Goal: Task Accomplishment & Management: Use online tool/utility

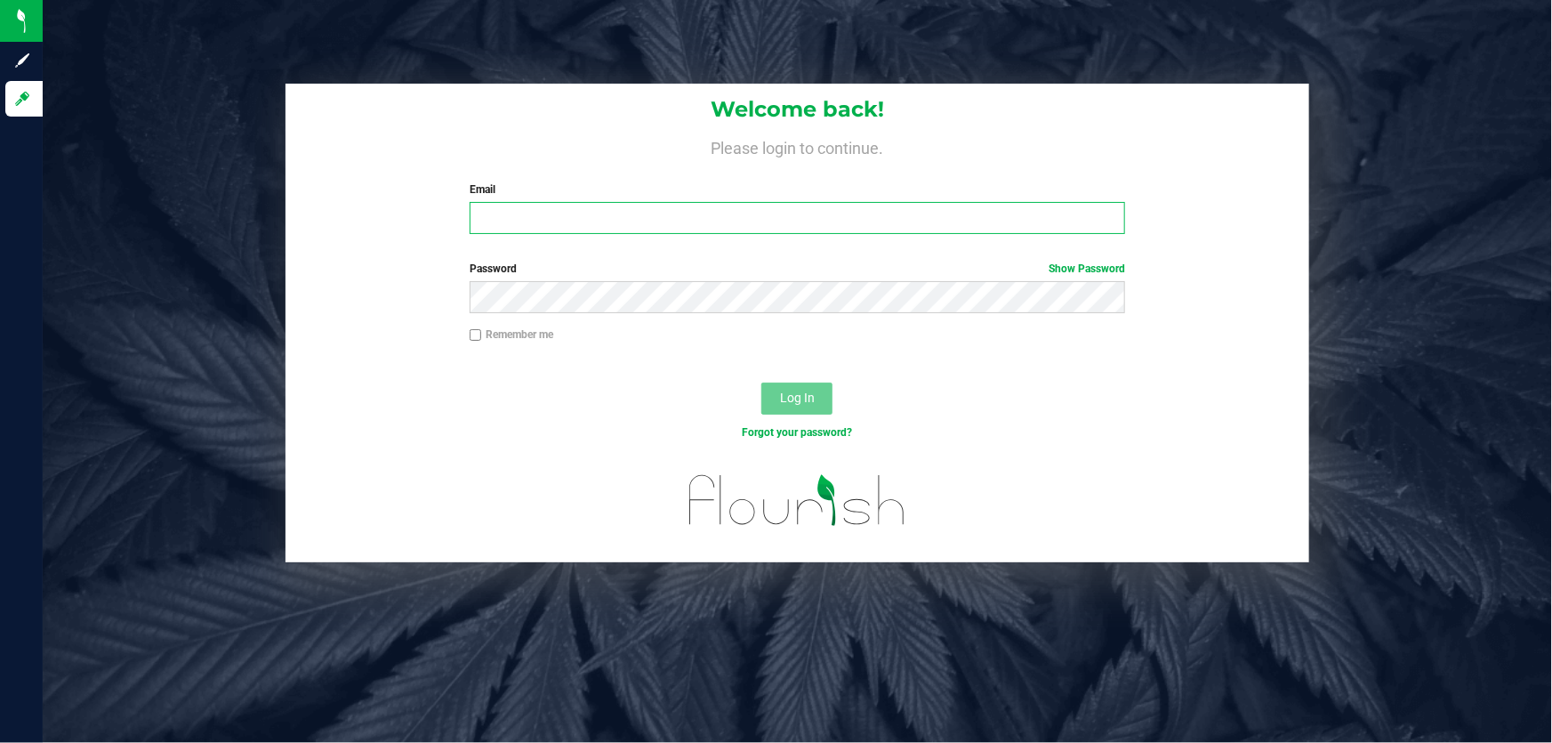
click at [757, 215] on input "Email" at bounding box center [798, 218] width 656 height 32
type input "[EMAIL_ADDRESS][DOMAIN_NAME]"
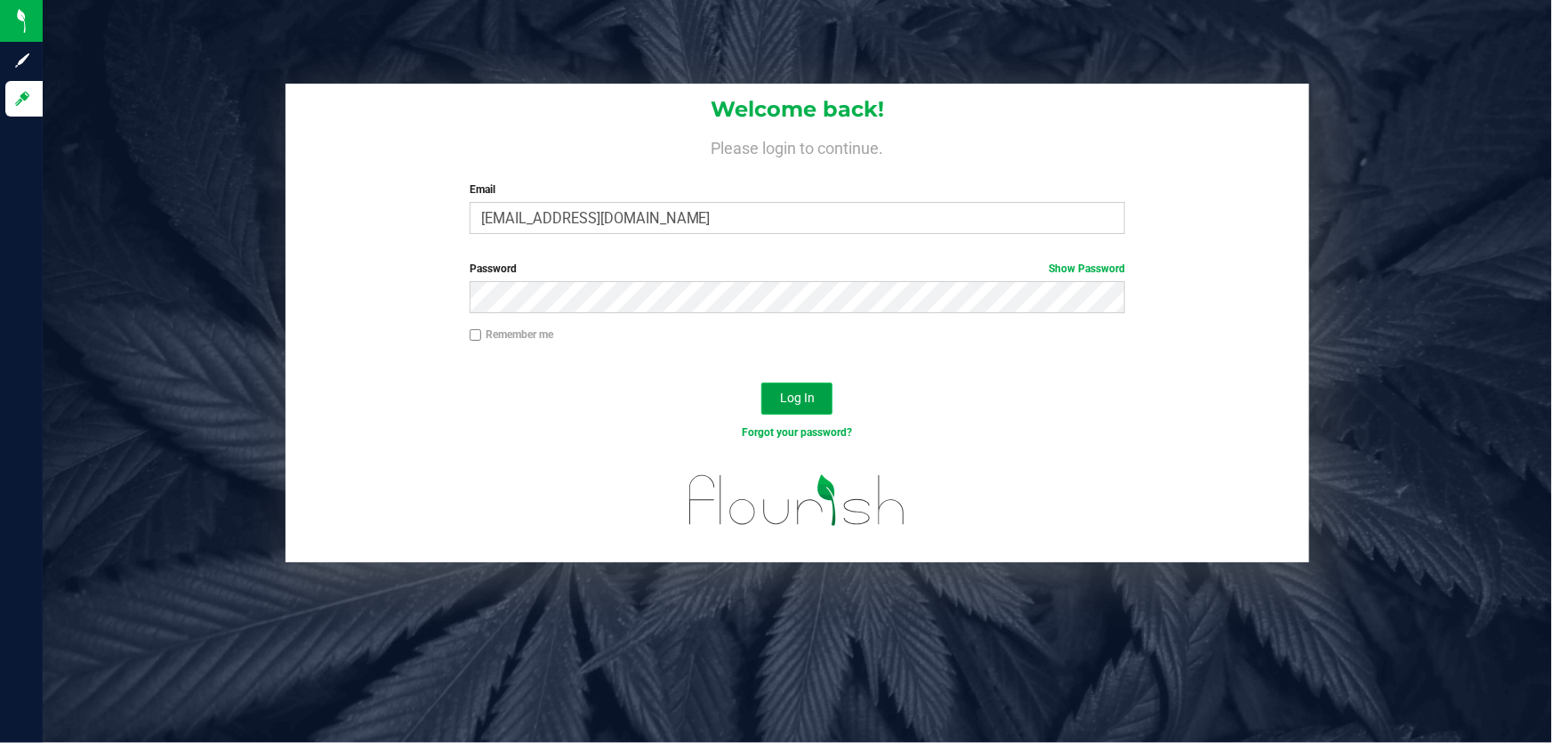
click at [800, 398] on span "Log In" at bounding box center [797, 397] width 35 height 14
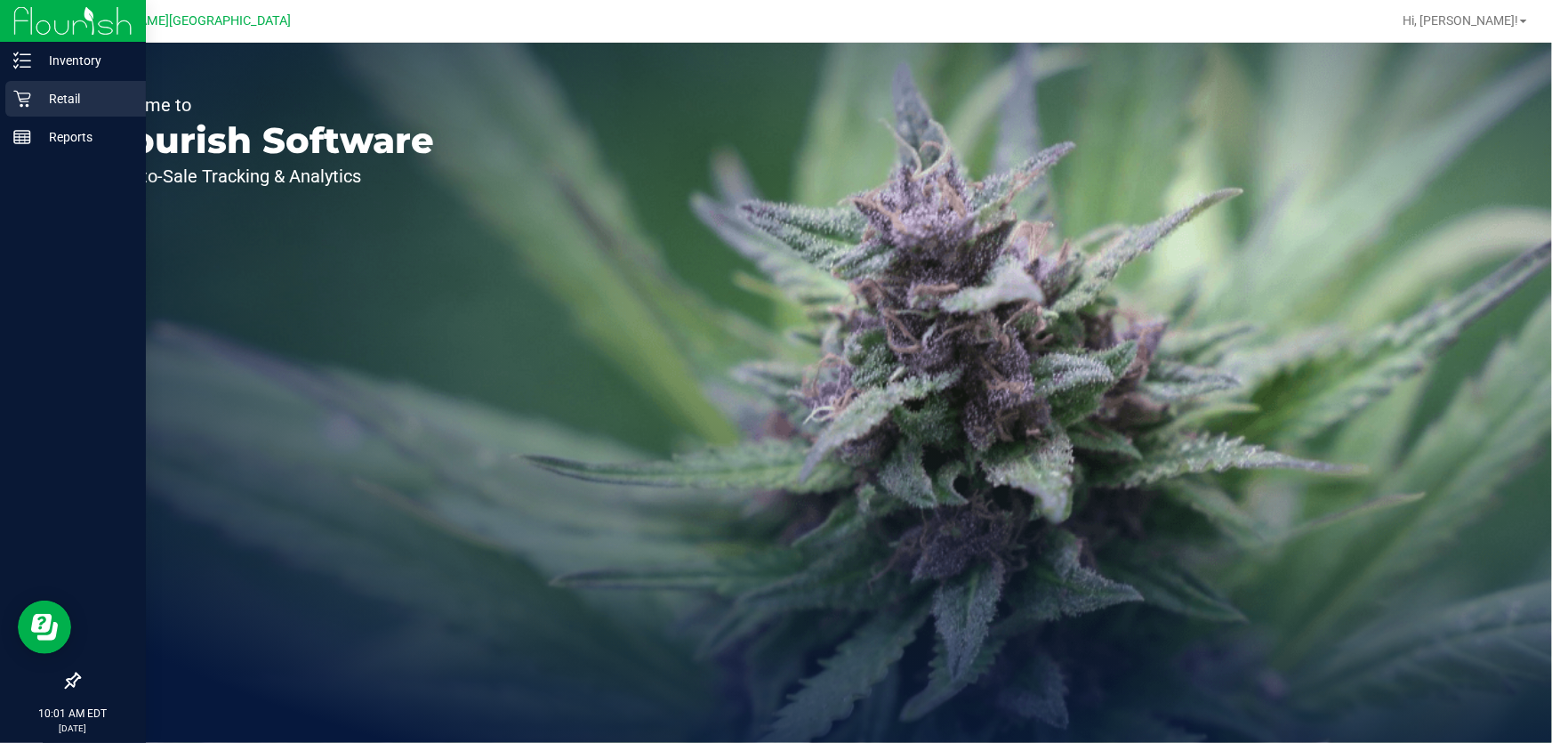
click at [15, 84] on div "Retail" at bounding box center [75, 99] width 141 height 36
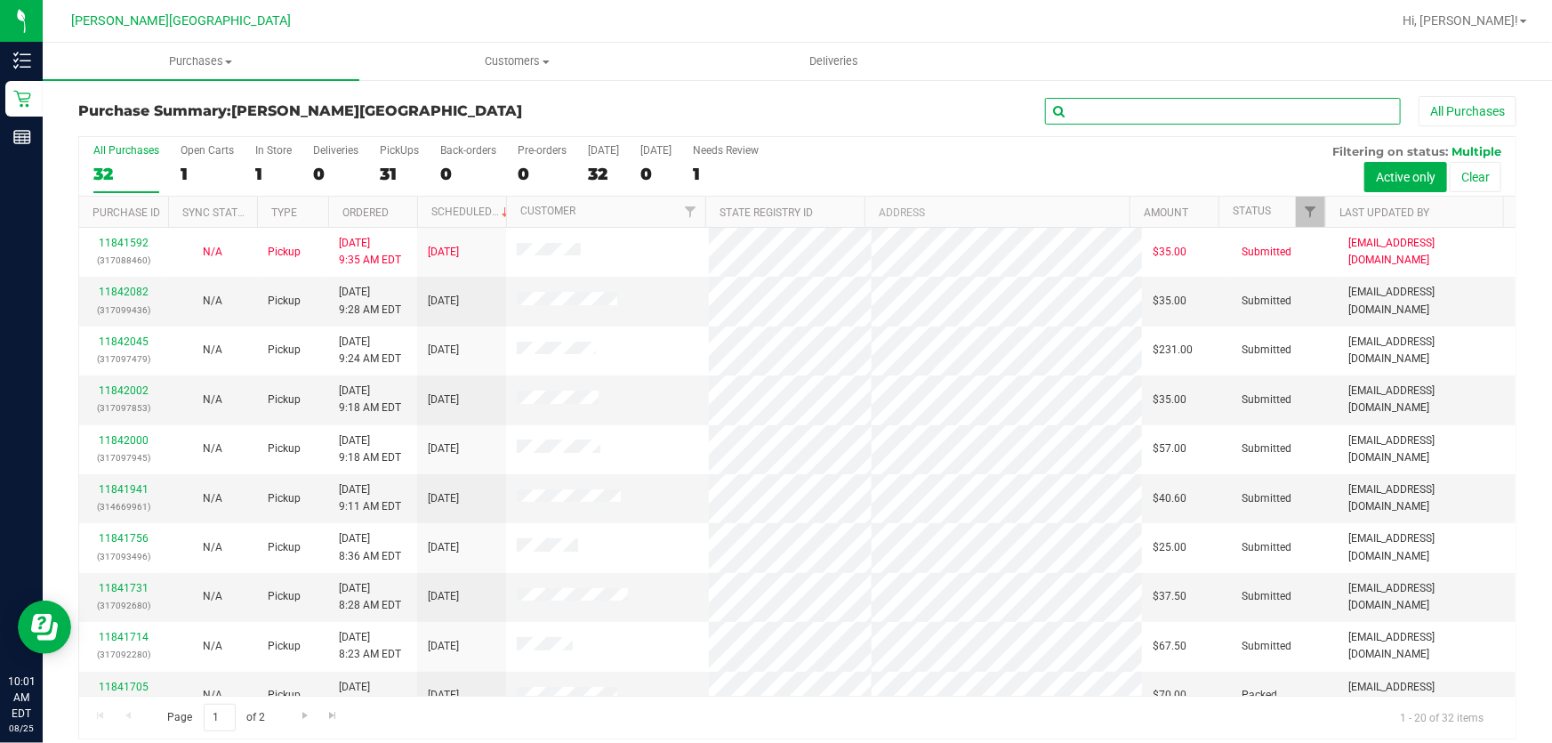
click at [1094, 105] on input "text" at bounding box center [1223, 111] width 356 height 27
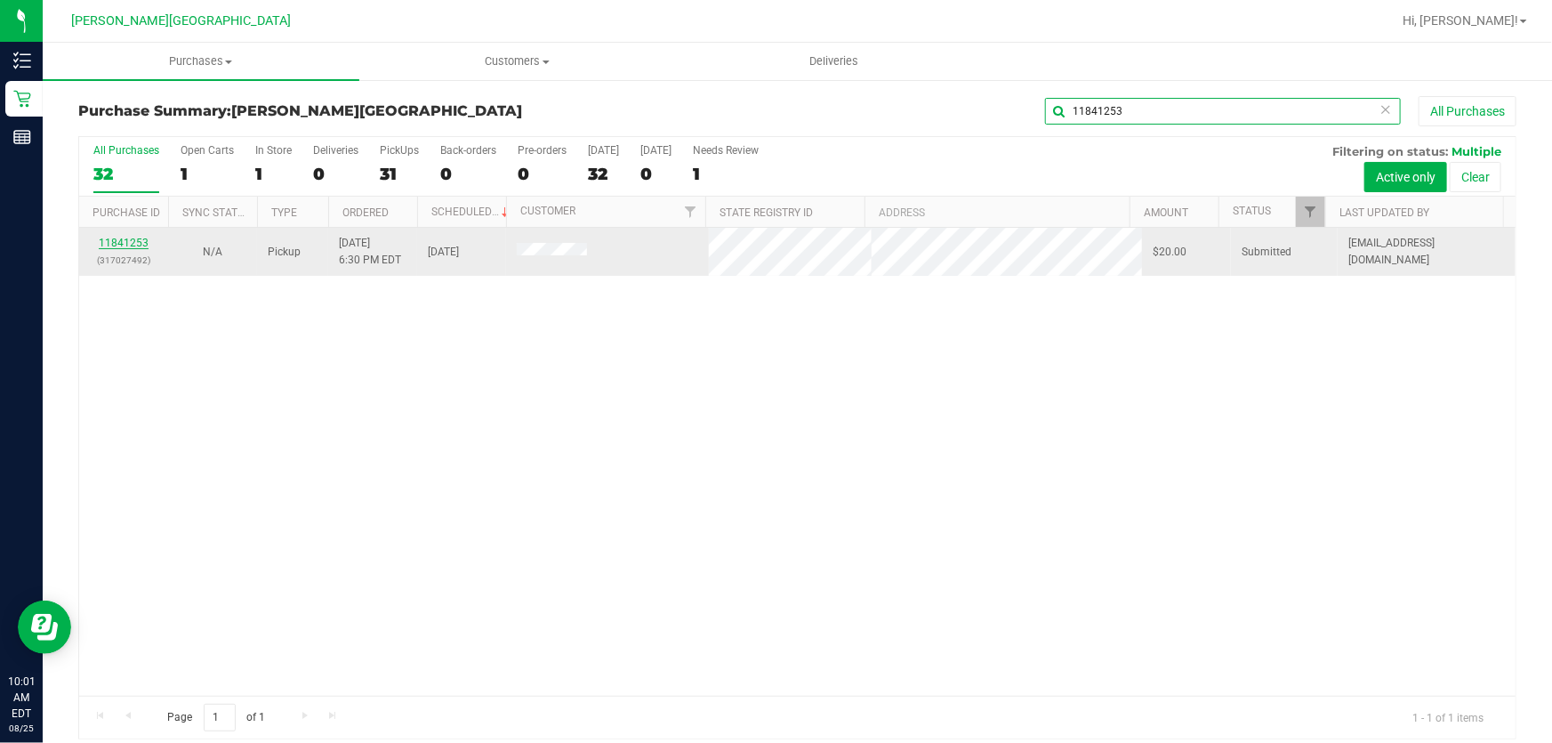
type input "11841253"
click at [131, 244] on link "11841253" at bounding box center [124, 243] width 50 height 12
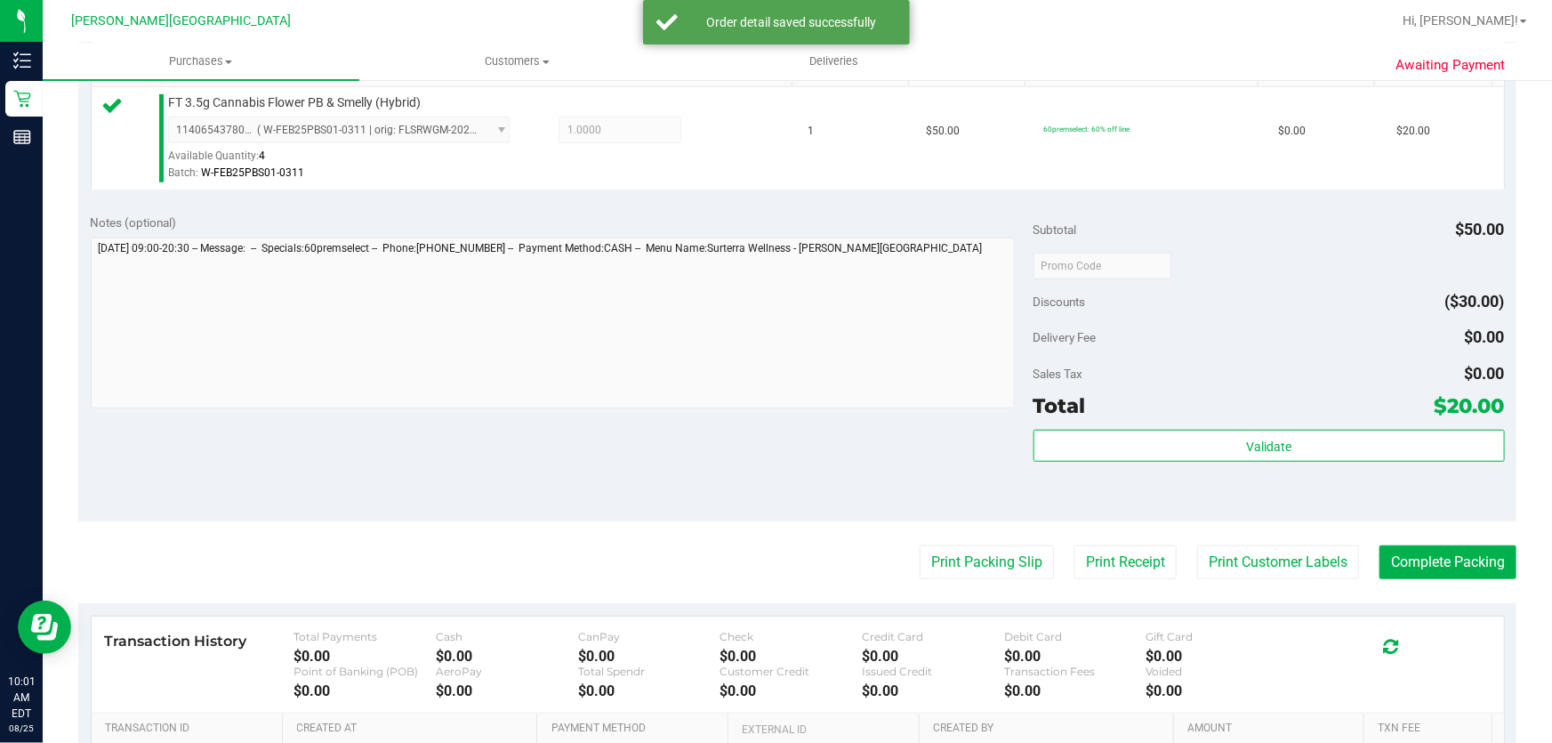
scroll to position [485, 0]
click at [1311, 425] on div "Subtotal $50.00 Discounts ($30.00) Delivery Fee $0.00 Sales Tax $0.00 Total $20…" at bounding box center [1268, 360] width 471 height 296
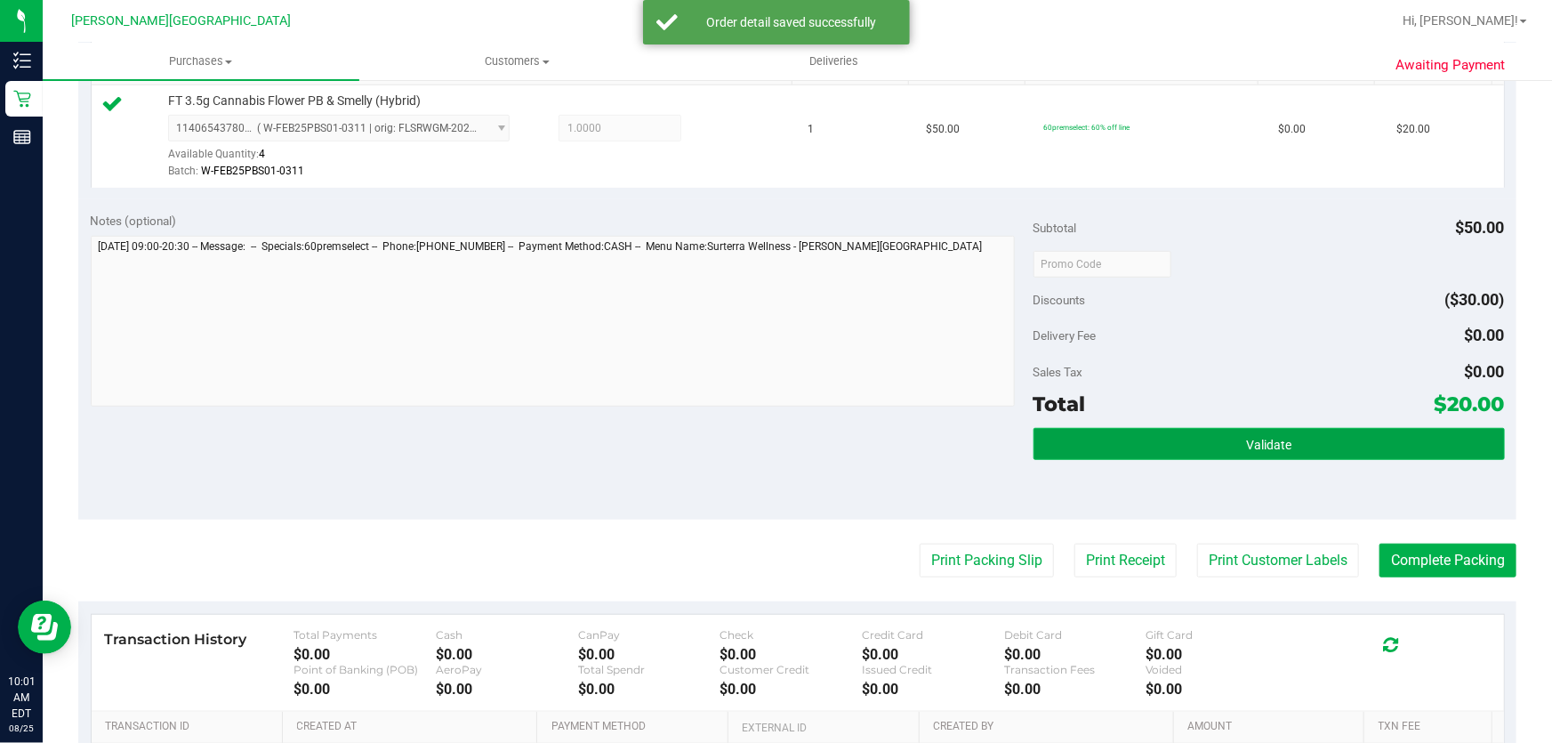
click at [1317, 437] on button "Validate" at bounding box center [1268, 444] width 471 height 32
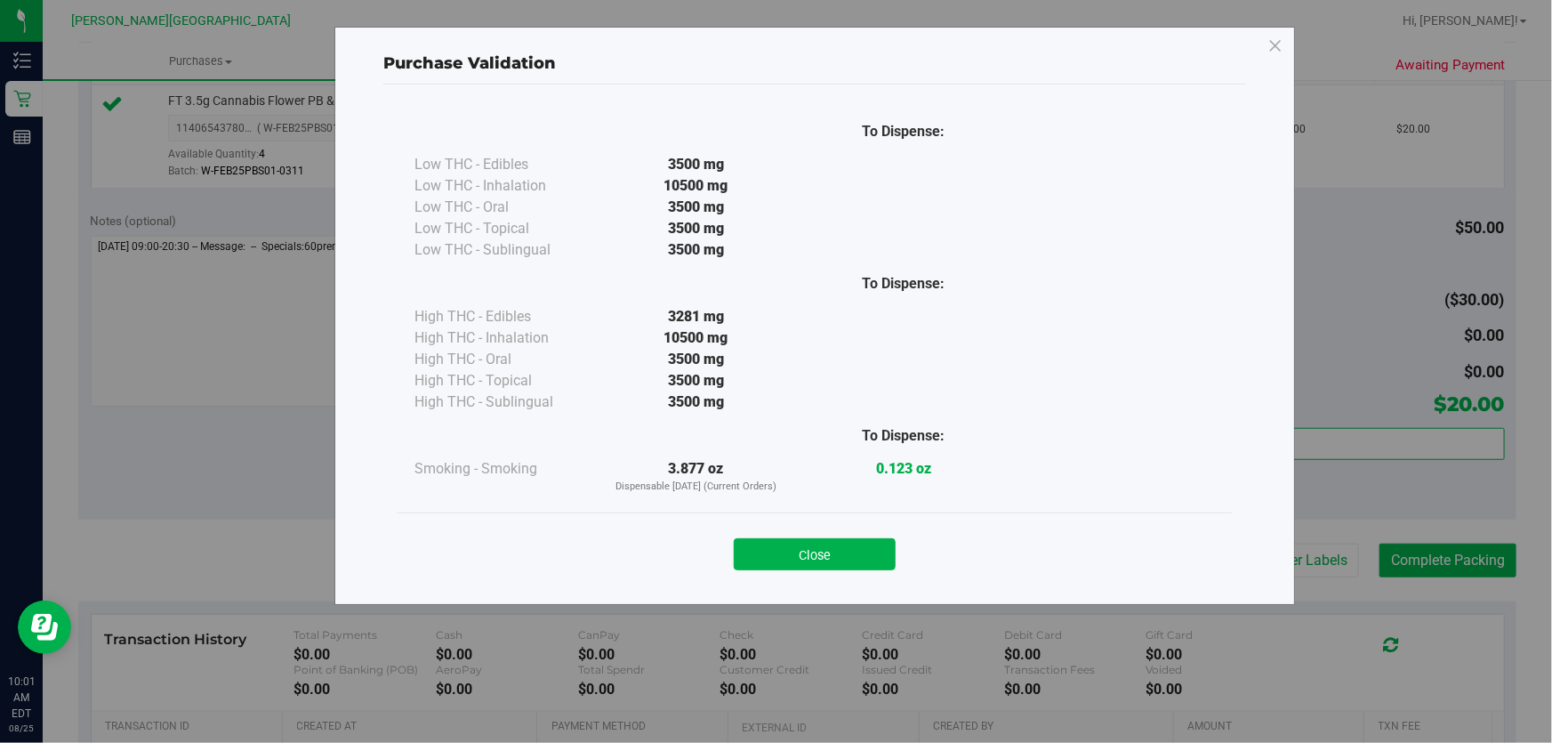
drag, startPoint x: 795, startPoint y: 560, endPoint x: 836, endPoint y: 589, distance: 49.8
click at [795, 559] on button "Close" at bounding box center [815, 554] width 162 height 32
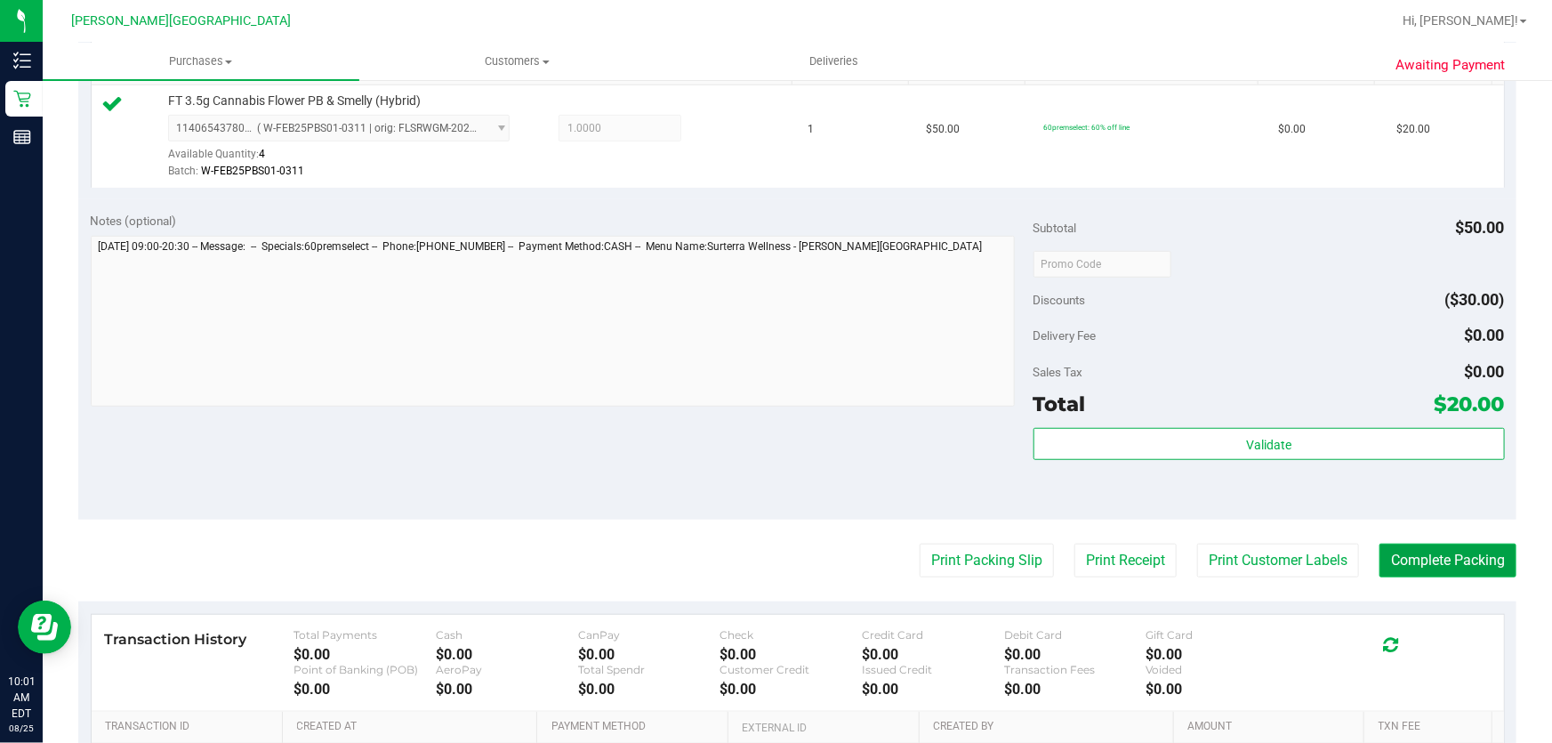
click at [1459, 551] on button "Complete Packing" at bounding box center [1447, 560] width 137 height 34
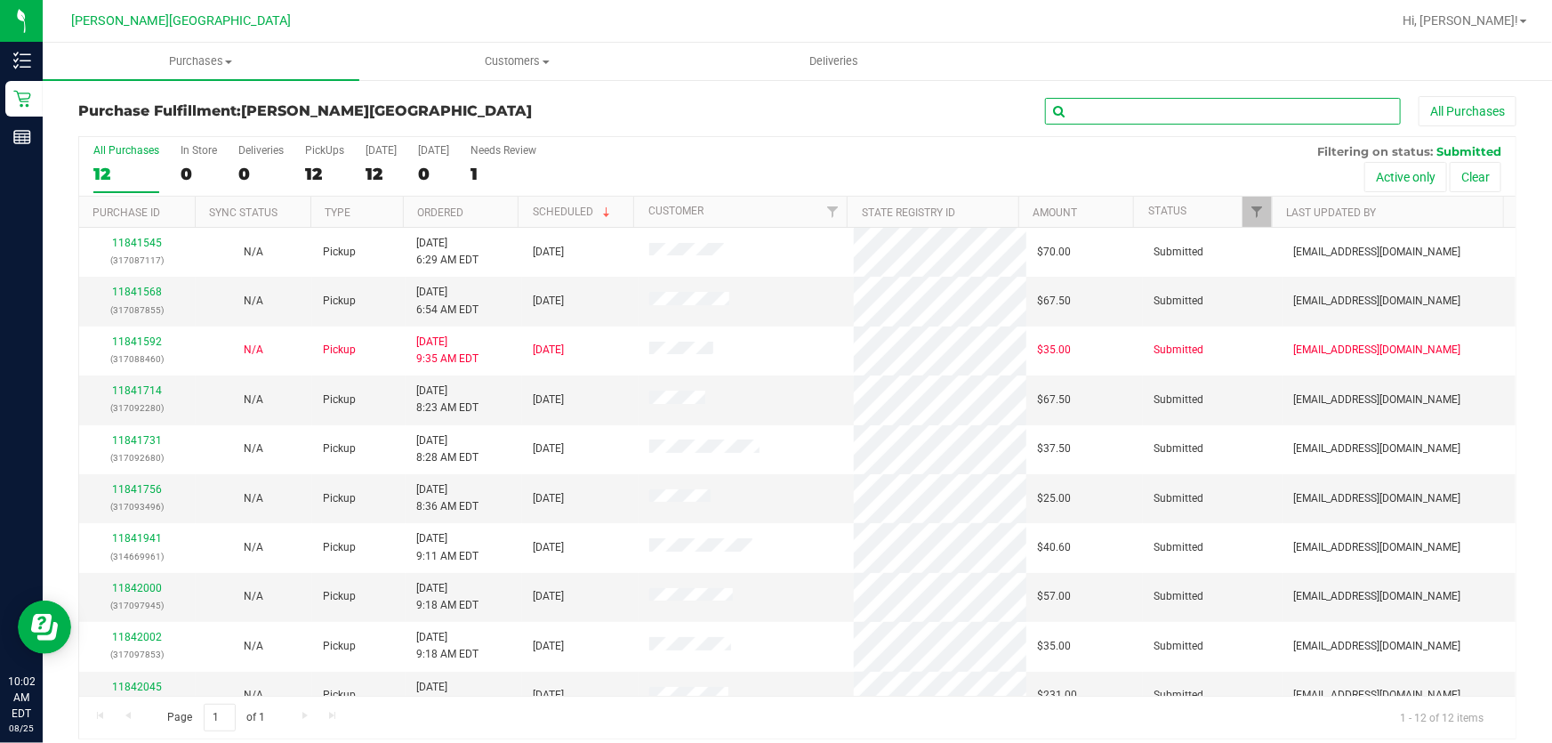
click at [1220, 114] on input "text" at bounding box center [1223, 111] width 356 height 27
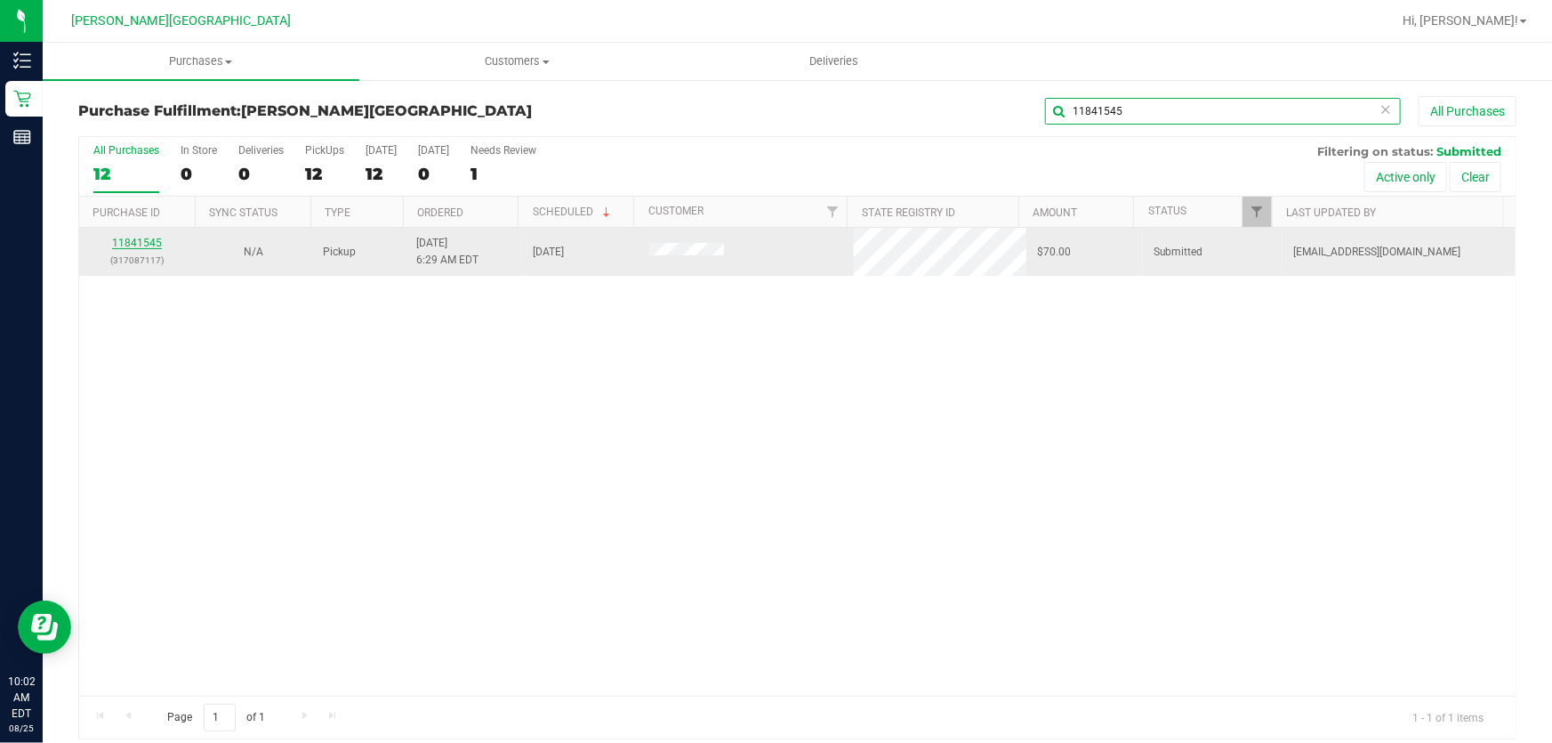
type input "11841545"
click at [138, 240] on link "11841545" at bounding box center [137, 243] width 50 height 12
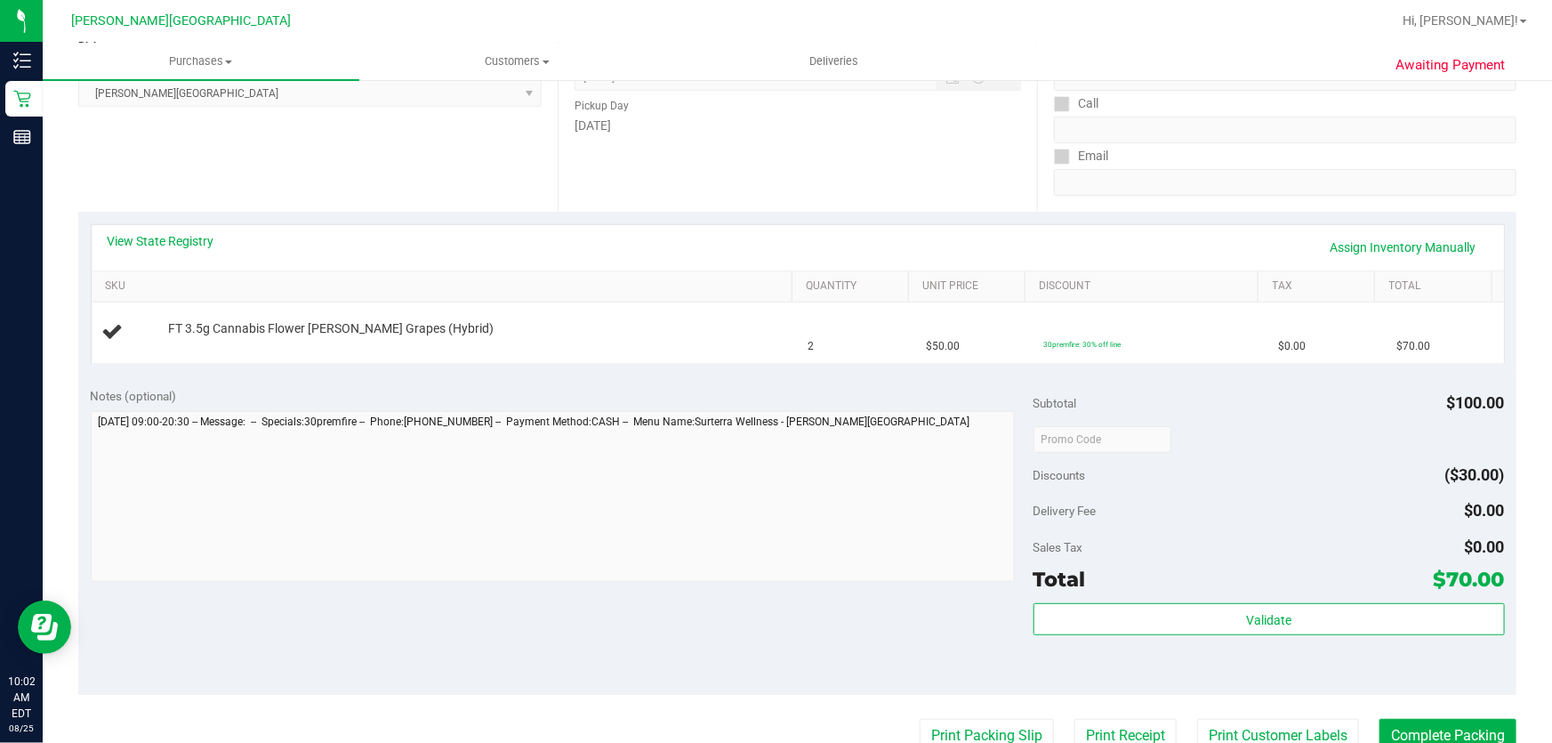
scroll to position [242, 0]
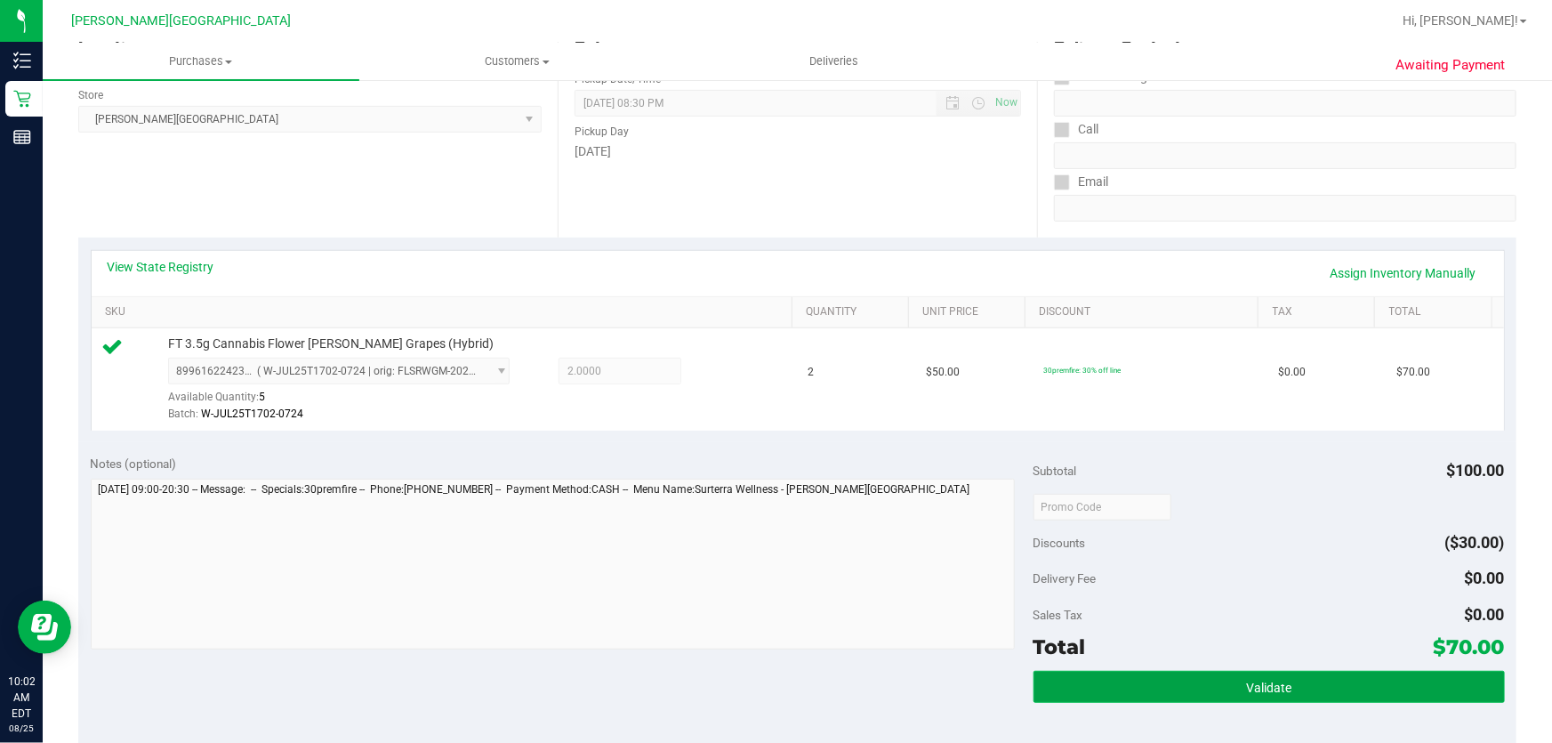
click at [1306, 676] on button "Validate" at bounding box center [1268, 687] width 471 height 32
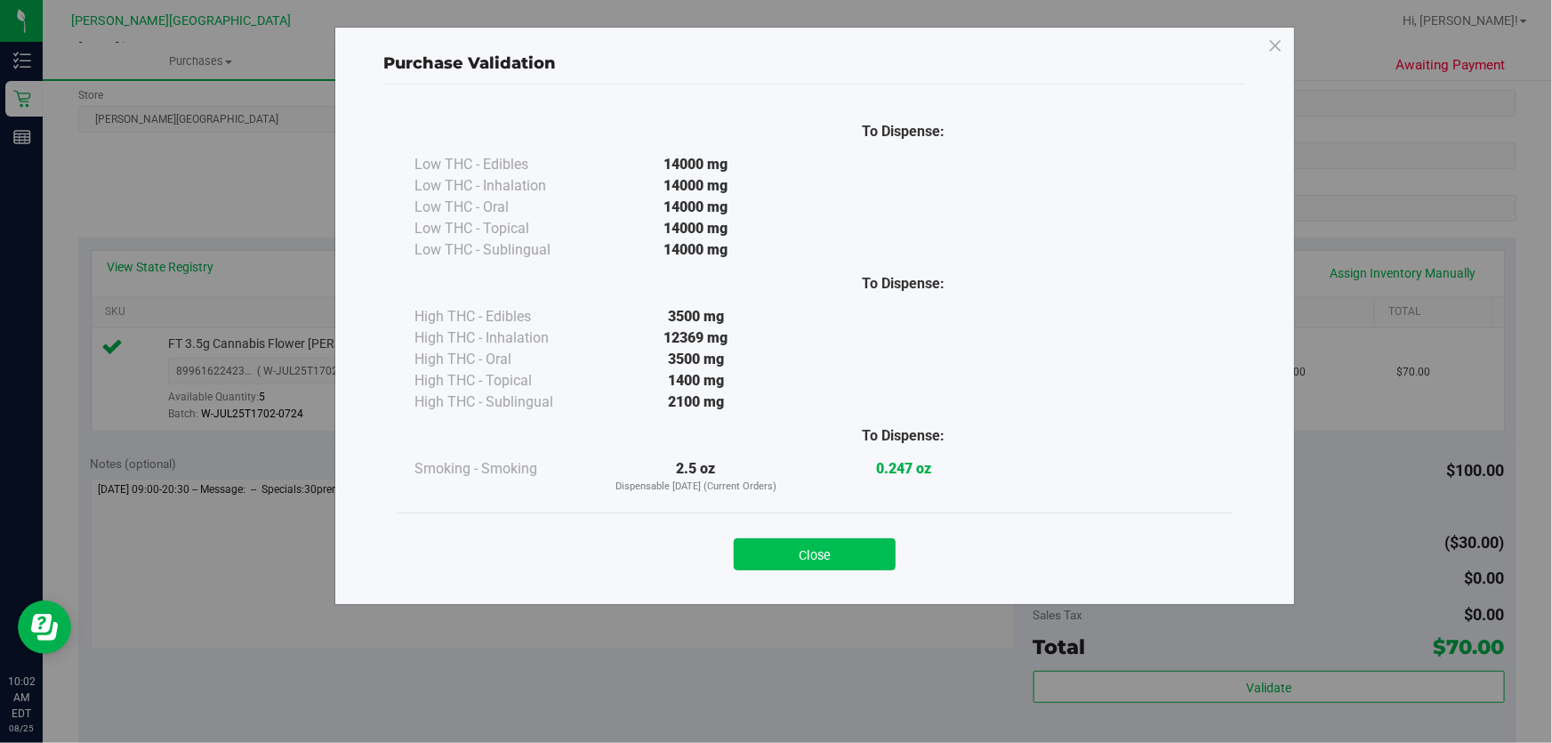
click at [771, 549] on button "Close" at bounding box center [815, 554] width 162 height 32
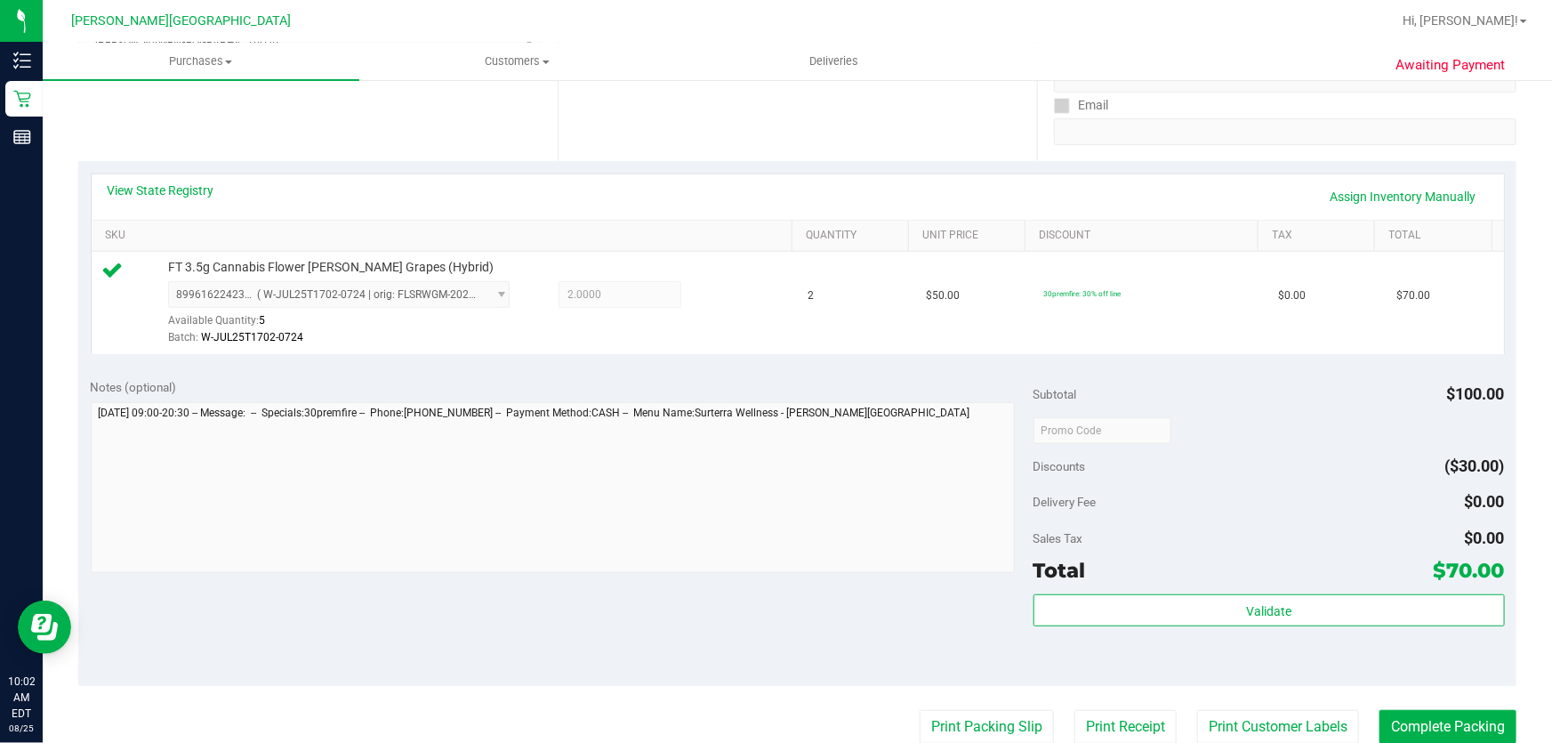
scroll to position [404, 0]
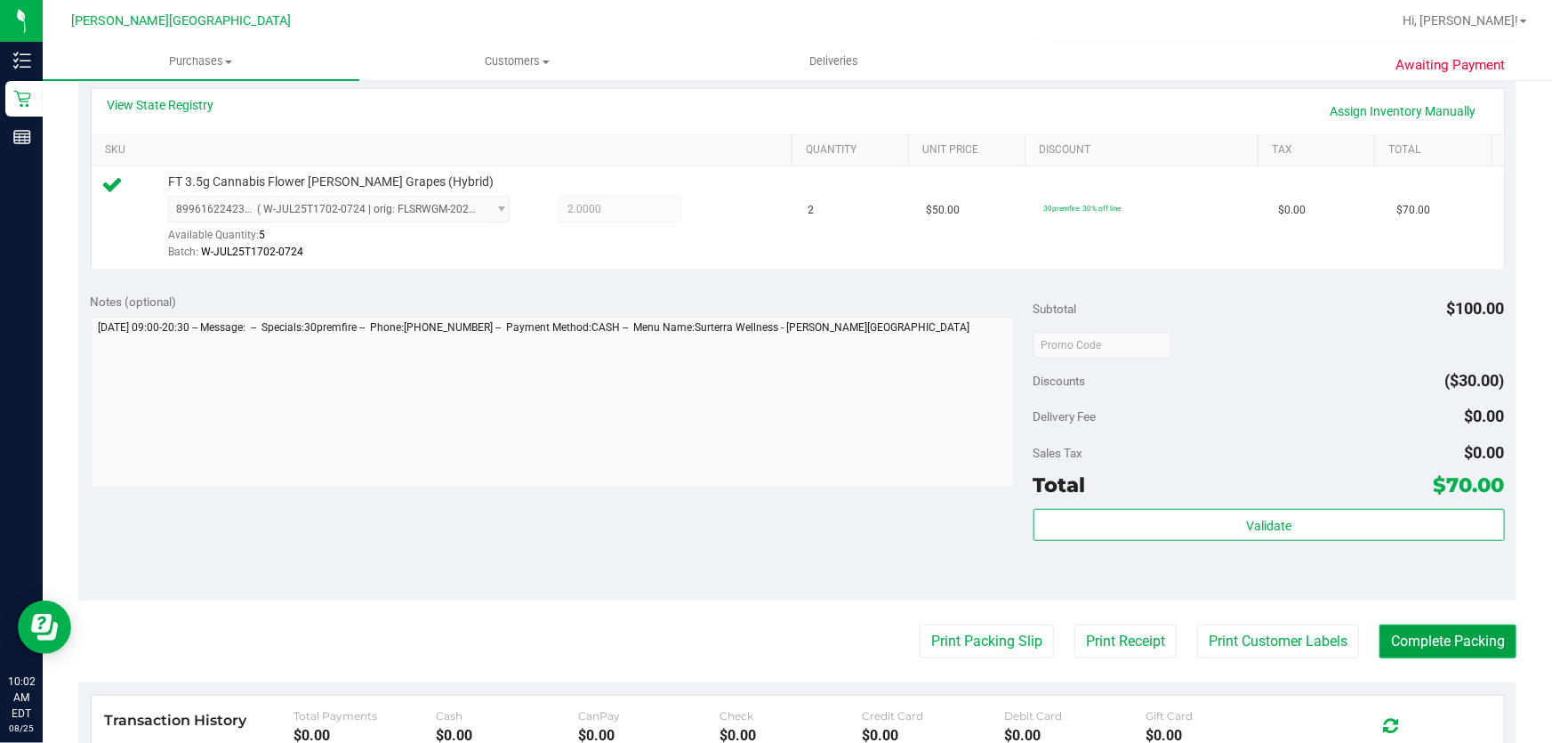
click at [1413, 638] on button "Complete Packing" at bounding box center [1447, 641] width 137 height 34
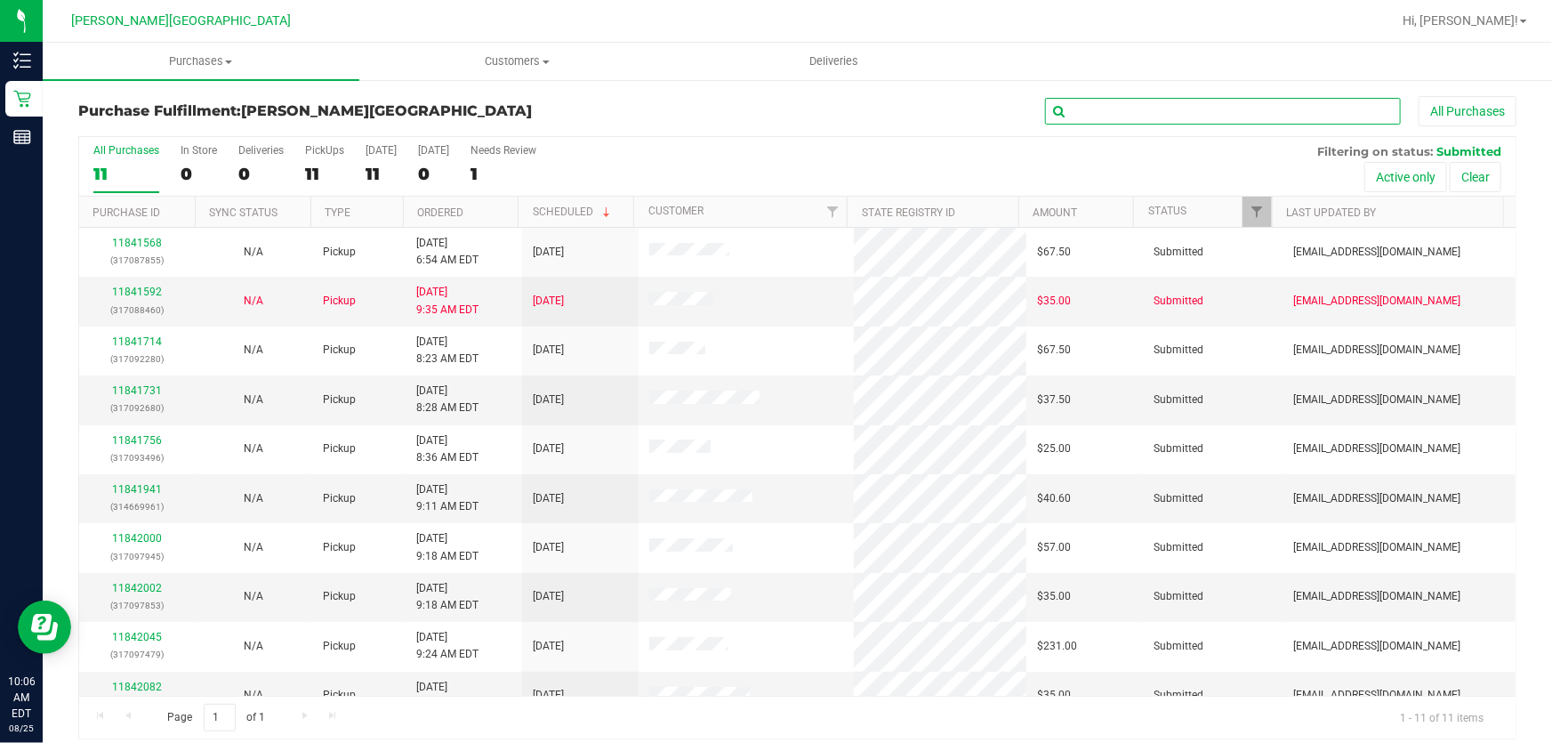
click at [1210, 116] on input "text" at bounding box center [1223, 111] width 356 height 27
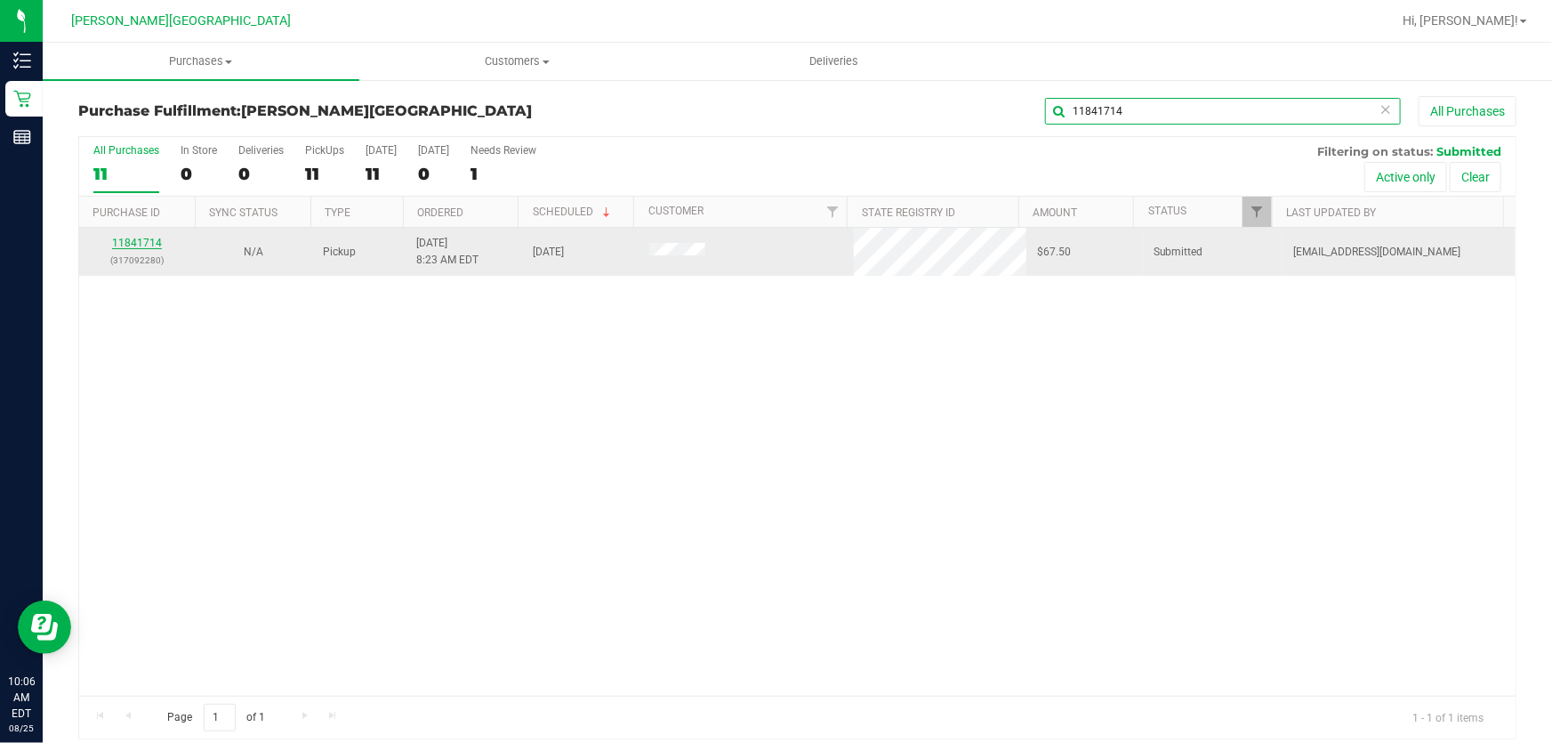
type input "11841714"
click at [152, 238] on link "11841714" at bounding box center [137, 243] width 50 height 12
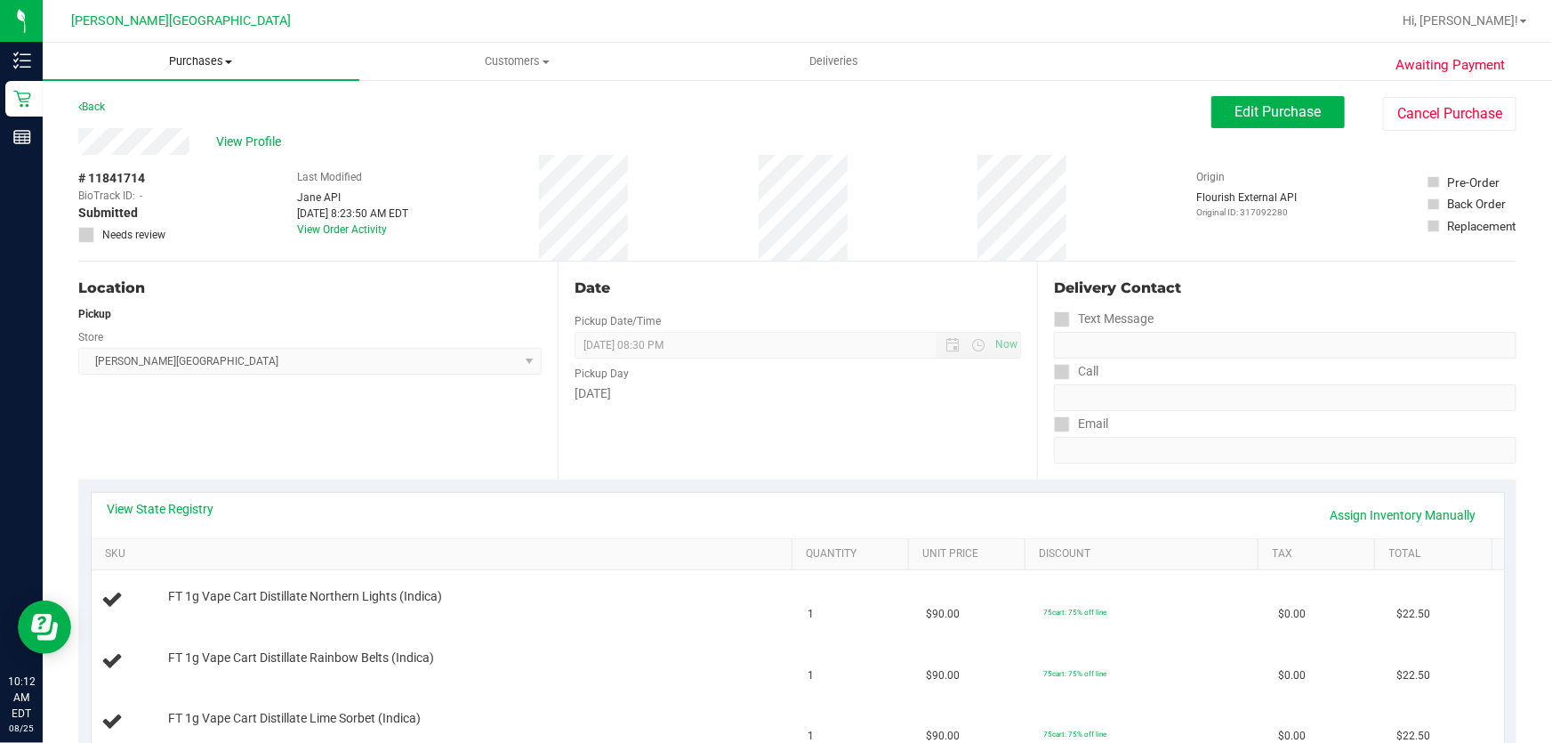
click at [228, 58] on span "Purchases" at bounding box center [201, 61] width 317 height 16
click at [117, 118] on li "Fulfillment" at bounding box center [201, 128] width 317 height 21
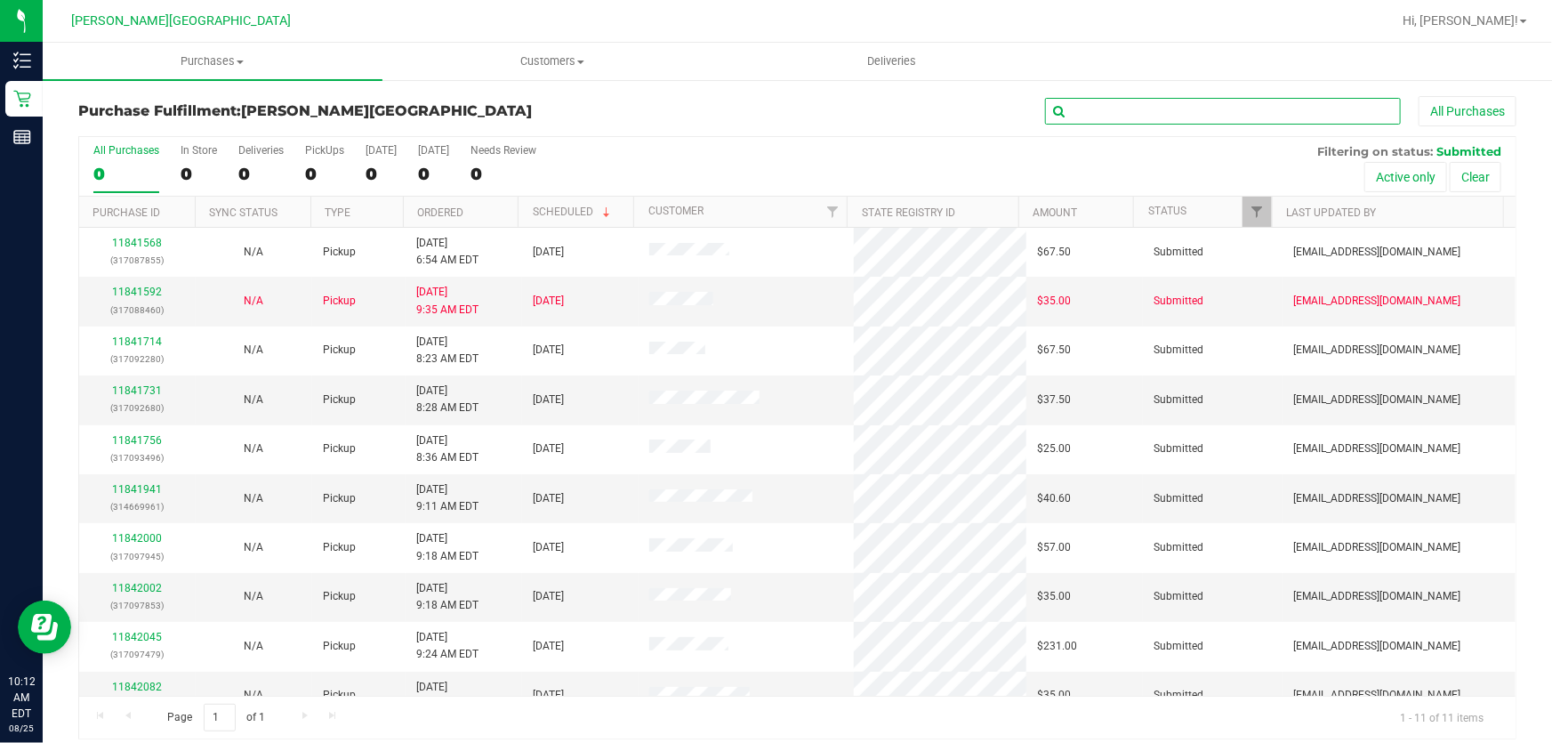
click at [1262, 116] on input "text" at bounding box center [1223, 111] width 356 height 27
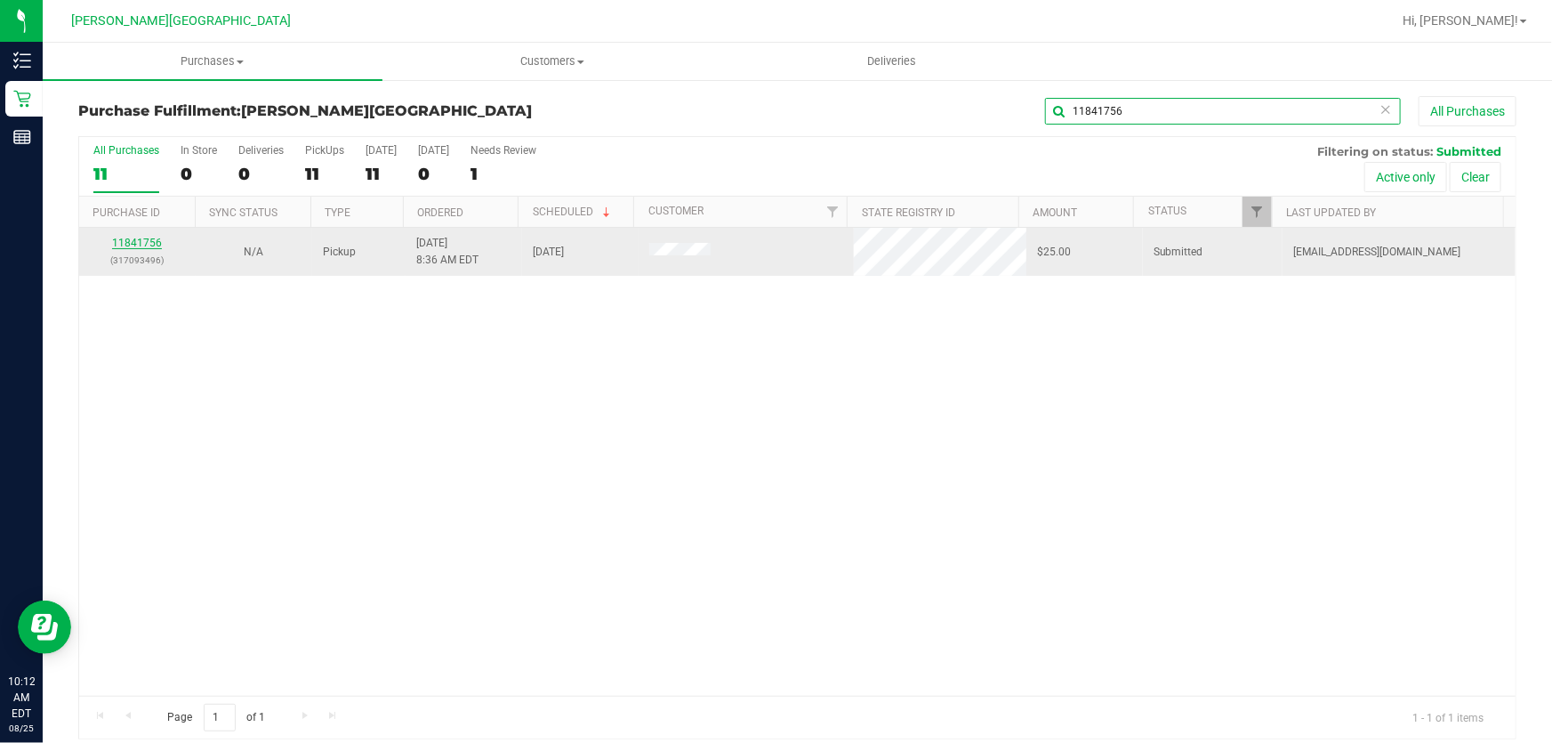
type input "11841756"
click at [145, 240] on link "11841756" at bounding box center [137, 243] width 50 height 12
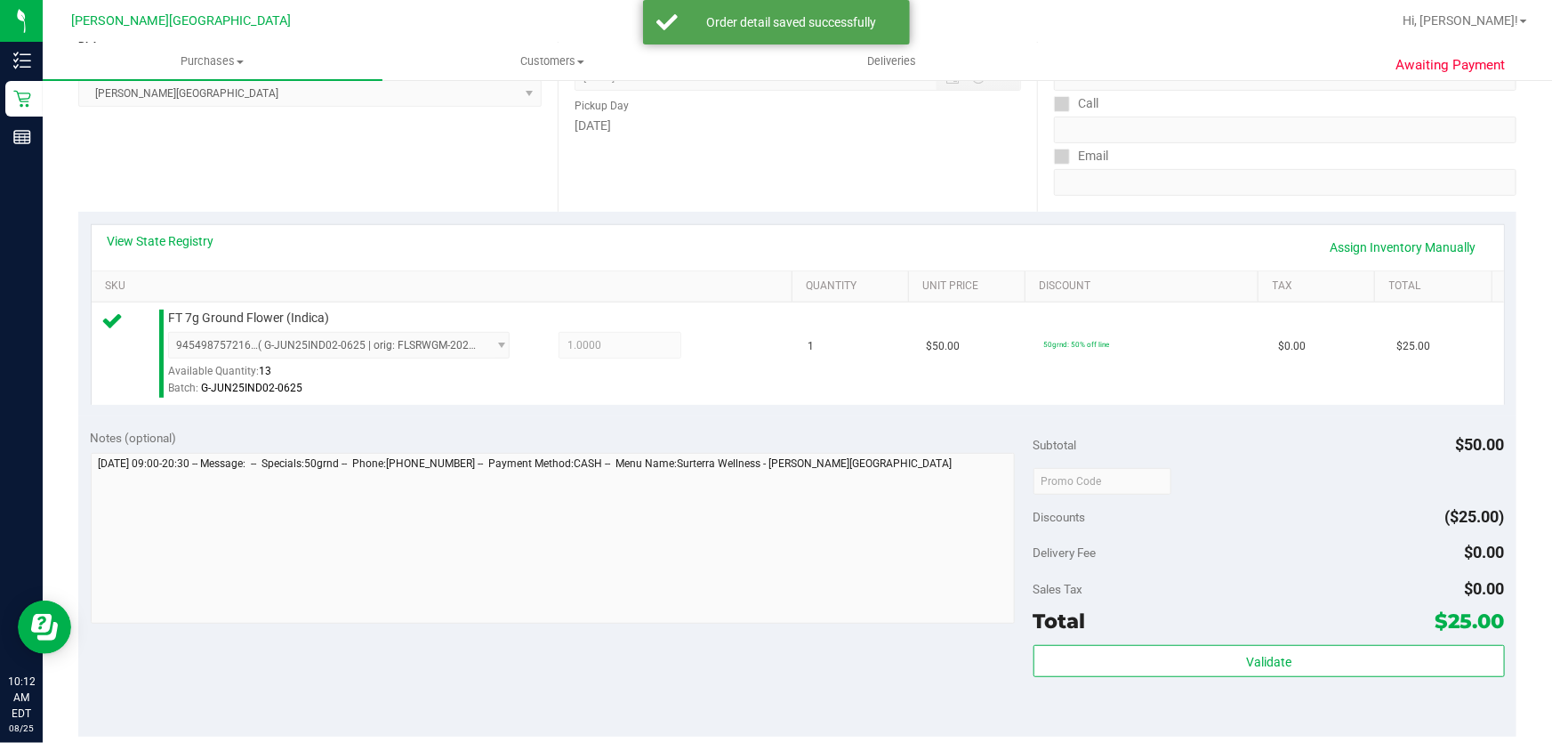
scroll to position [323, 0]
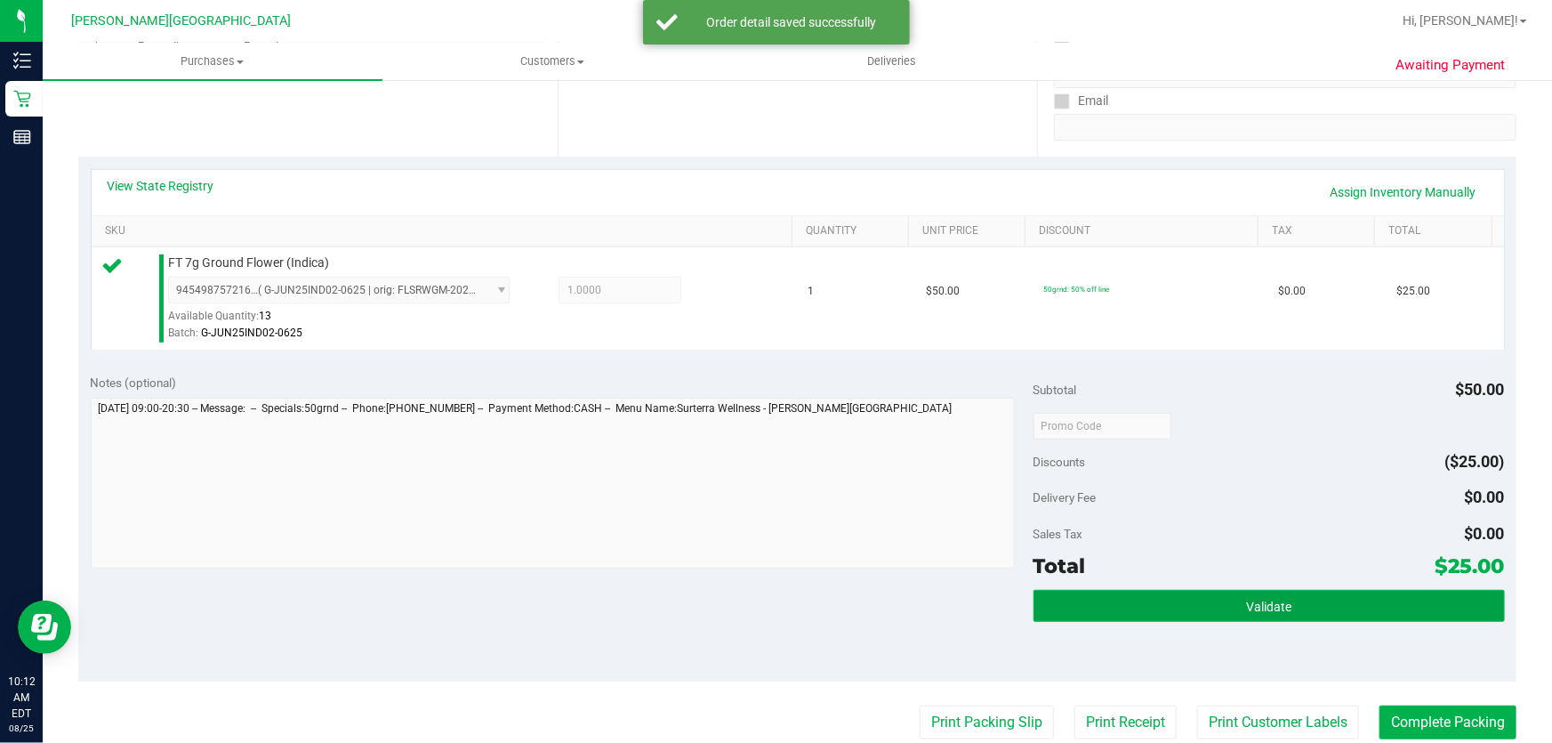
click at [1298, 605] on button "Validate" at bounding box center [1268, 606] width 471 height 32
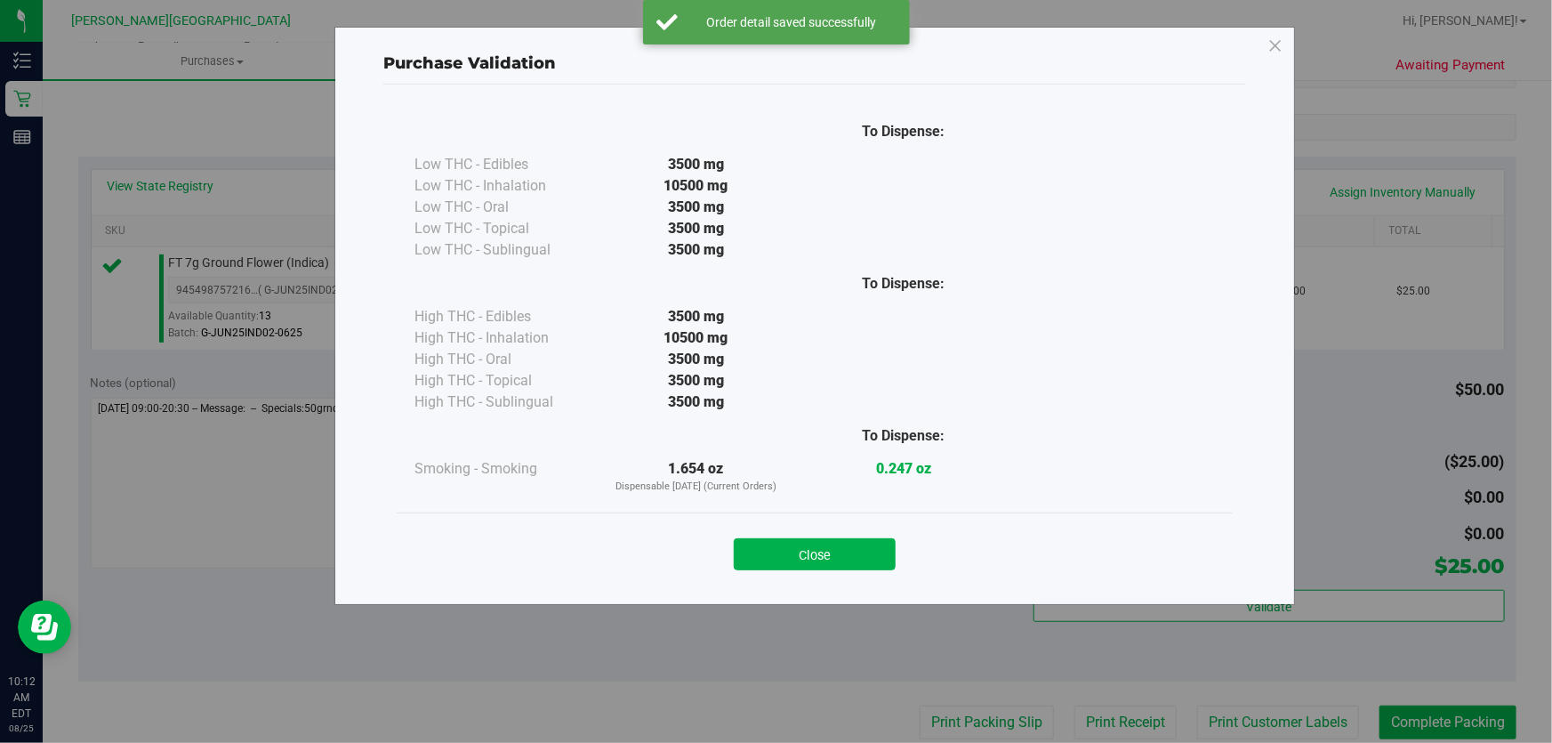
click at [831, 553] on button "Close" at bounding box center [815, 554] width 162 height 32
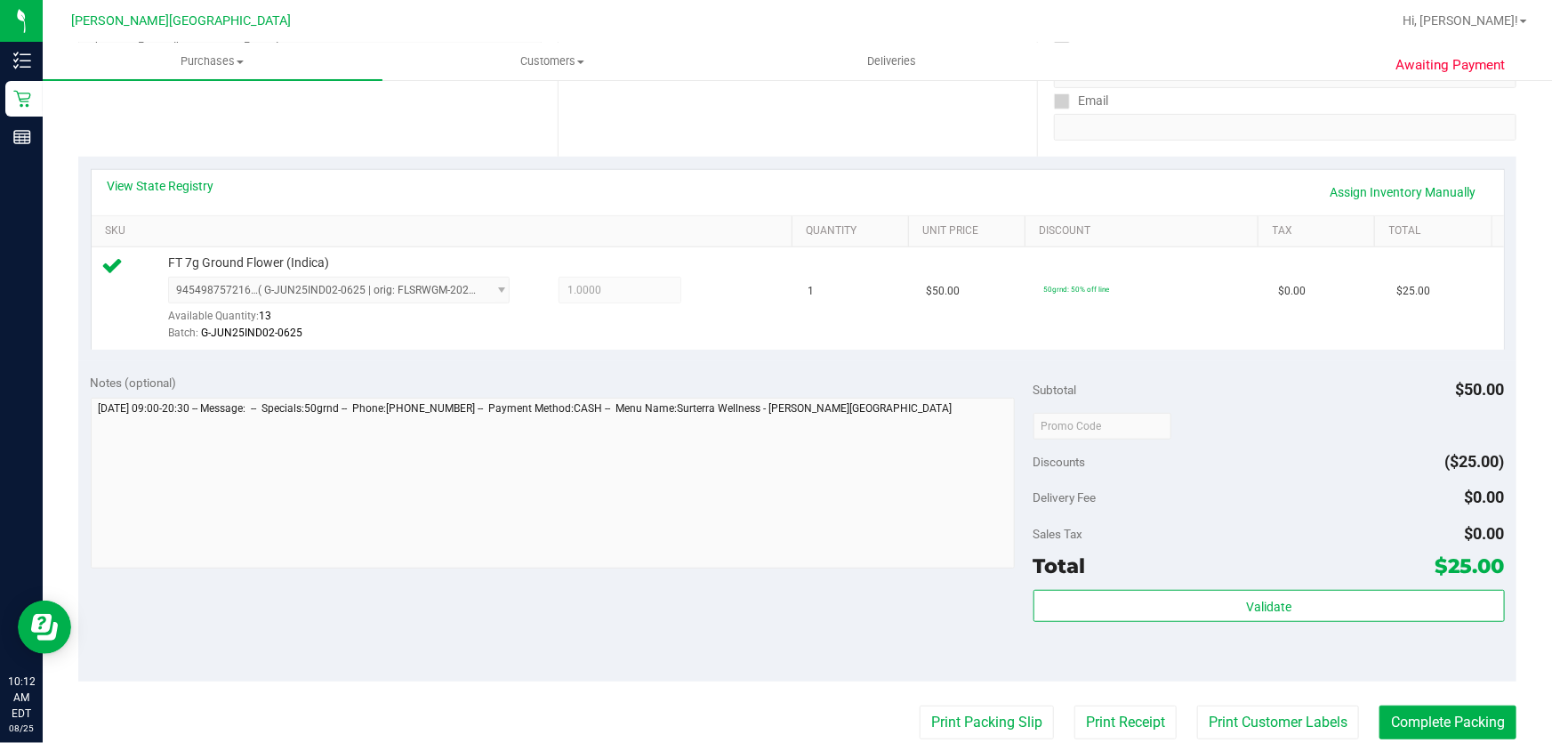
scroll to position [485, 0]
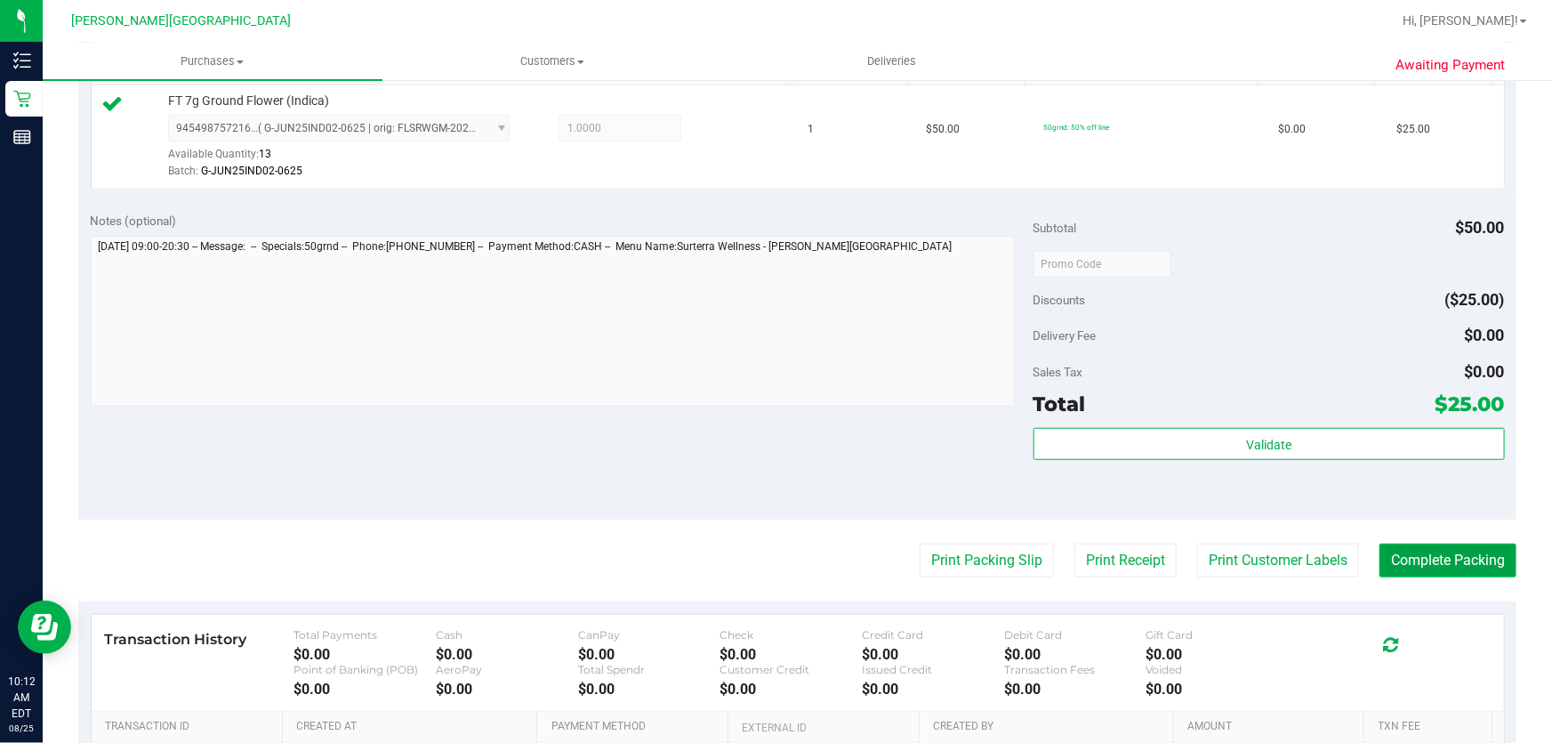
click at [1444, 550] on button "Complete Packing" at bounding box center [1447, 560] width 137 height 34
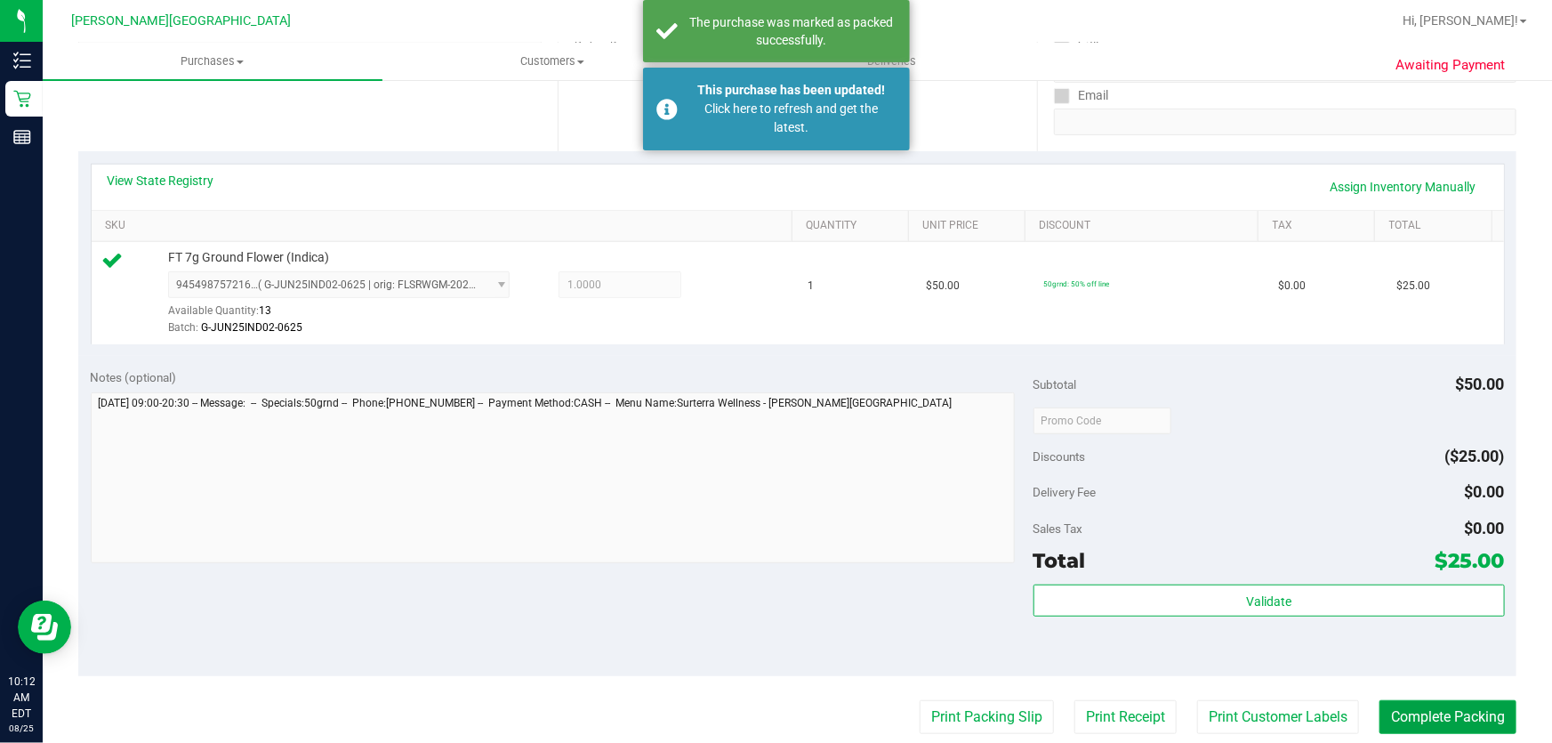
scroll to position [242, 0]
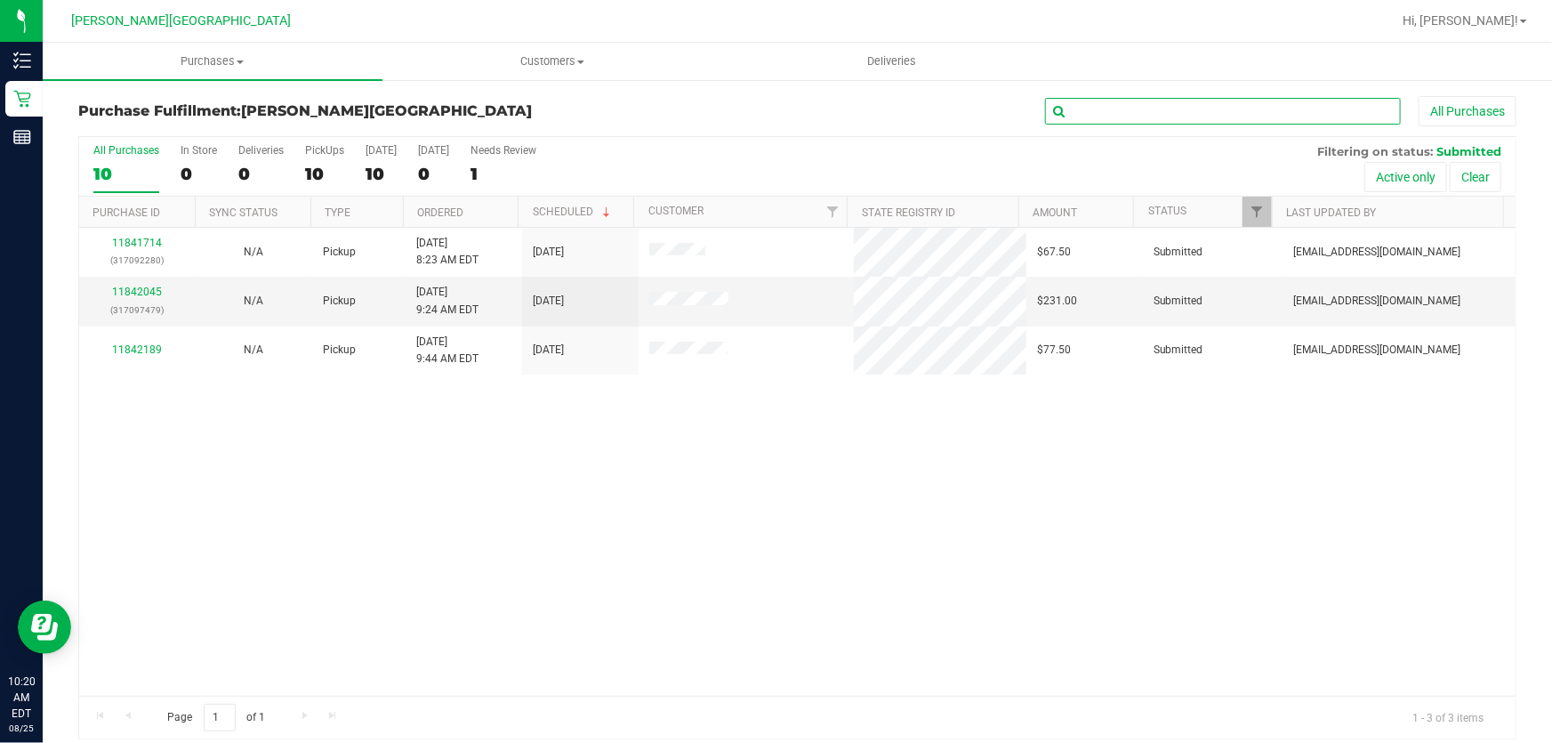
click at [1115, 106] on input "text" at bounding box center [1223, 111] width 356 height 27
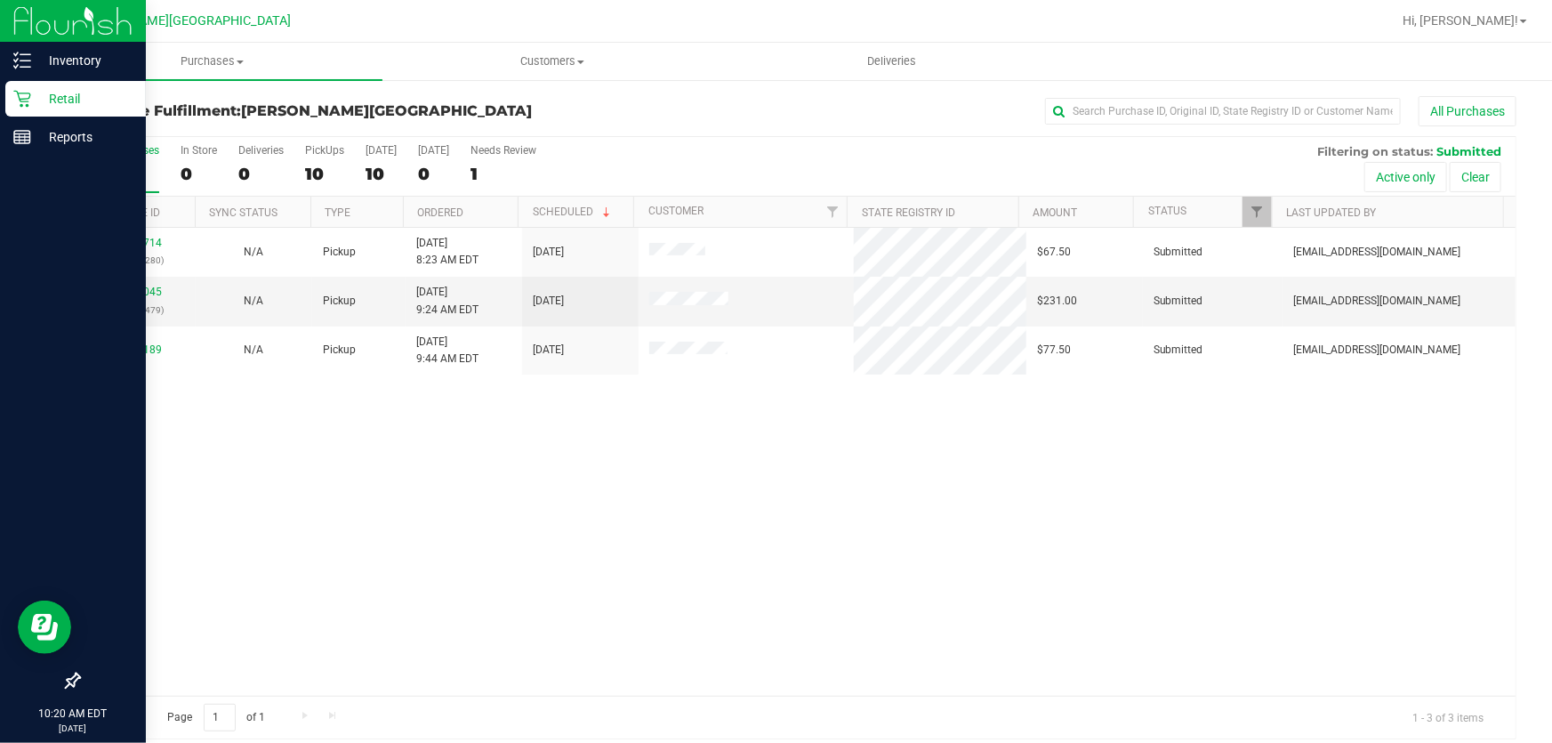
click at [8, 105] on div "Retail" at bounding box center [75, 99] width 141 height 36
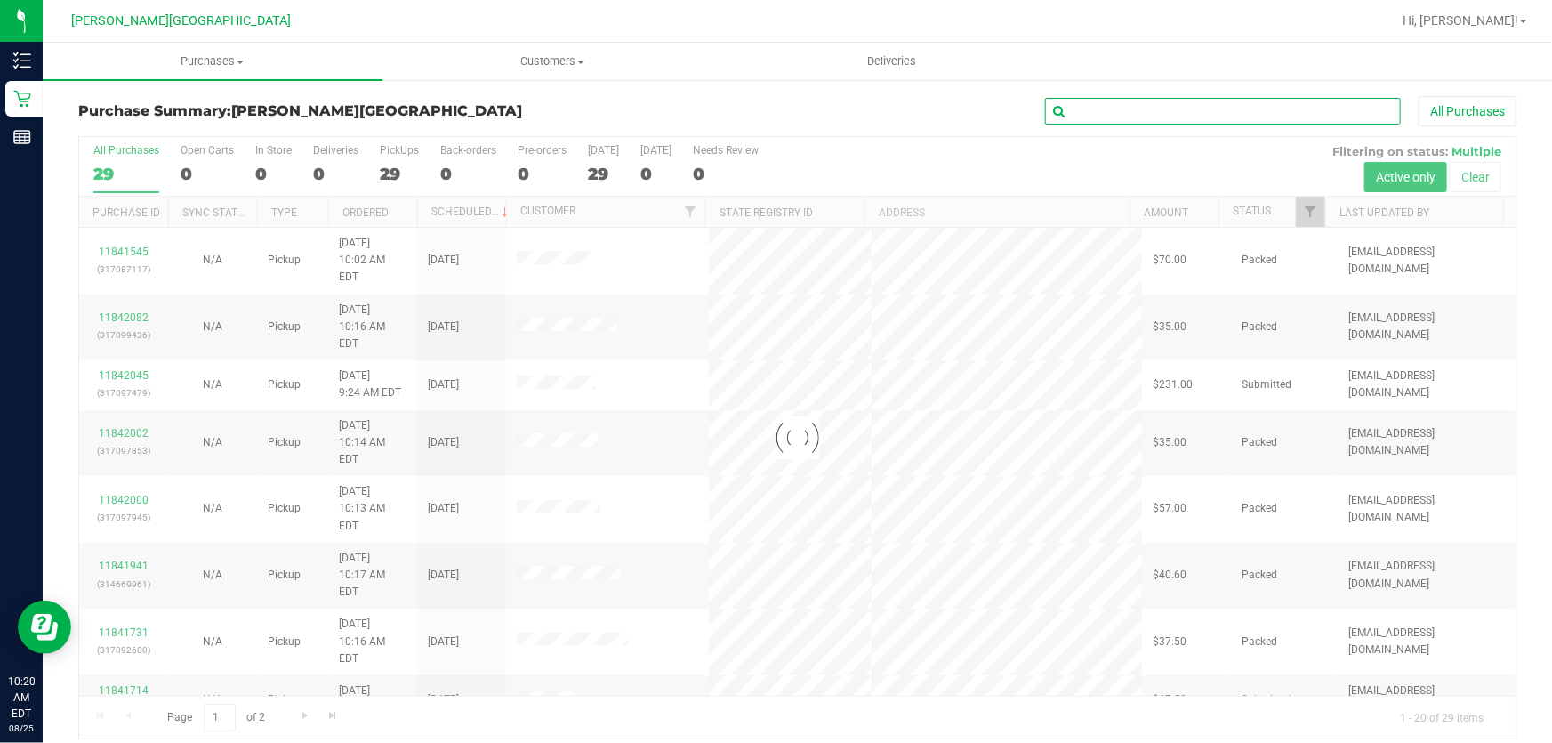
click at [1142, 111] on input "text" at bounding box center [1223, 111] width 356 height 27
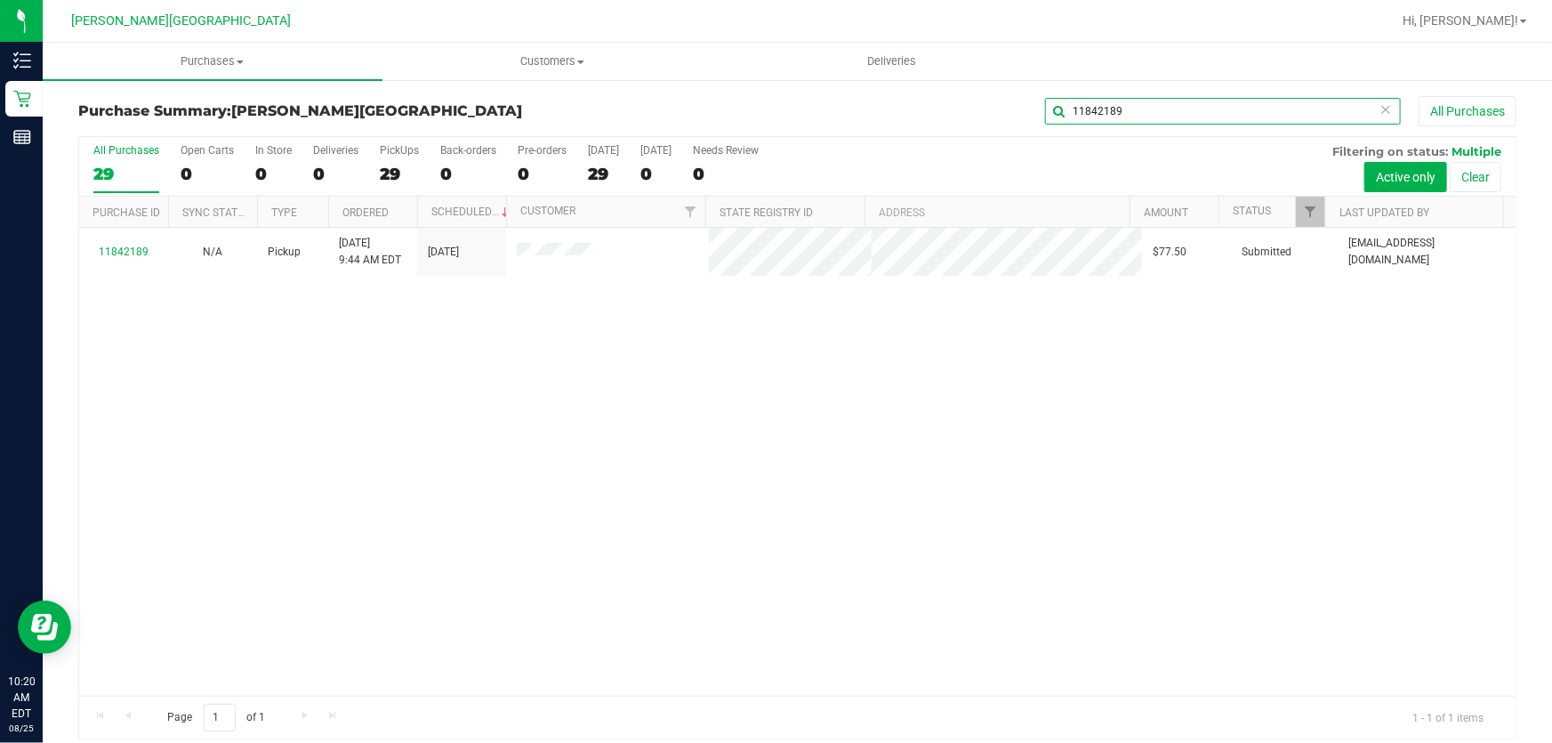
type input "11842189"
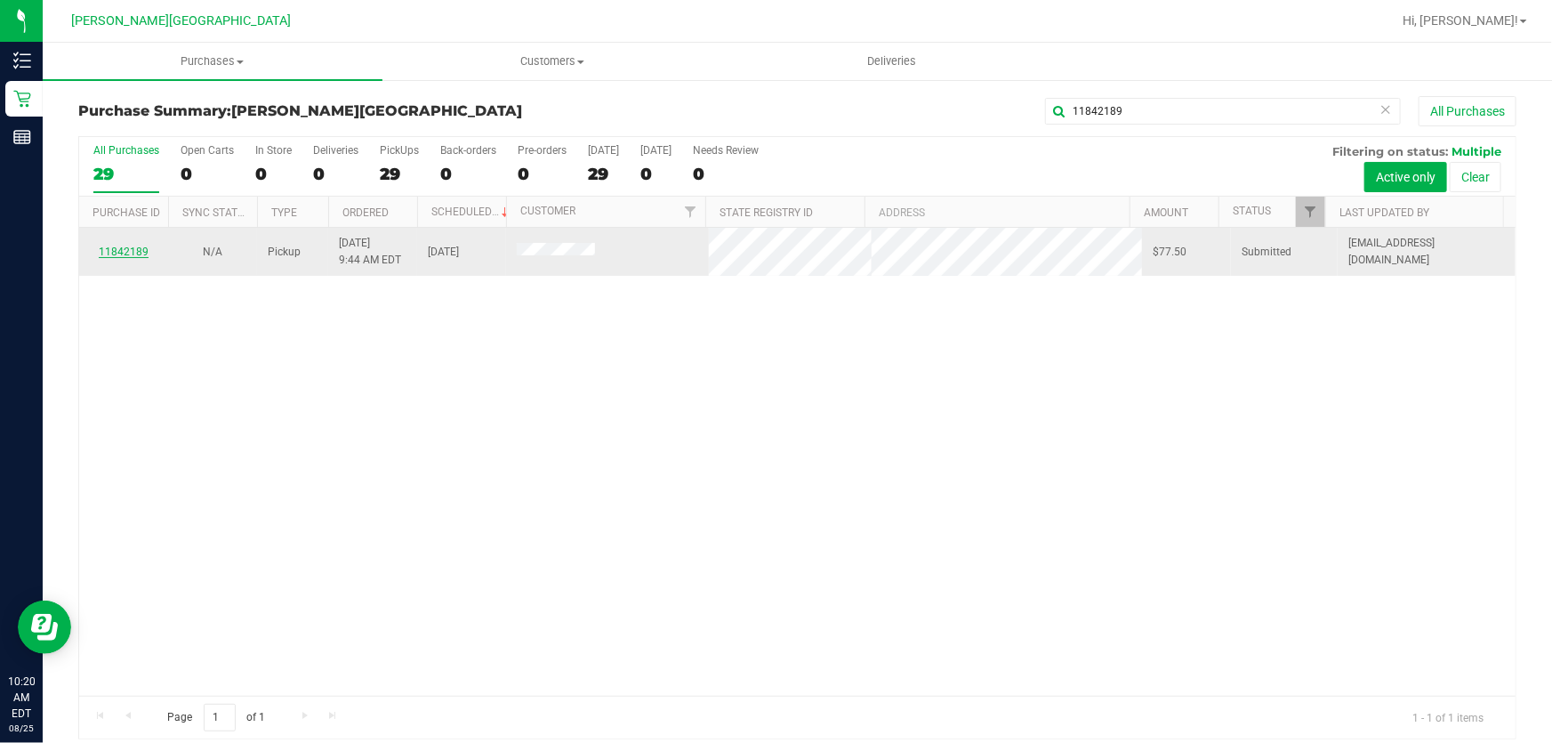
click at [117, 257] on link "11842189" at bounding box center [124, 251] width 50 height 12
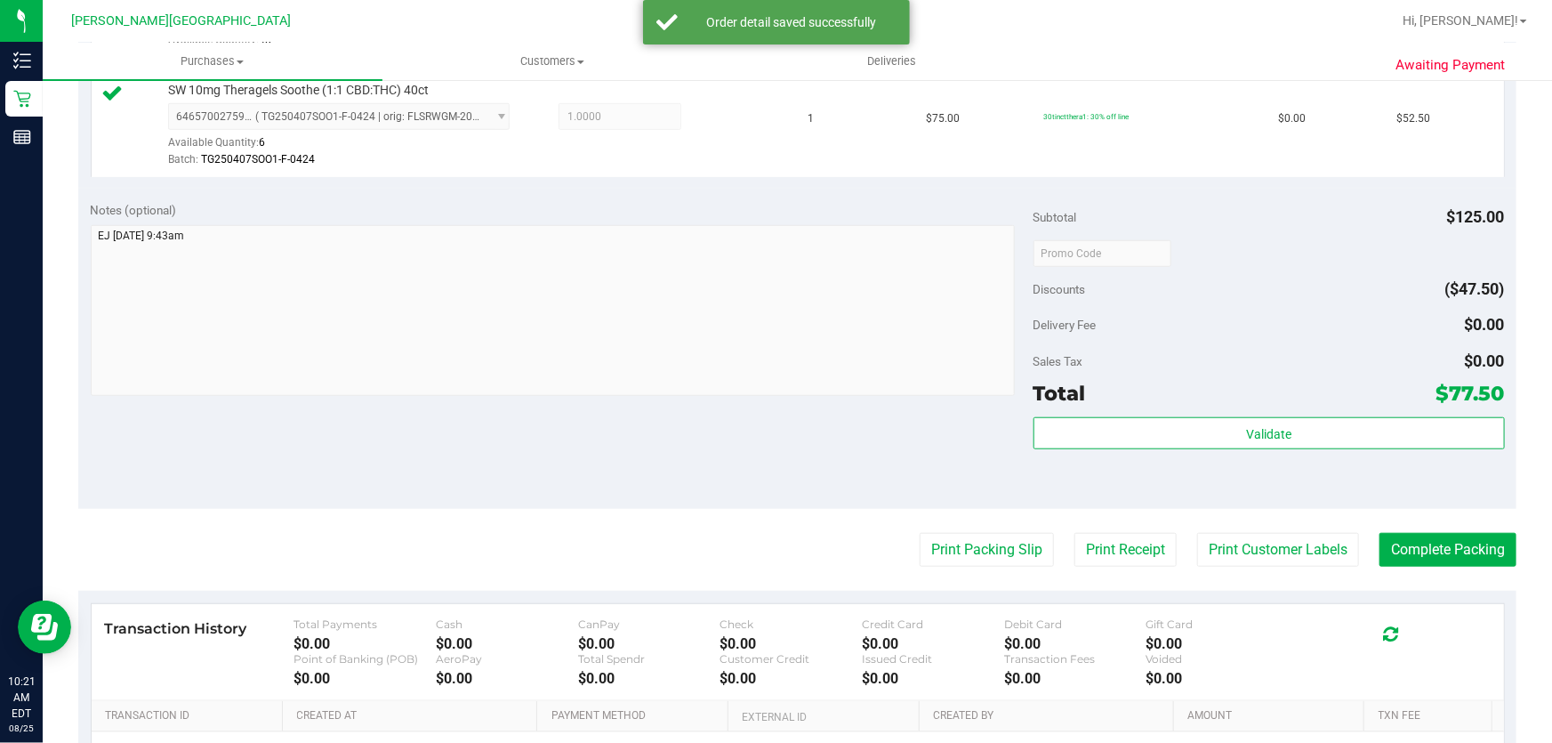
scroll to position [727, 0]
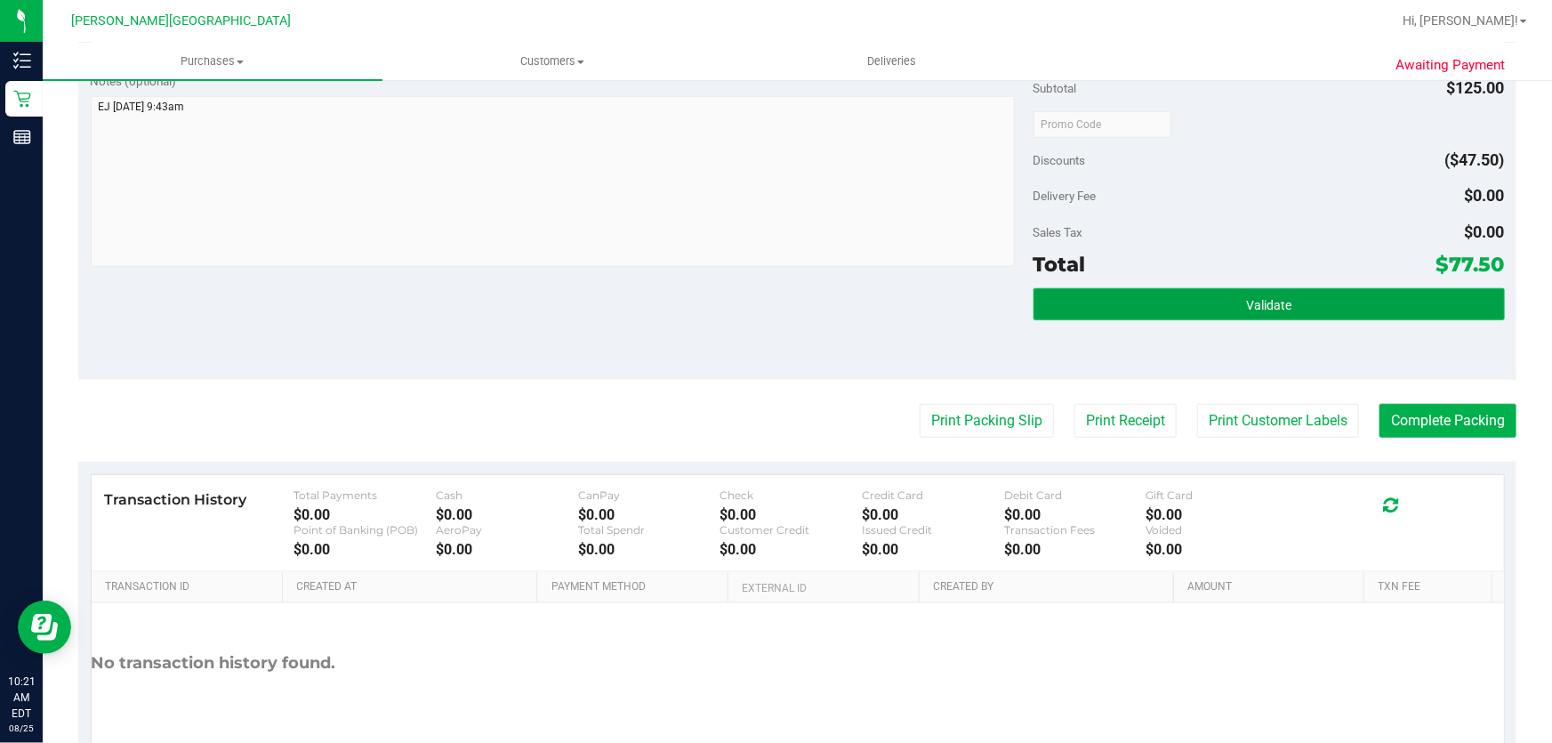
click at [1222, 303] on button "Validate" at bounding box center [1268, 304] width 471 height 32
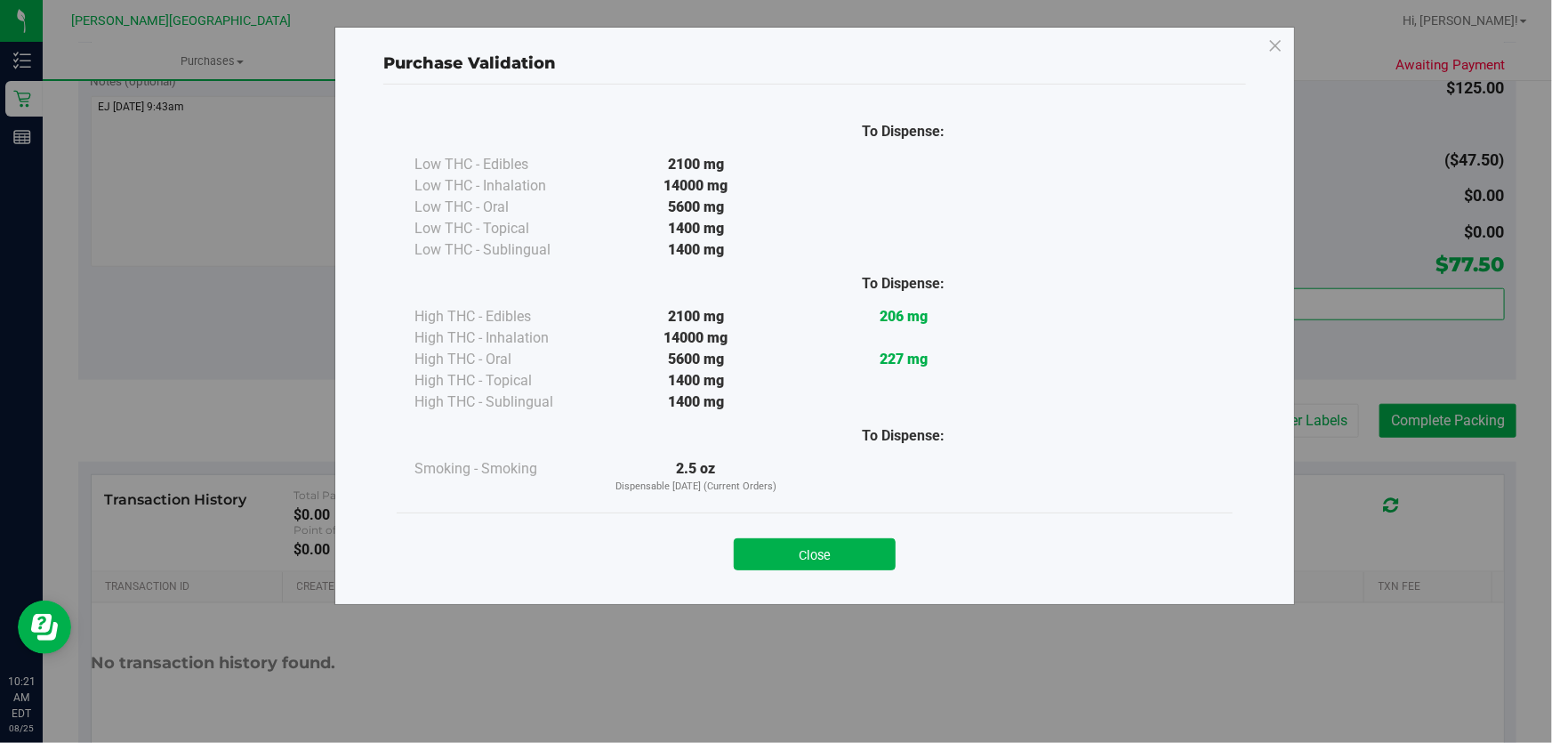
drag, startPoint x: 802, startPoint y: 554, endPoint x: 1168, endPoint y: 525, distance: 366.7
click at [803, 554] on button "Close" at bounding box center [815, 554] width 162 height 32
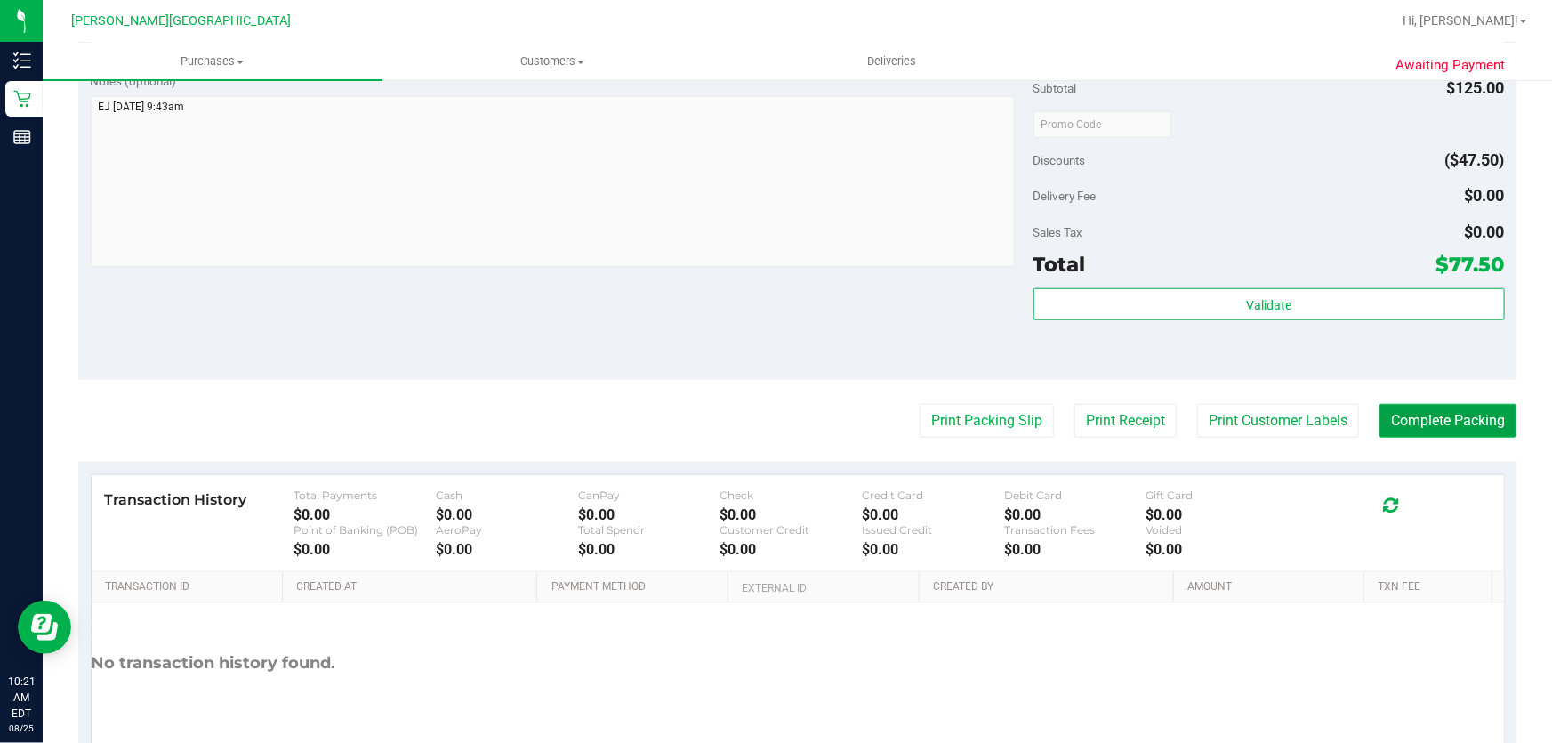
click at [1450, 415] on button "Complete Packing" at bounding box center [1447, 421] width 137 height 34
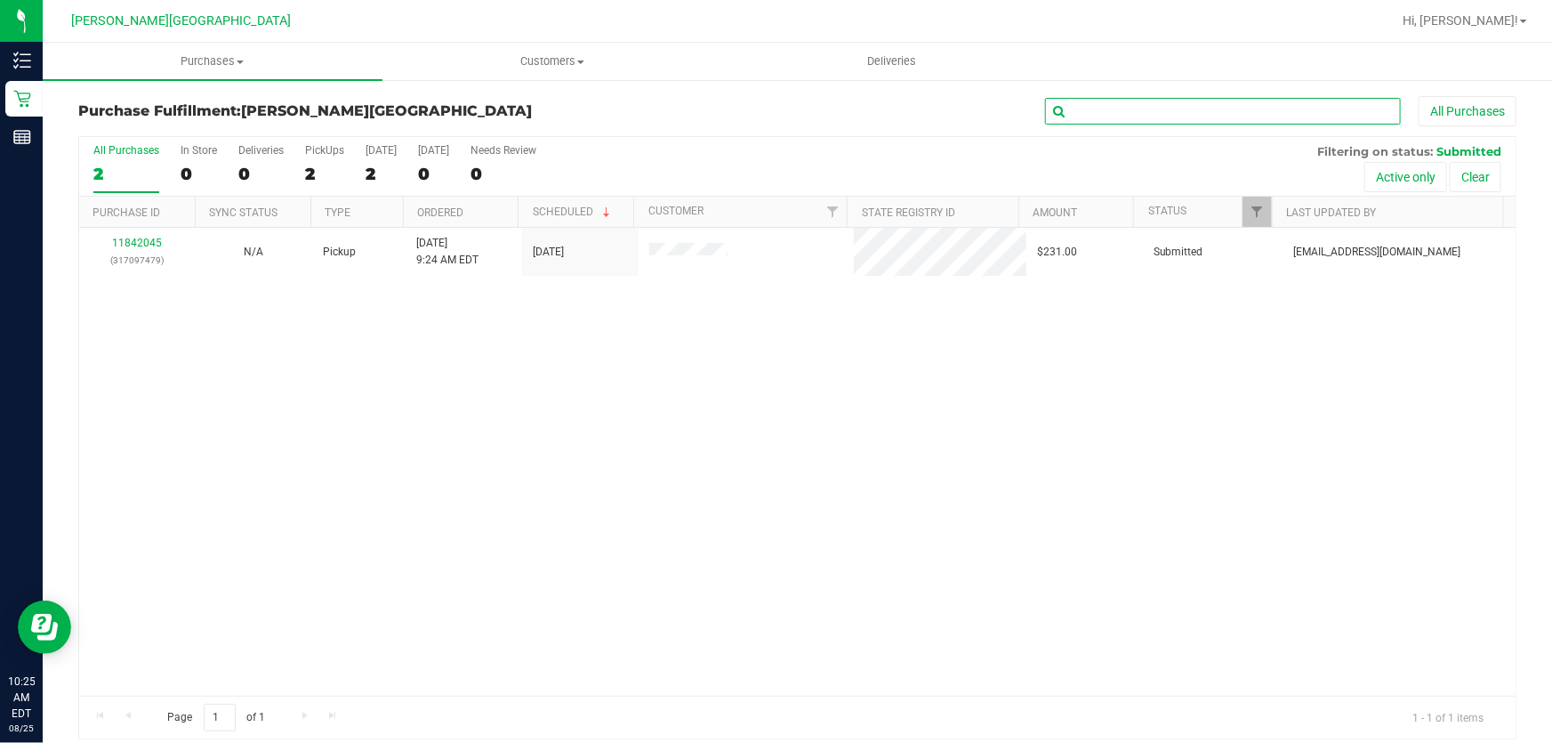
click at [1228, 117] on input "text" at bounding box center [1223, 111] width 356 height 27
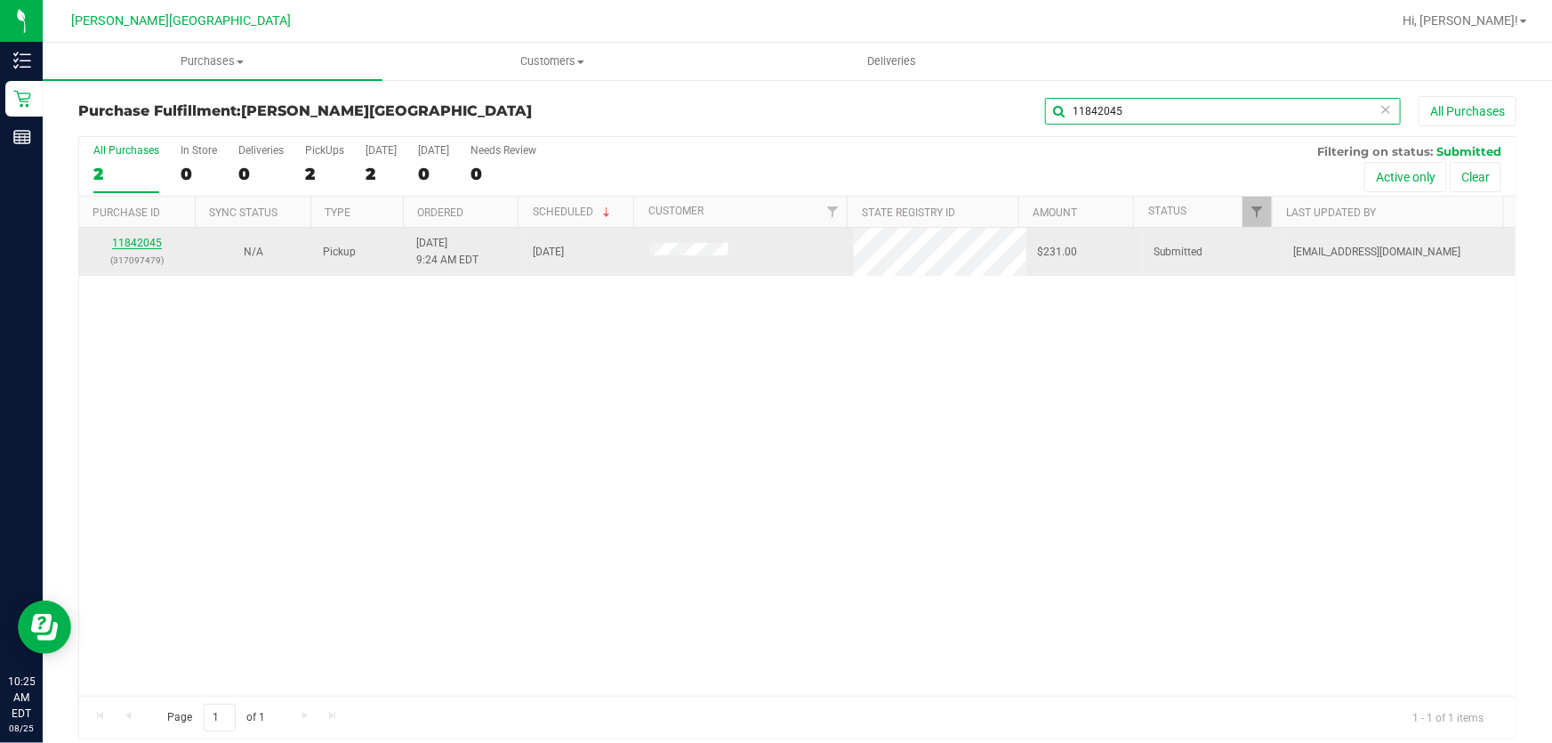
type input "11842045"
click at [135, 237] on link "11842045" at bounding box center [137, 243] width 50 height 12
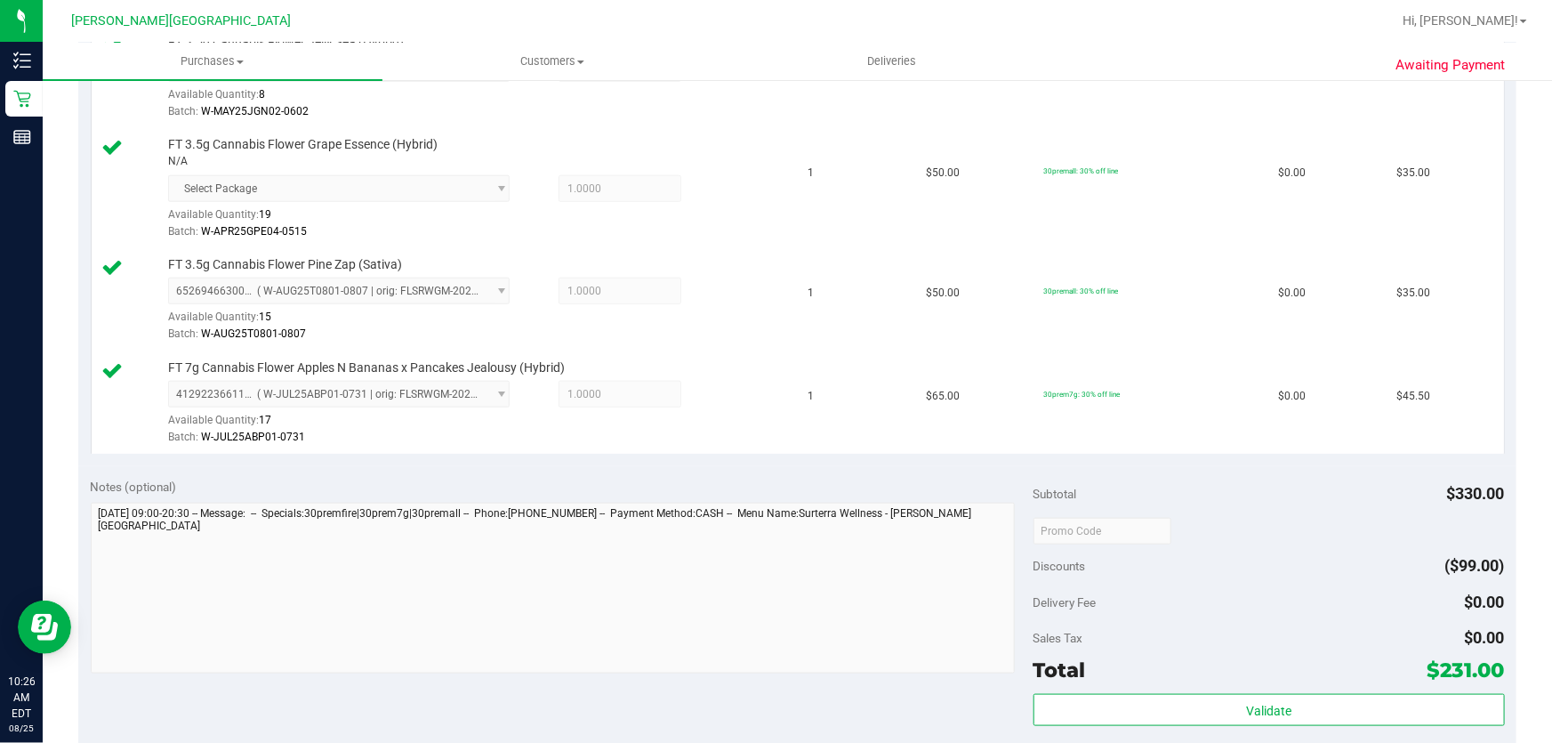
scroll to position [1050, 0]
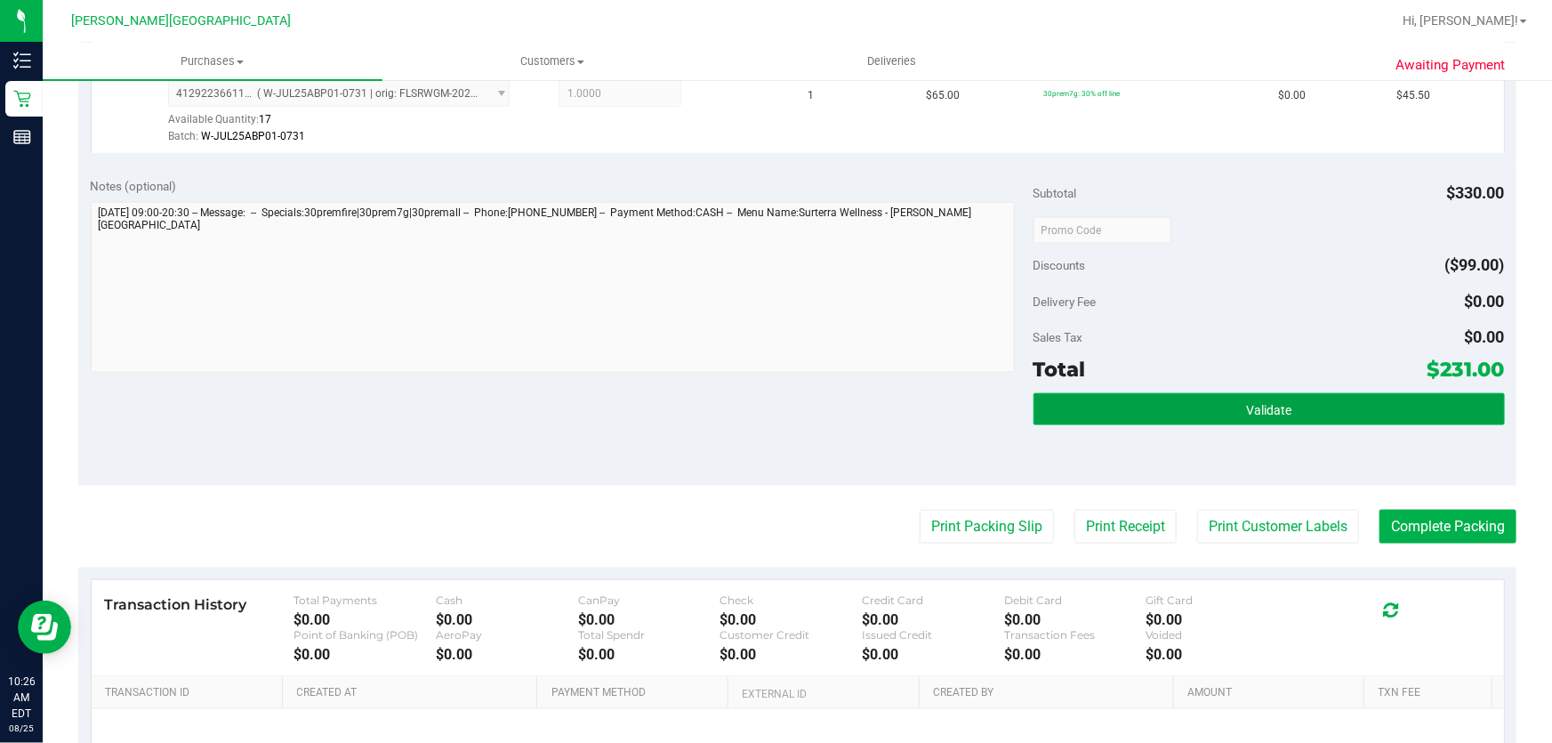
click at [1349, 393] on button "Validate" at bounding box center [1268, 409] width 471 height 32
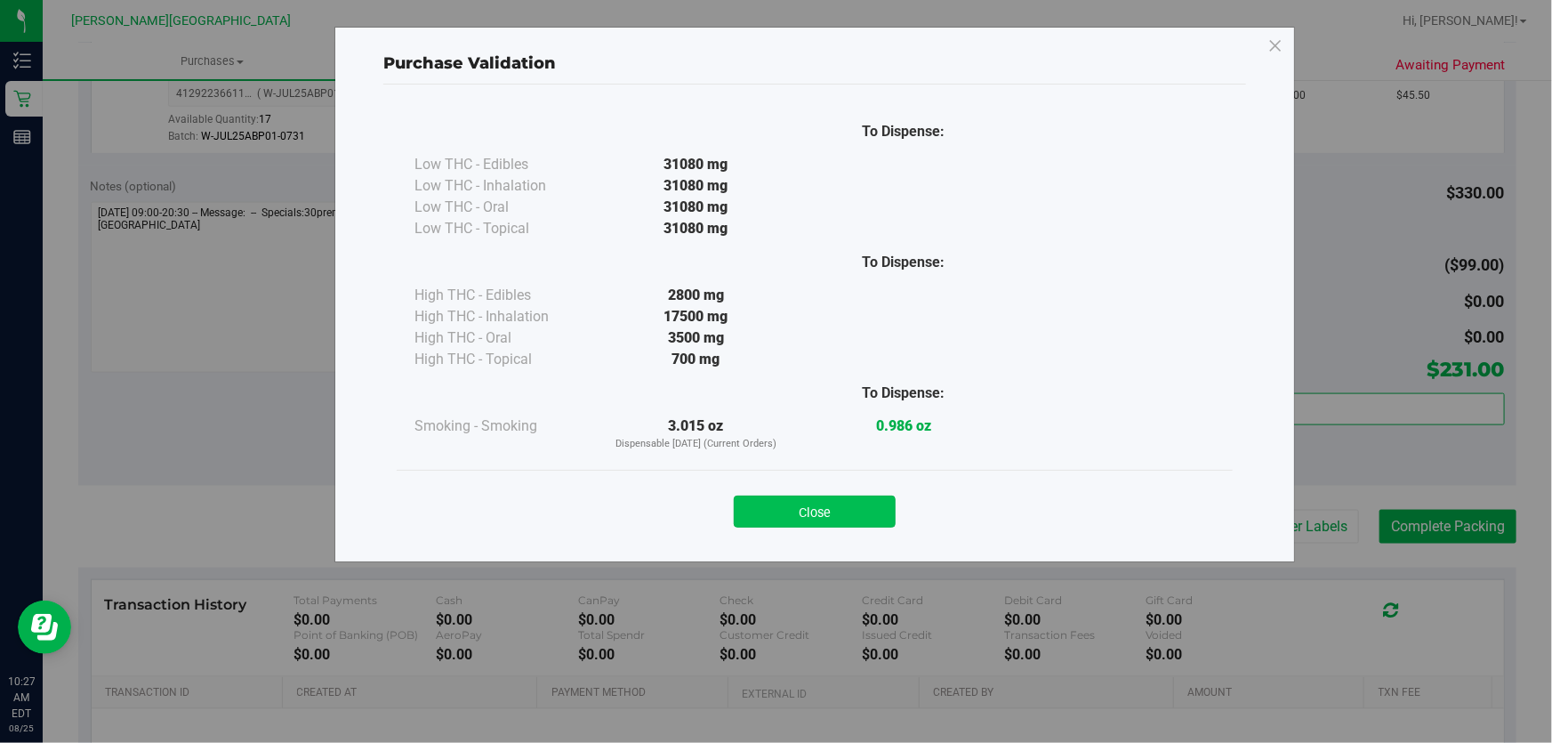
click at [821, 507] on button "Close" at bounding box center [815, 511] width 162 height 32
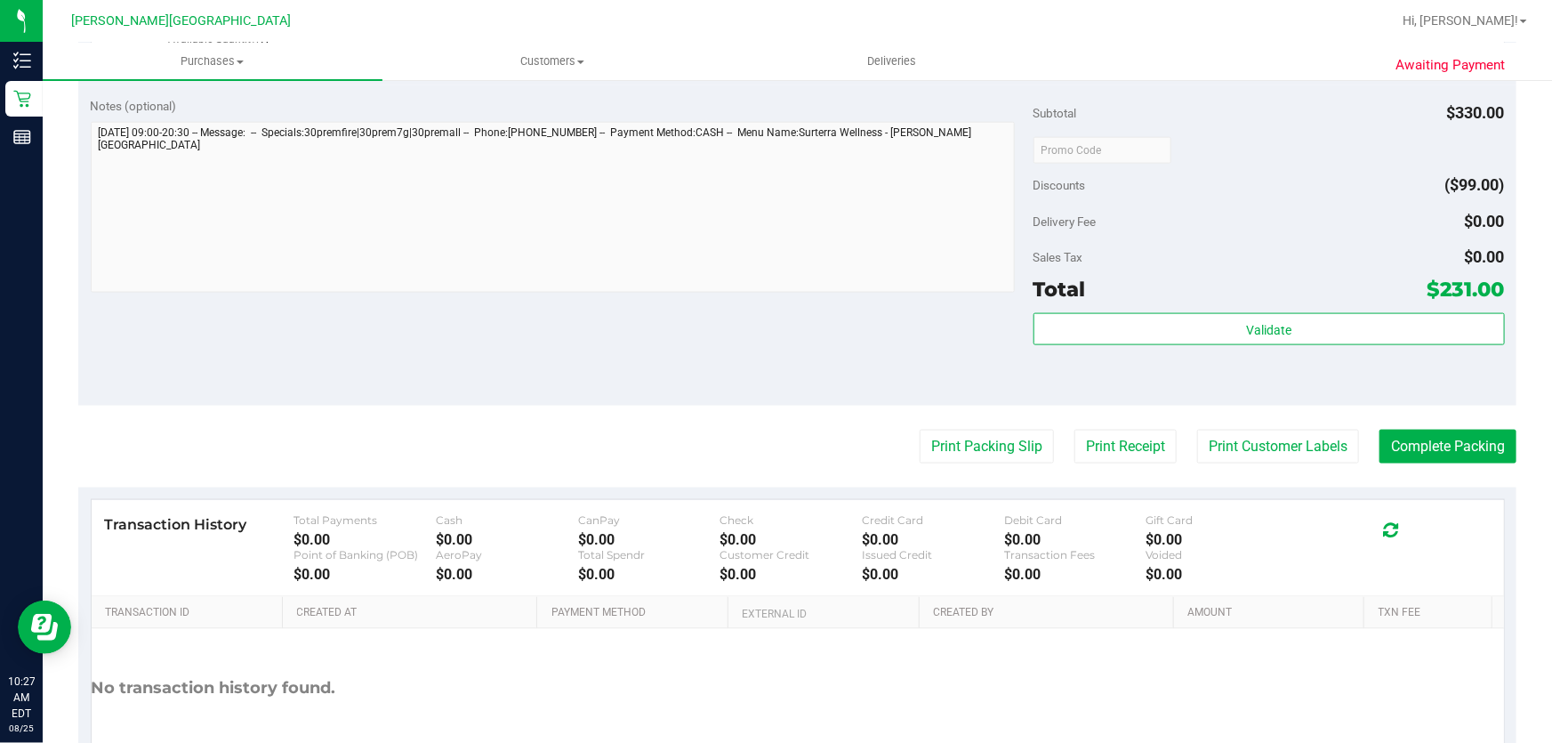
scroll to position [1131, 0]
click at [1469, 429] on button "Complete Packing" at bounding box center [1447, 446] width 137 height 34
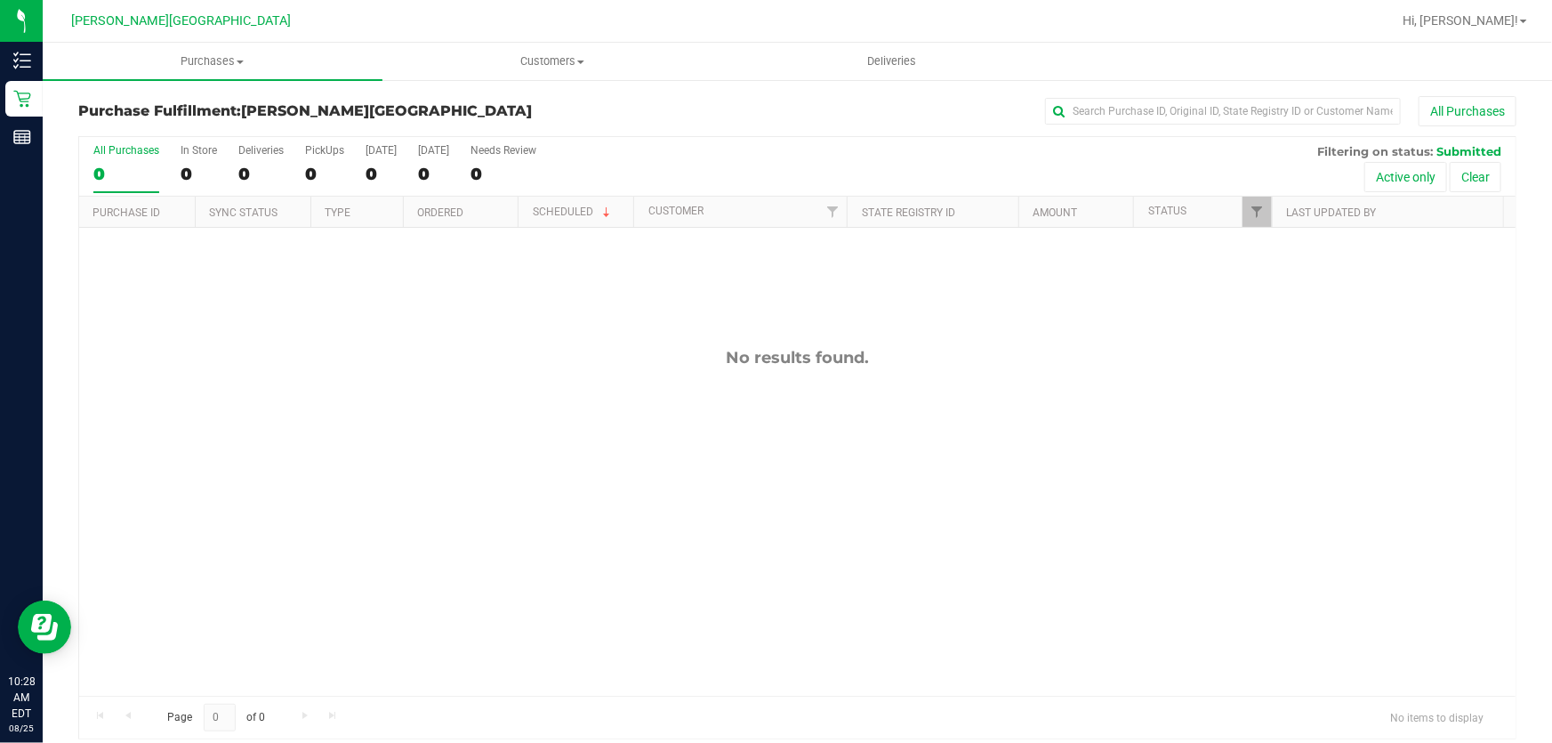
click at [469, 467] on div "No results found." at bounding box center [797, 522] width 1436 height 588
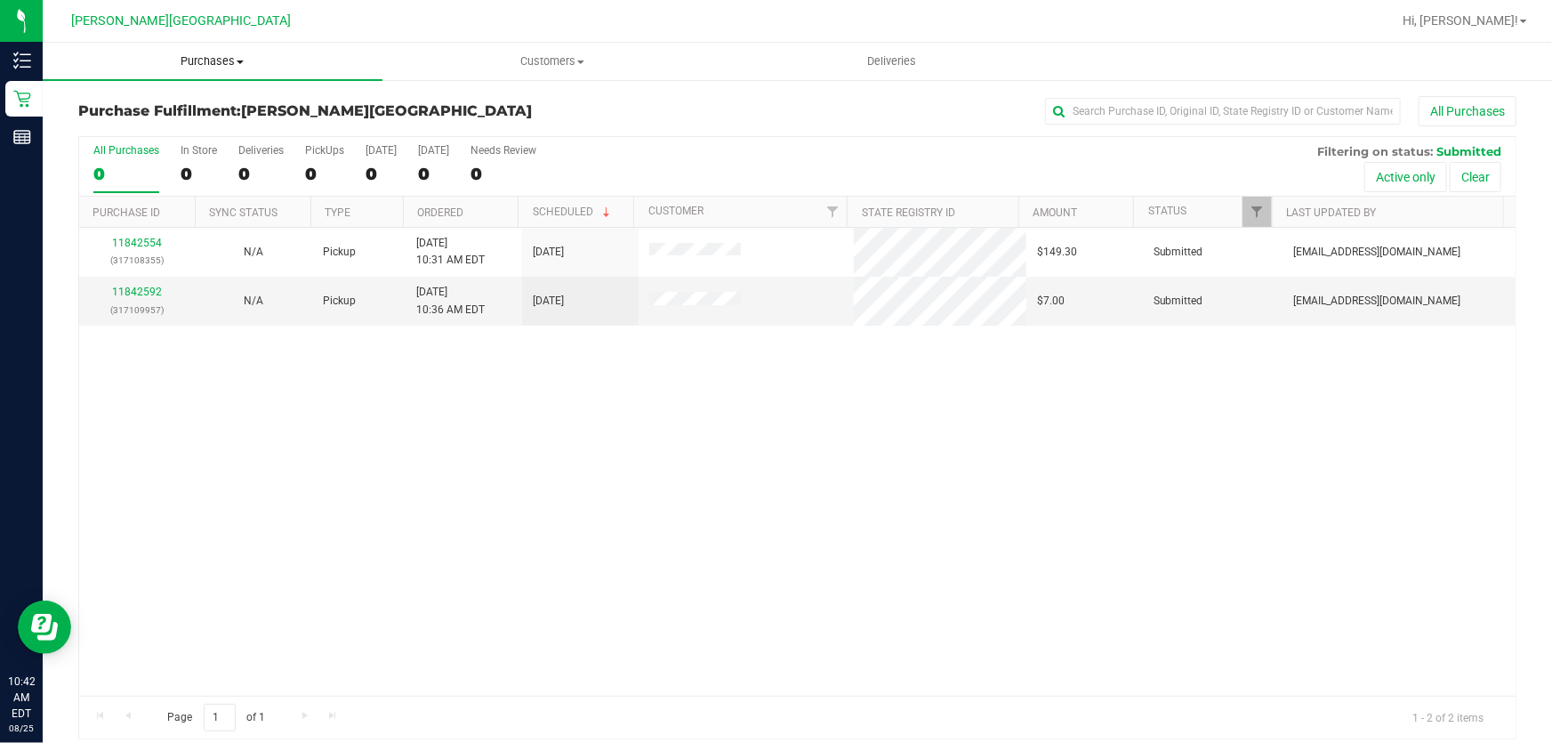
click at [210, 52] on uib-tab-heading "Purchases Summary of purchases Fulfillment All purchases" at bounding box center [213, 61] width 340 height 37
click at [123, 126] on span "Fulfillment" at bounding box center [98, 128] width 110 height 15
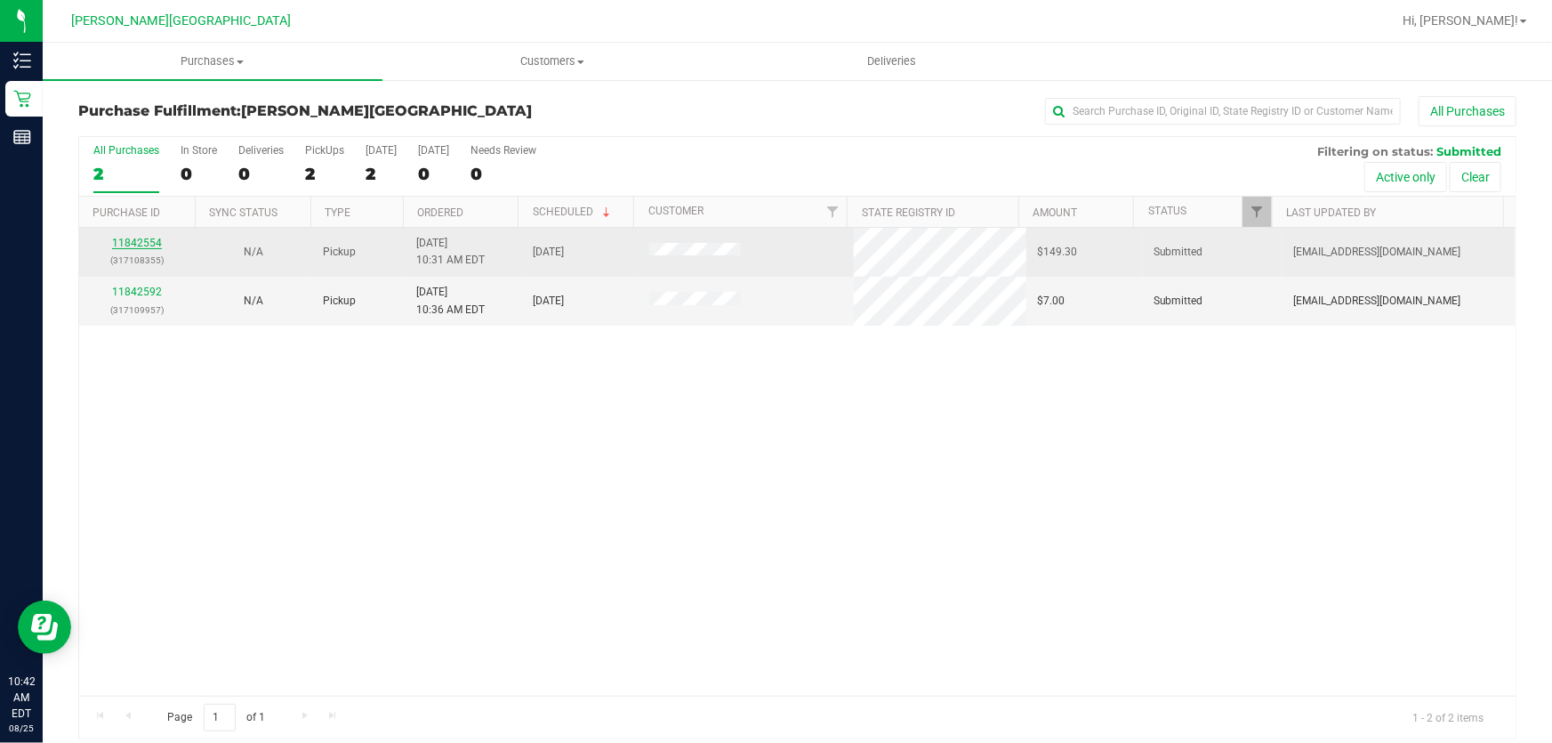
click at [150, 244] on link "11842554" at bounding box center [137, 243] width 50 height 12
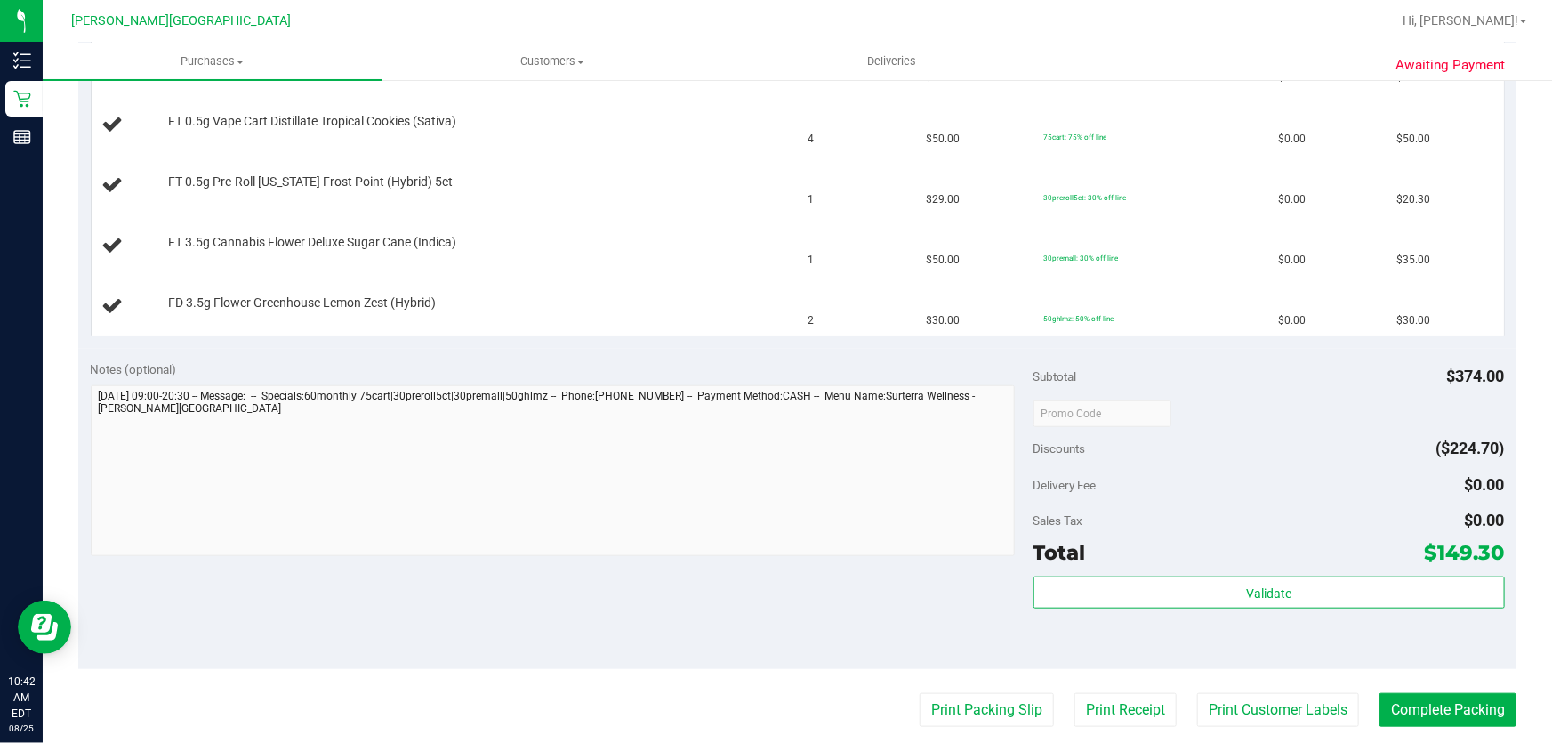
scroll to position [647, 0]
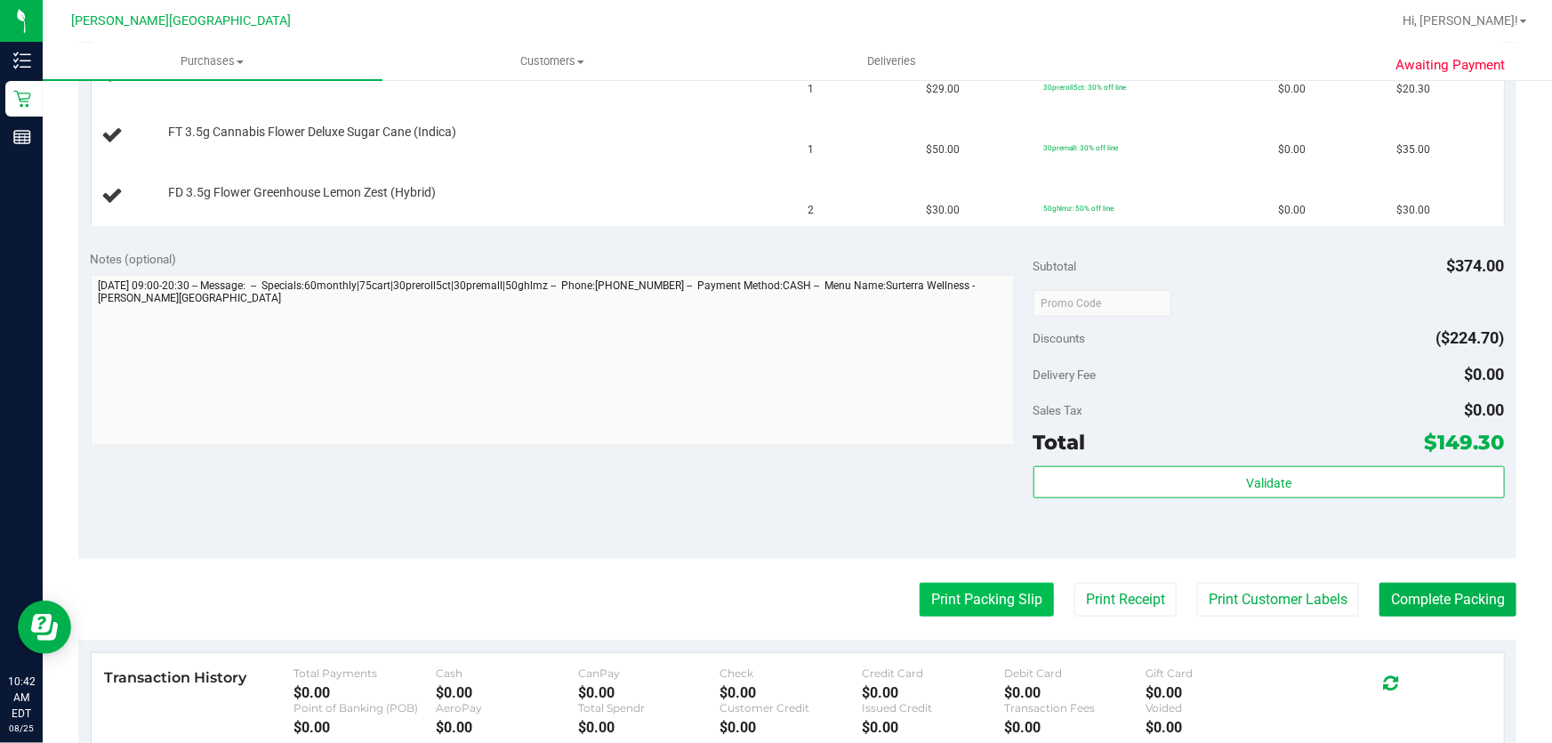
click at [1000, 607] on button "Print Packing Slip" at bounding box center [987, 600] width 134 height 34
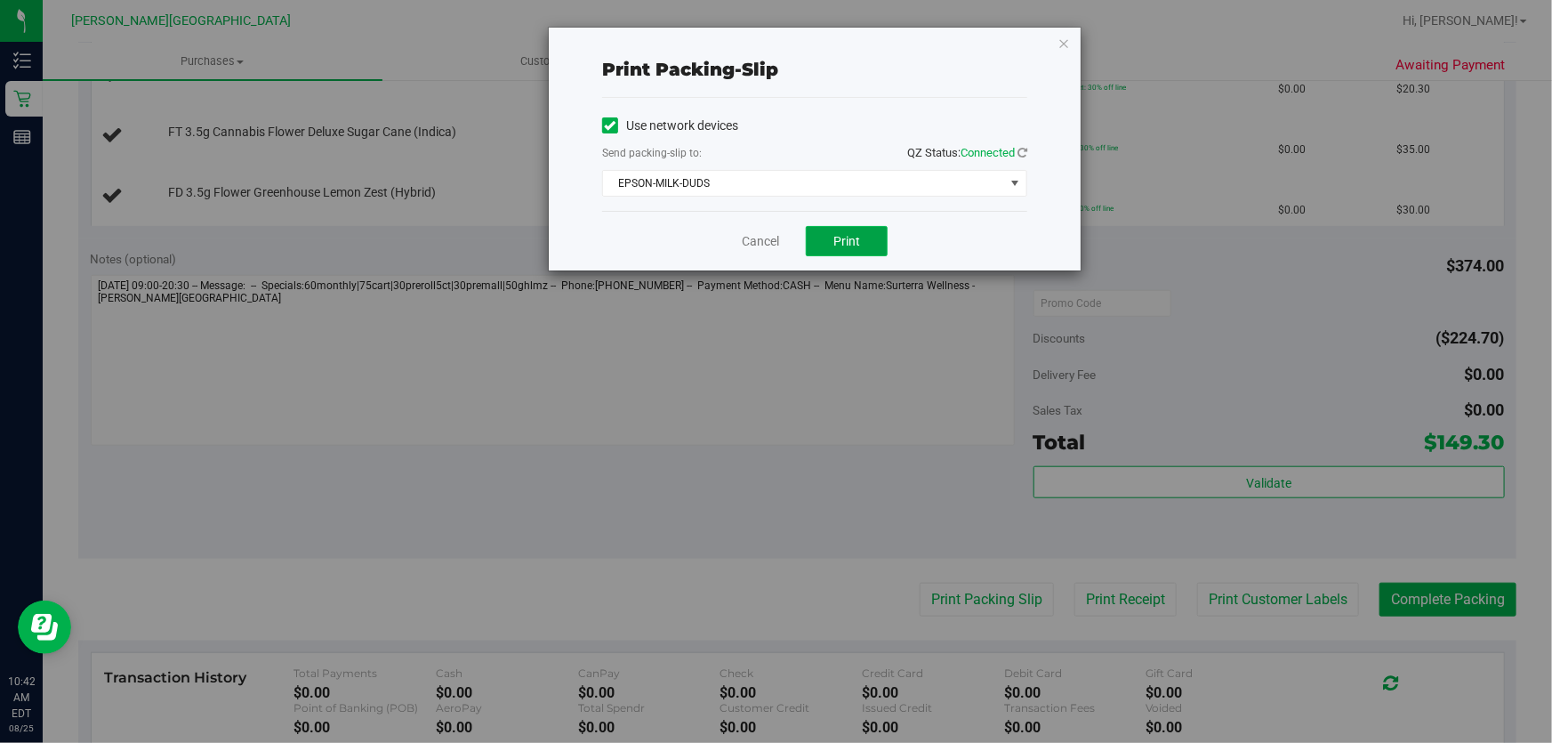
click at [875, 243] on button "Print" at bounding box center [847, 241] width 82 height 30
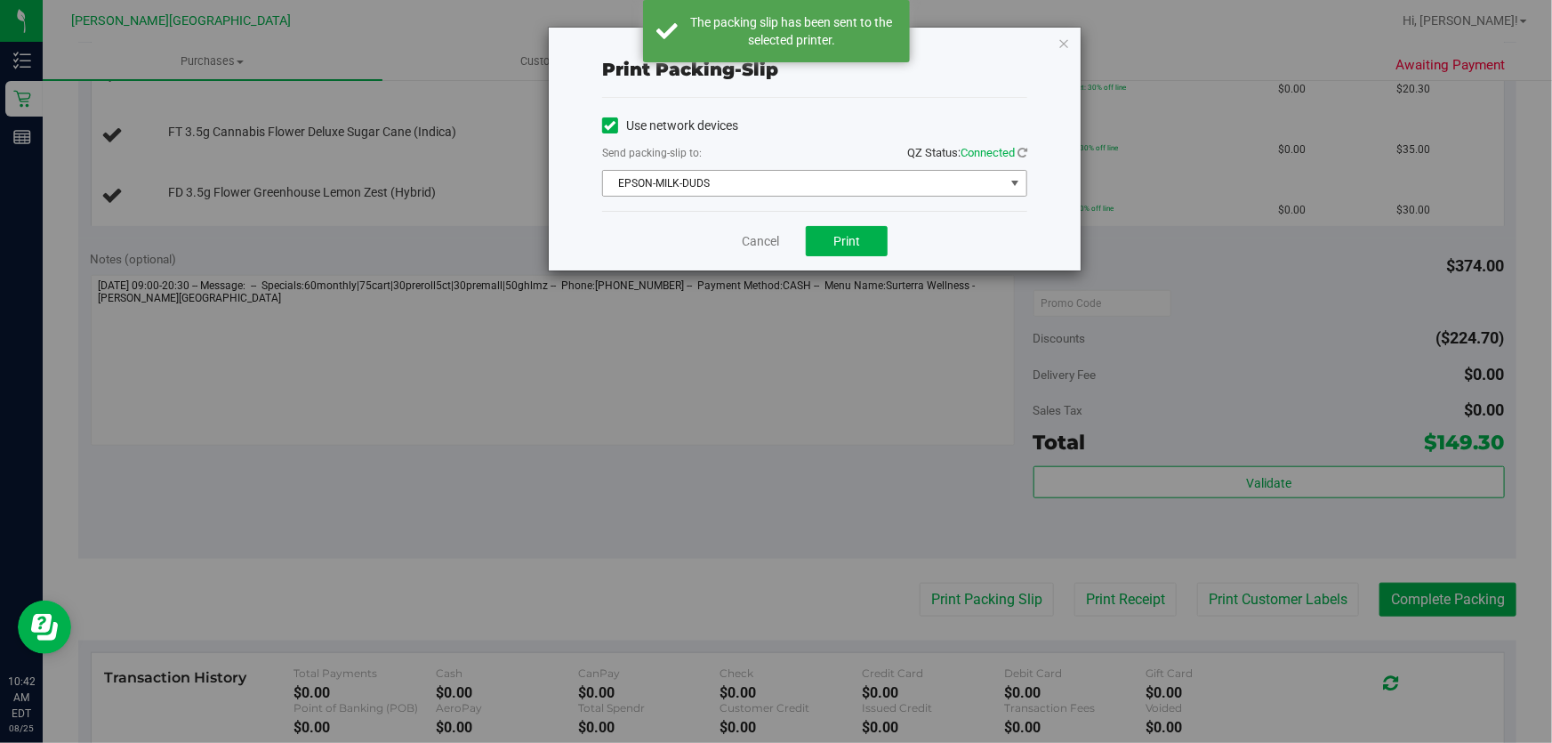
click at [738, 178] on span "EPSON-MILK-DUDS" at bounding box center [803, 183] width 401 height 25
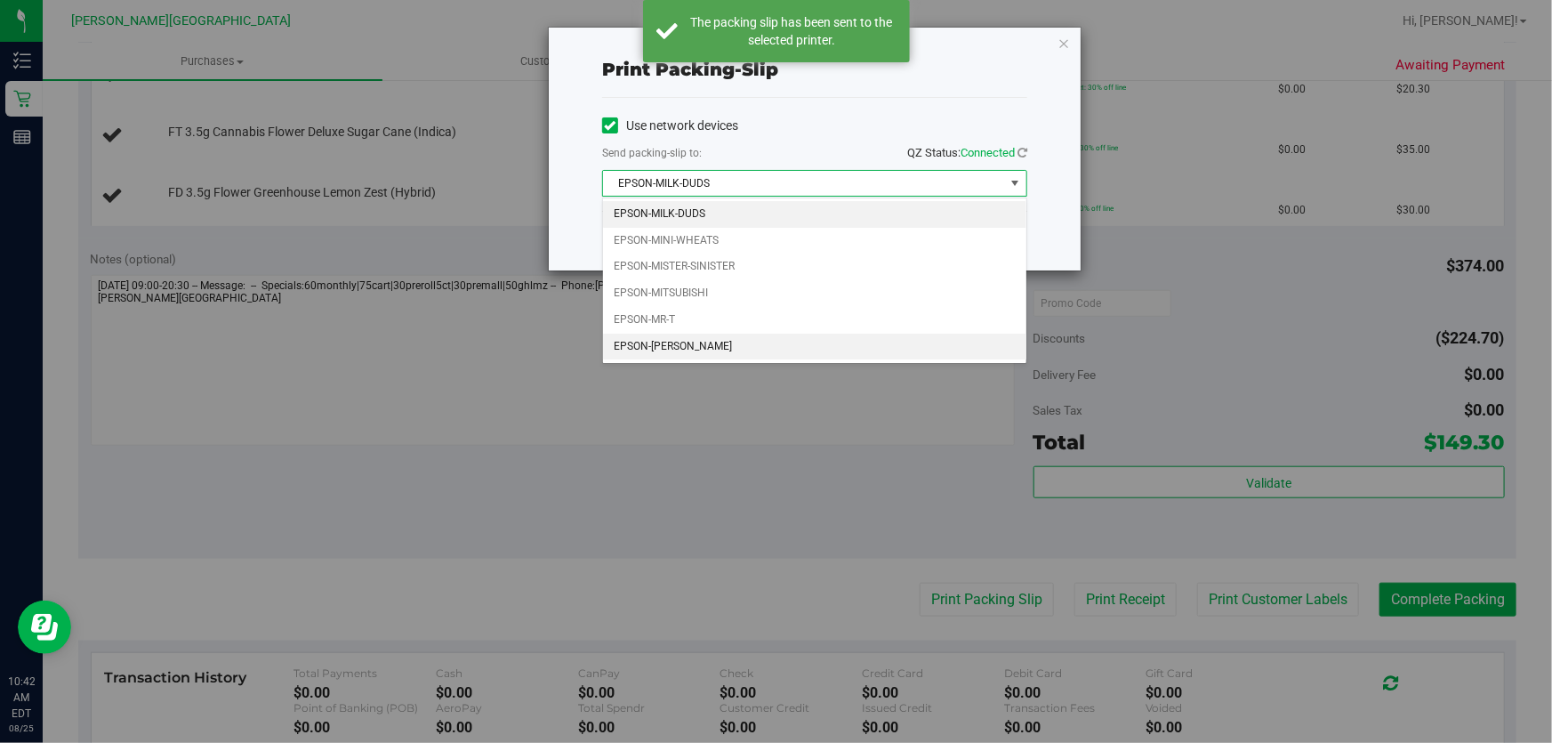
click at [732, 350] on li "EPSON-[PERSON_NAME]" at bounding box center [814, 346] width 423 height 27
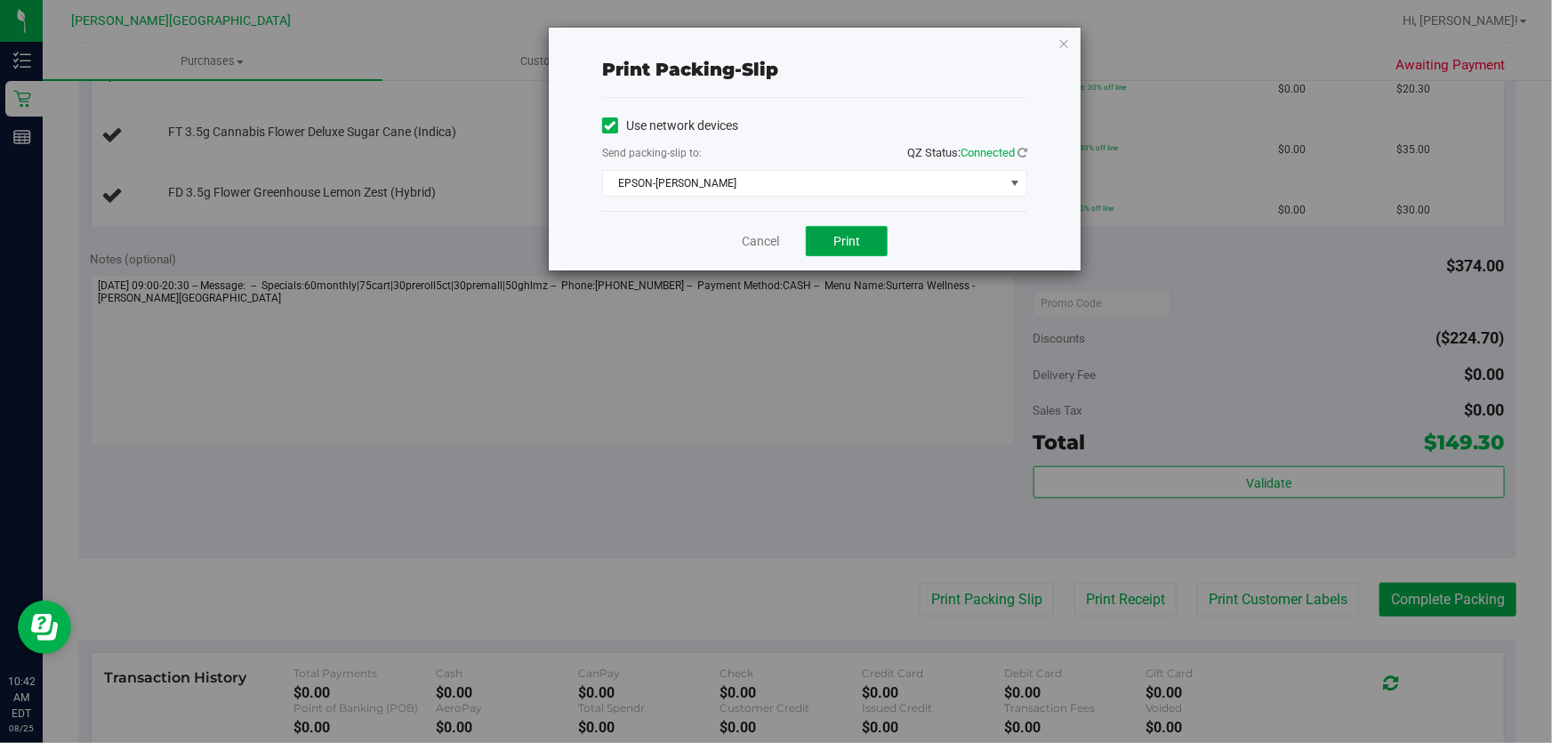
click at [860, 231] on button "Print" at bounding box center [847, 241] width 82 height 30
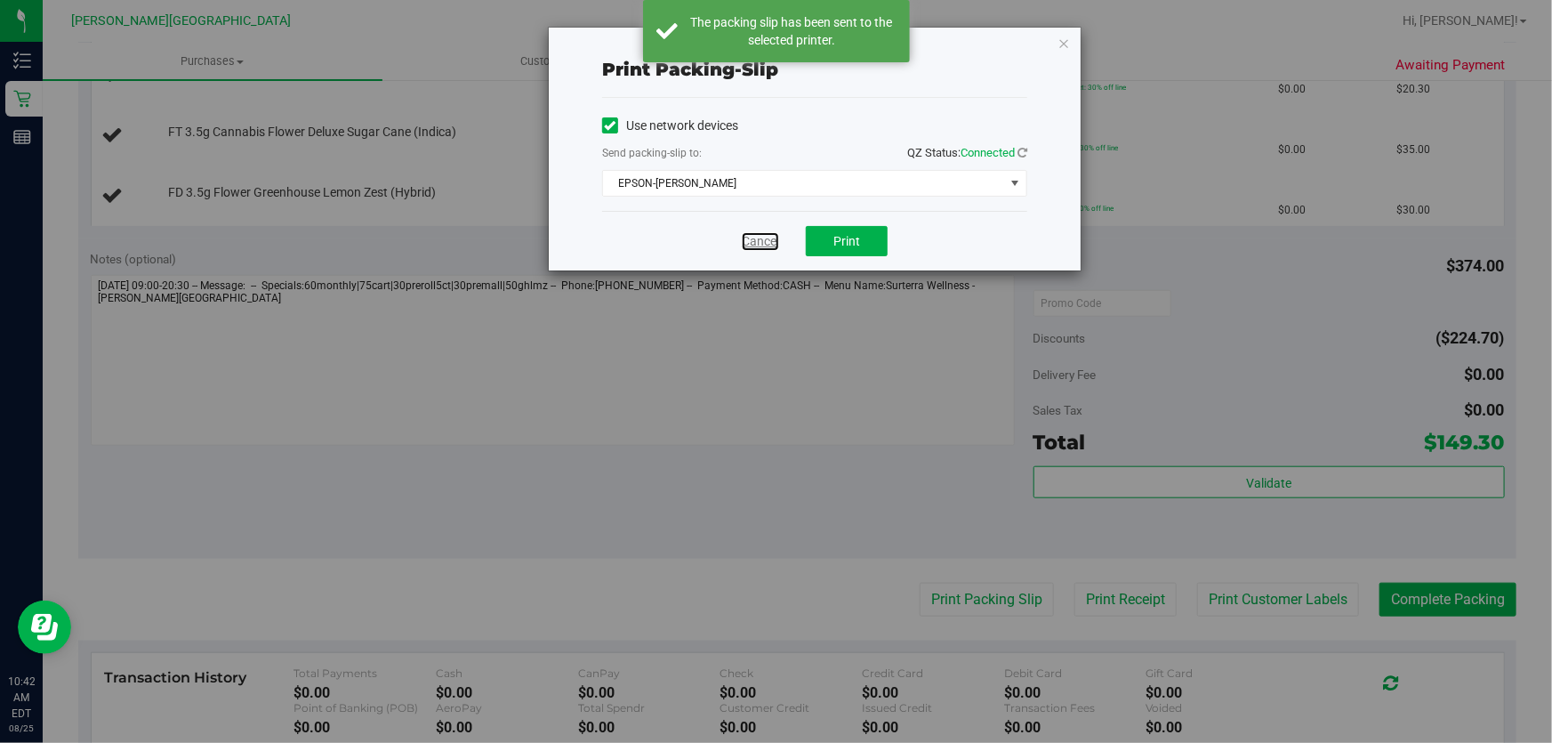
click at [755, 244] on link "Cancel" at bounding box center [760, 241] width 37 height 19
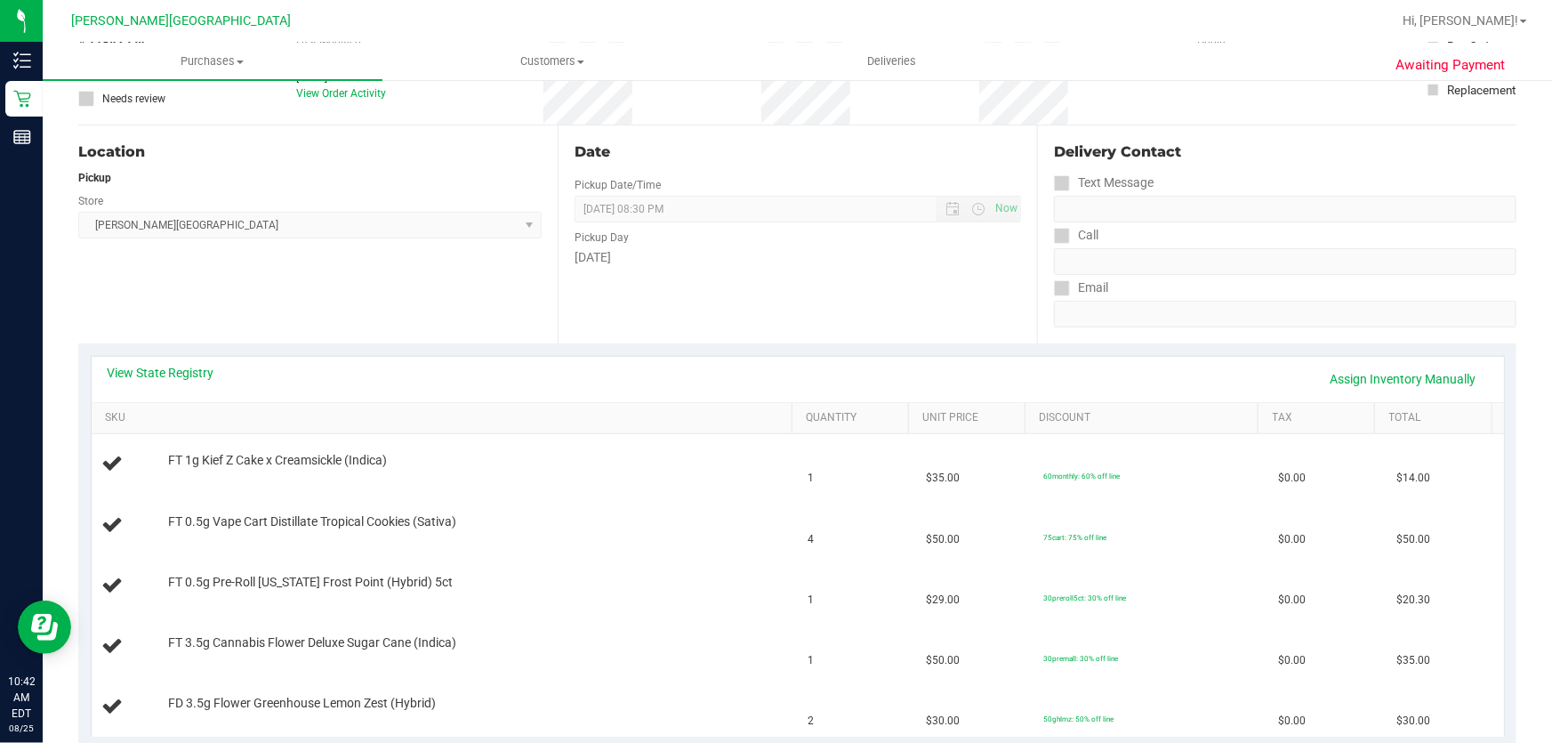
scroll to position [0, 0]
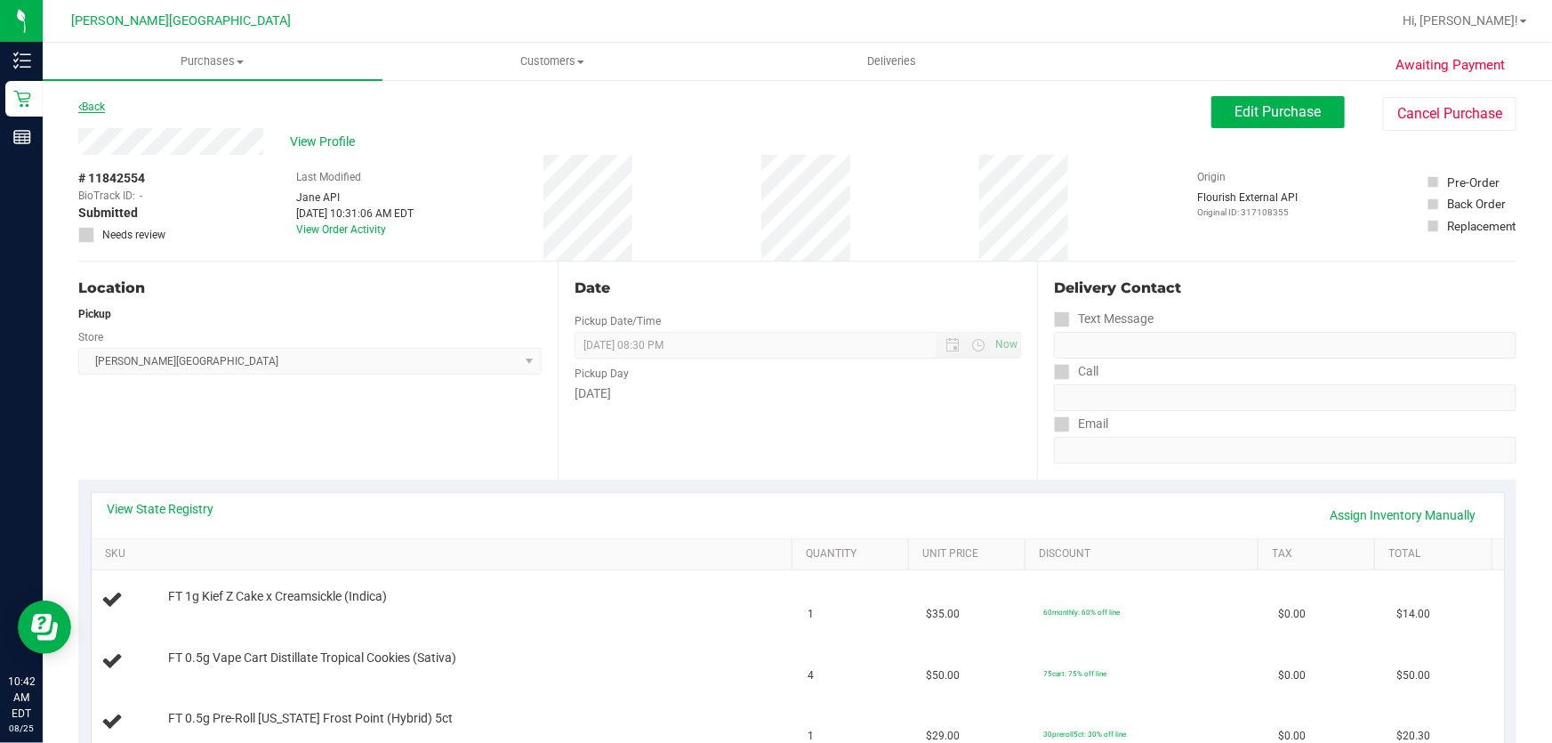
click at [101, 108] on link "Back" at bounding box center [91, 106] width 27 height 12
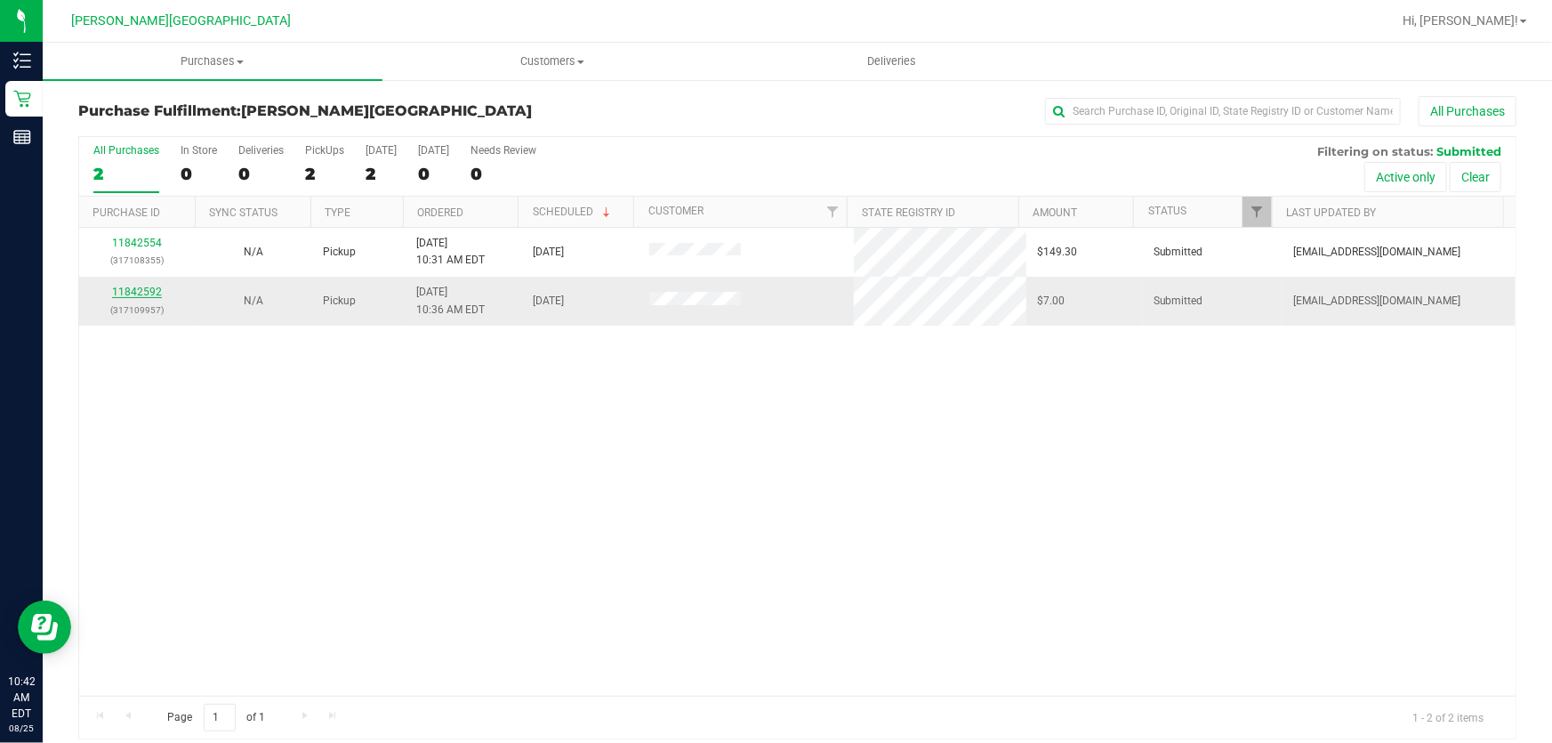
click at [138, 285] on link "11842592" at bounding box center [137, 291] width 50 height 12
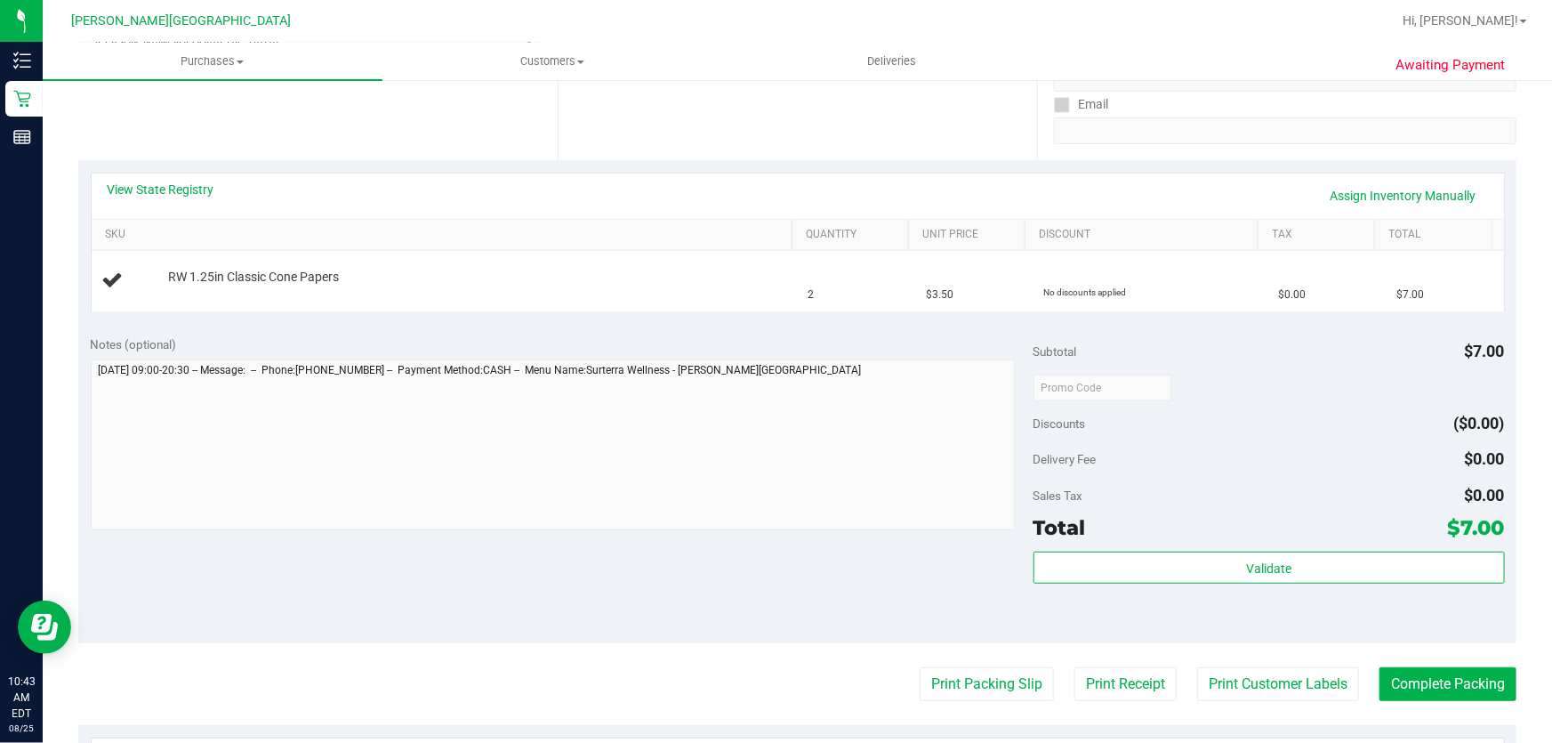
scroll to position [323, 0]
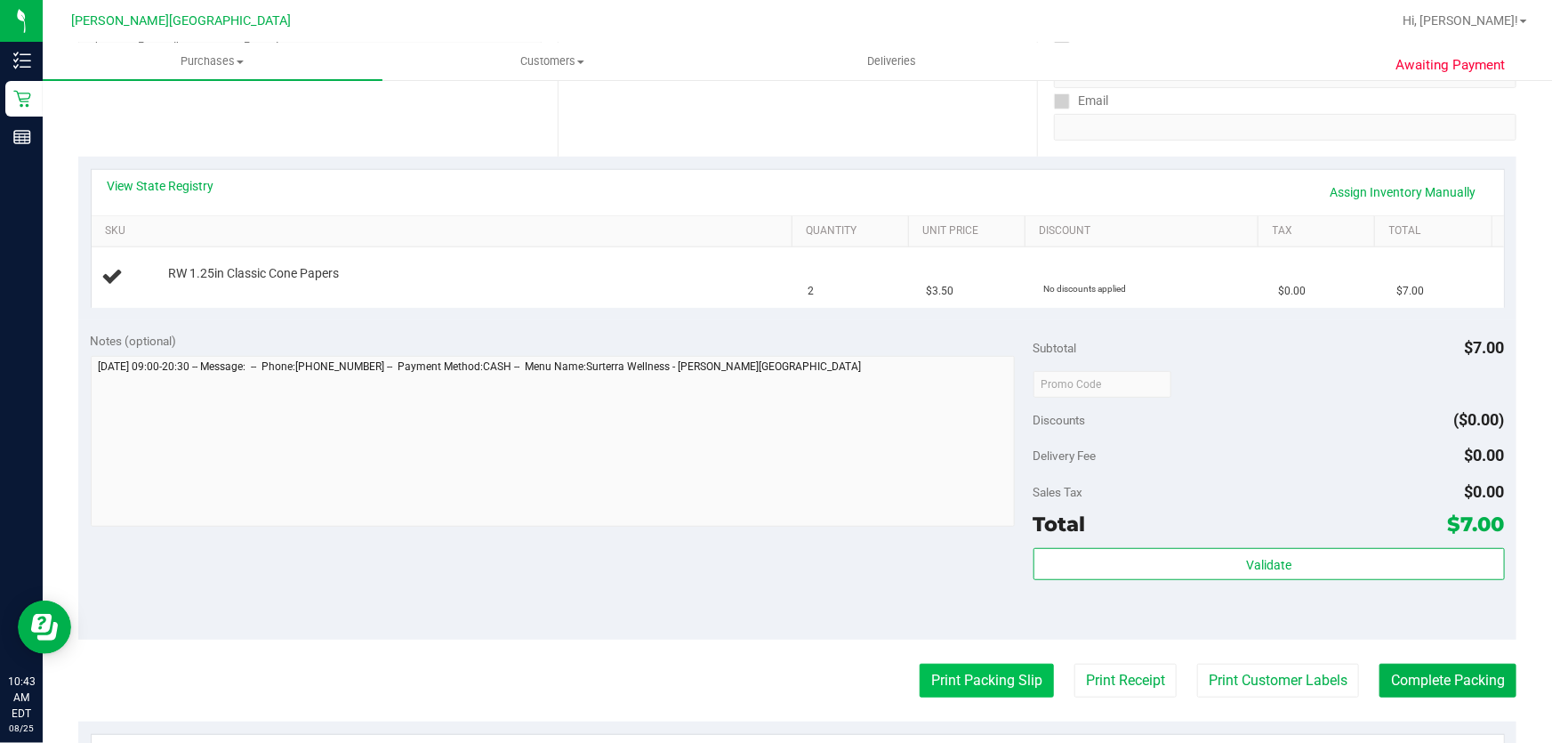
click at [1008, 677] on button "Print Packing Slip" at bounding box center [987, 680] width 134 height 34
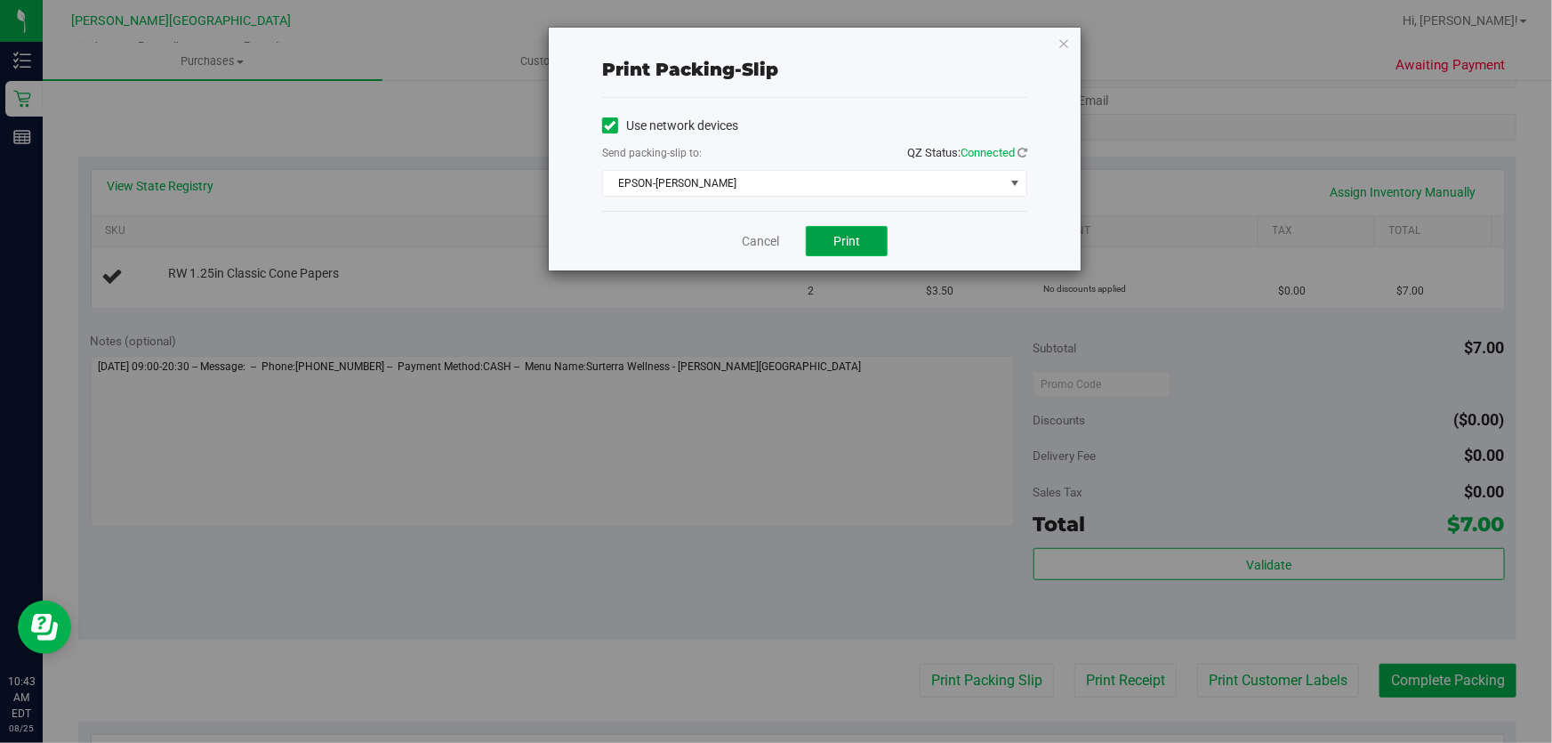
click at [847, 238] on span "Print" at bounding box center [846, 241] width 27 height 14
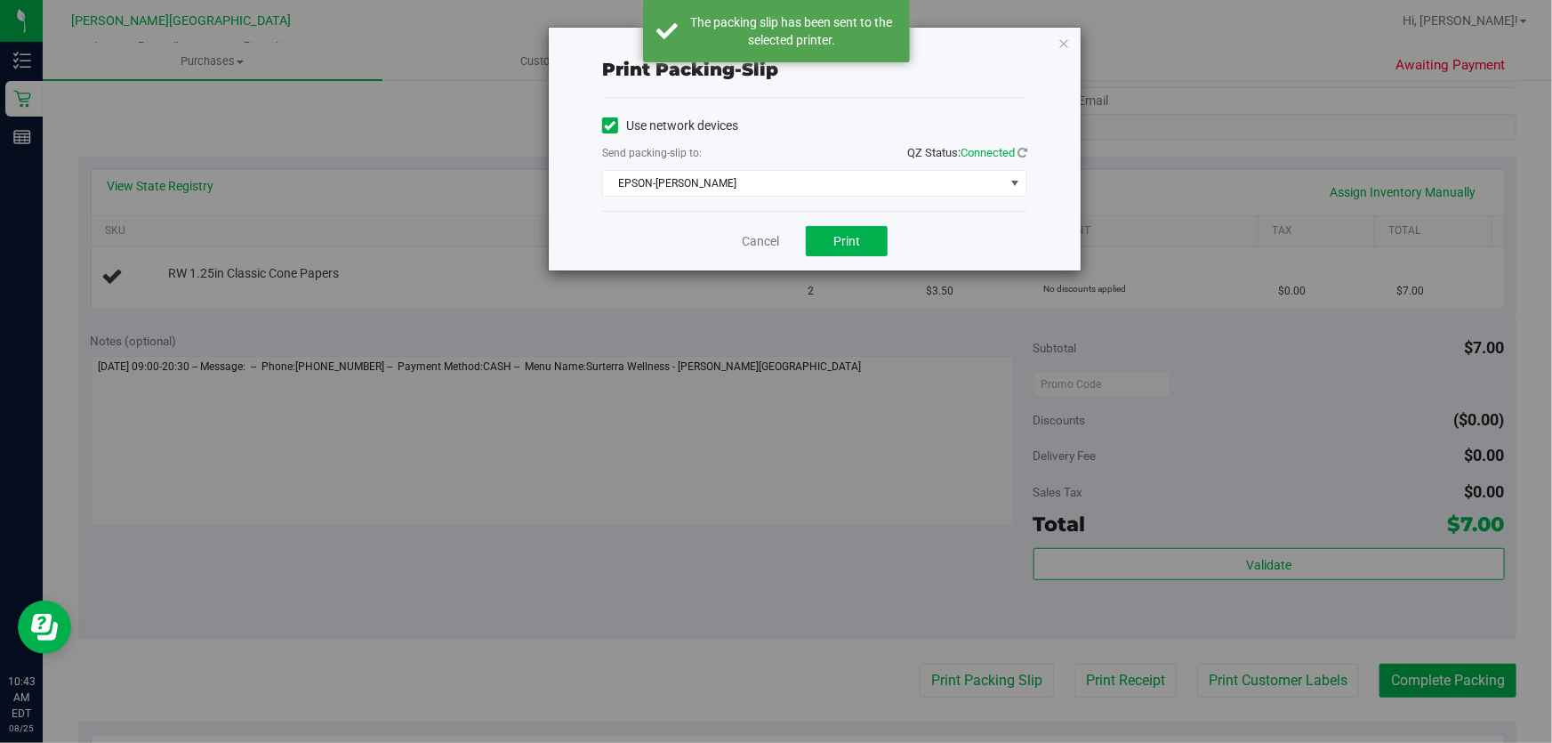
click at [739, 241] on div "Cancel Print" at bounding box center [814, 241] width 425 height 60
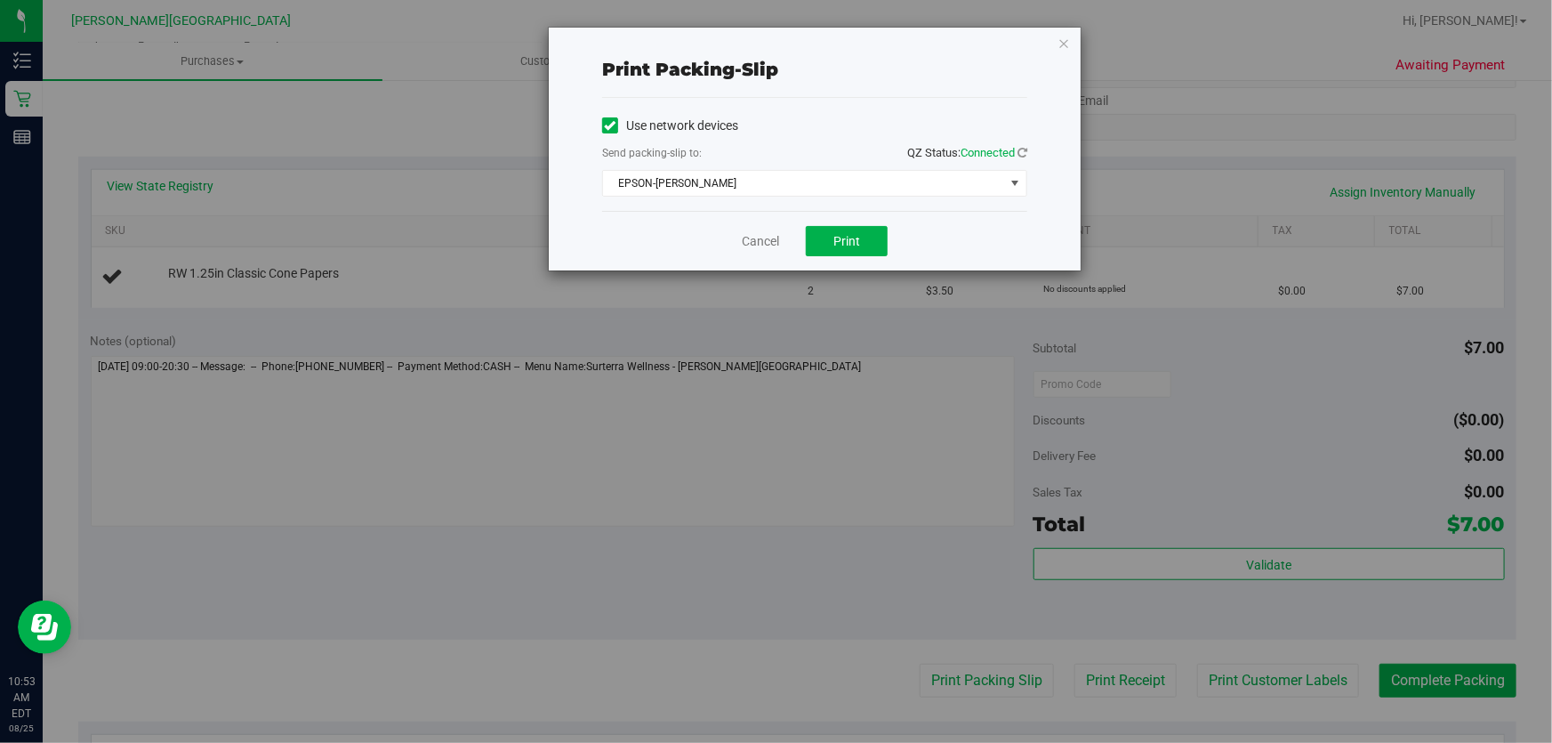
click at [1055, 38] on div "Print packing-slip Use network devices Send packing-slip to: QZ Status: Connect…" at bounding box center [815, 149] width 532 height 243
click at [1070, 42] on div "Print packing-slip Use network devices Send packing-slip to: QZ Status: Connect…" at bounding box center [815, 149] width 532 height 243
click at [1062, 43] on icon "button" at bounding box center [1063, 42] width 12 height 21
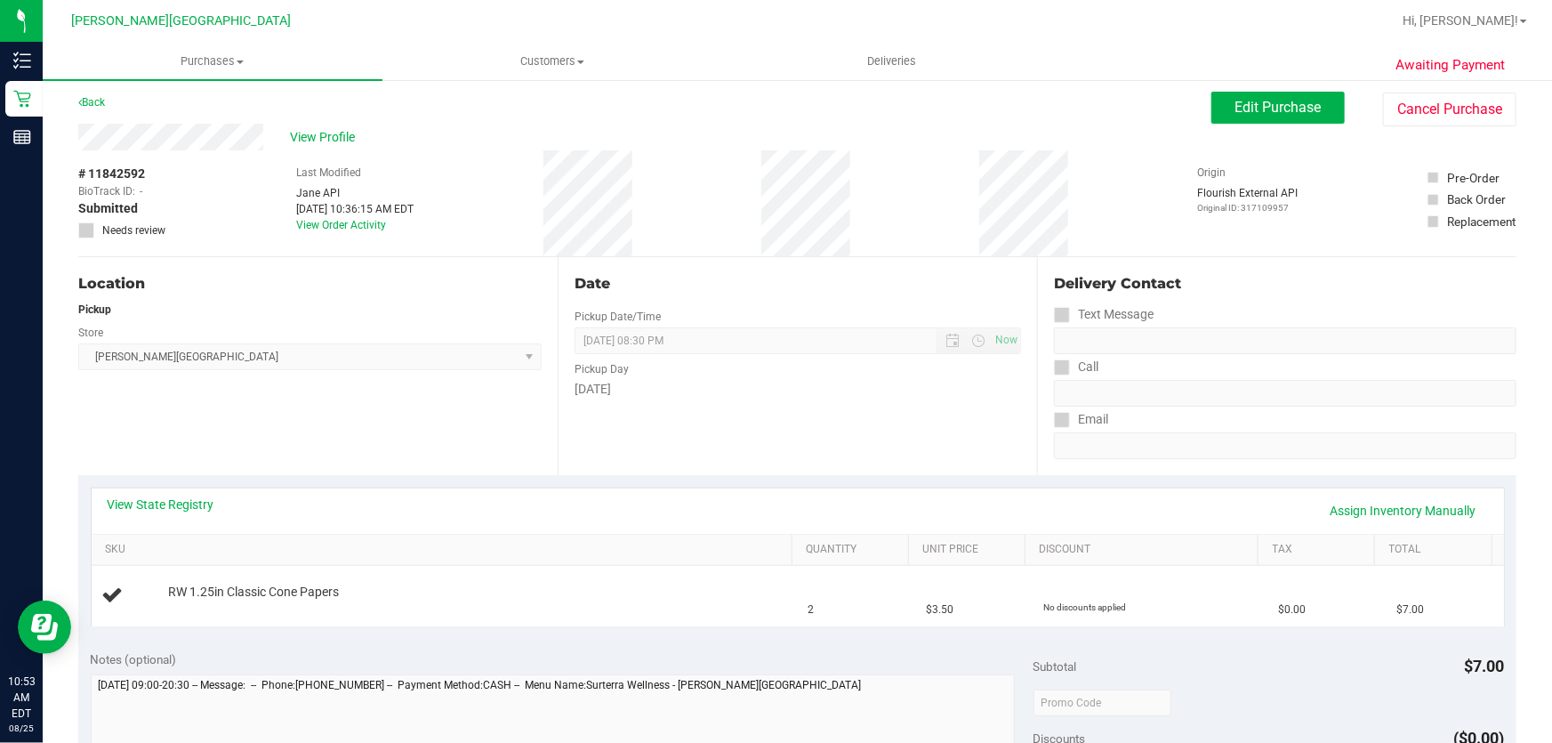
scroll to position [0, 0]
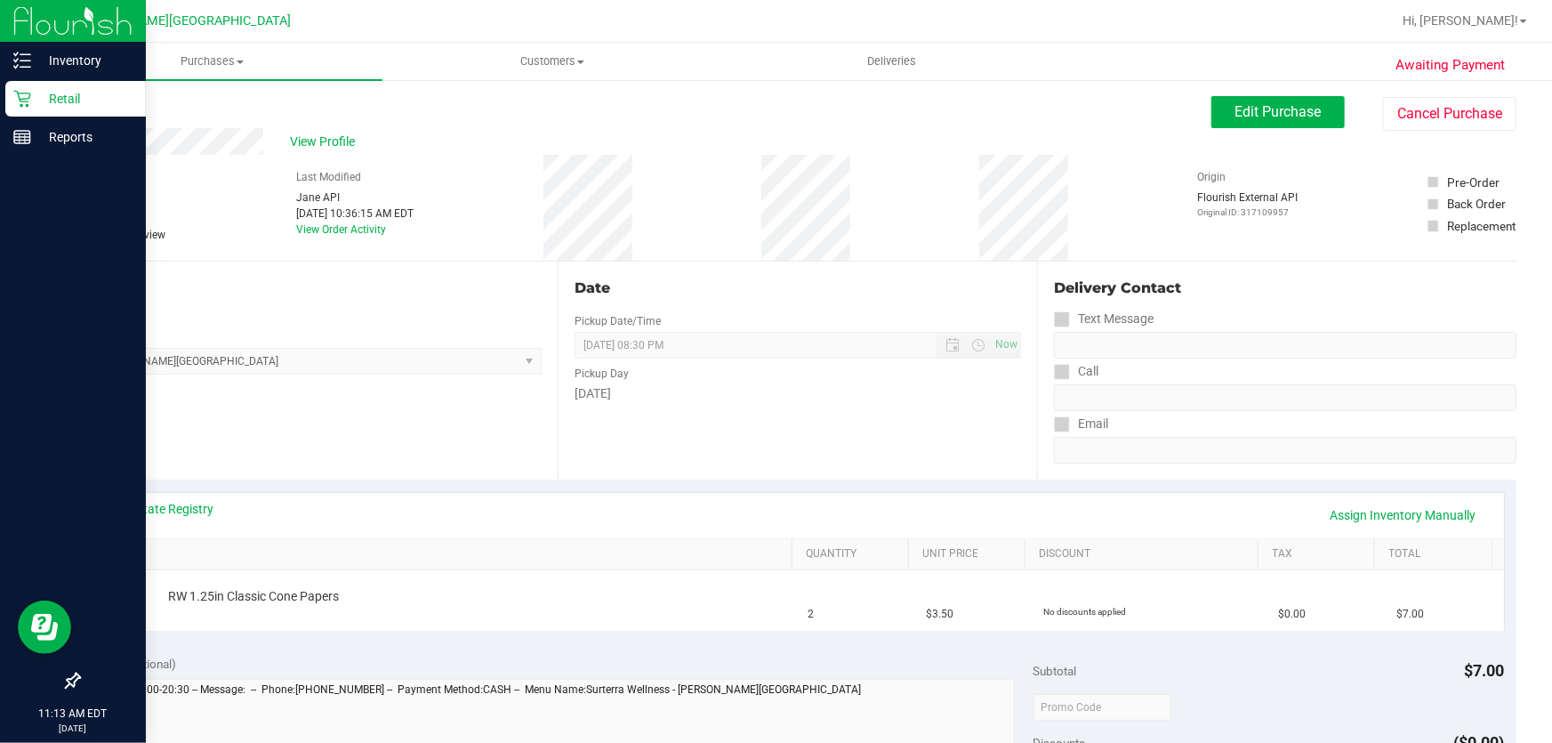
click at [71, 96] on p "Retail" at bounding box center [84, 98] width 107 height 21
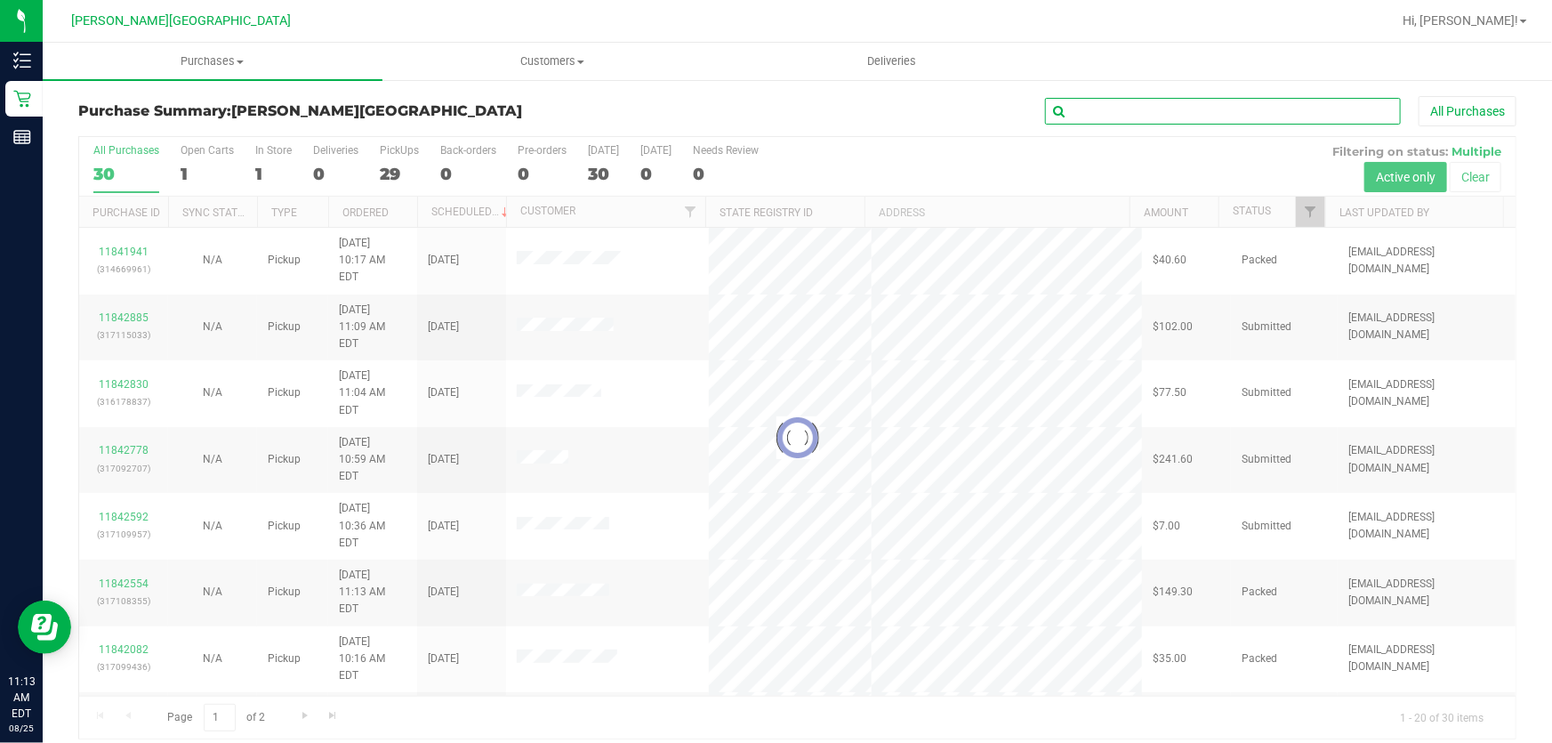
click at [1226, 107] on input "text" at bounding box center [1223, 111] width 356 height 27
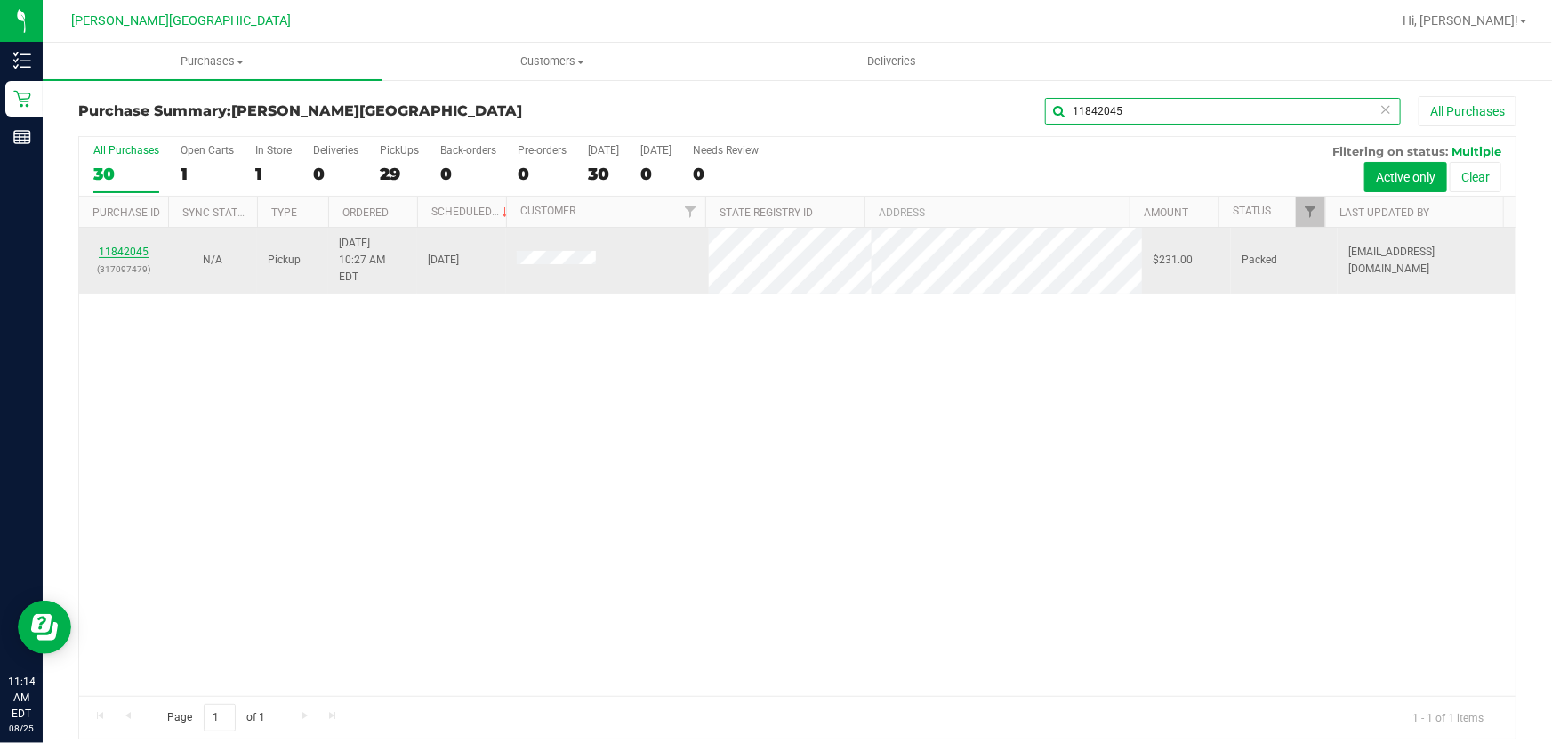
type input "11842045"
click at [117, 245] on link "11842045" at bounding box center [124, 251] width 50 height 12
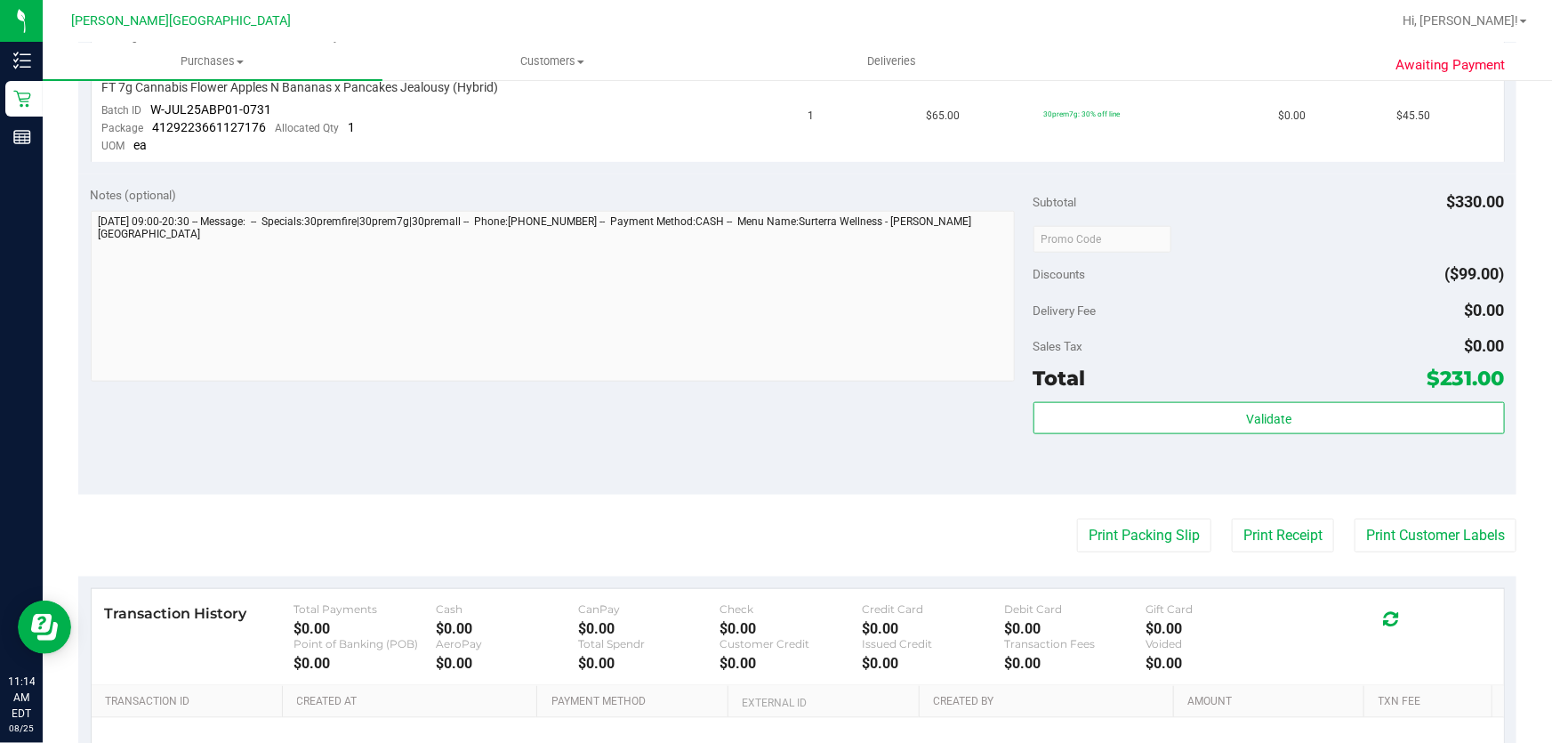
scroll to position [969, 0]
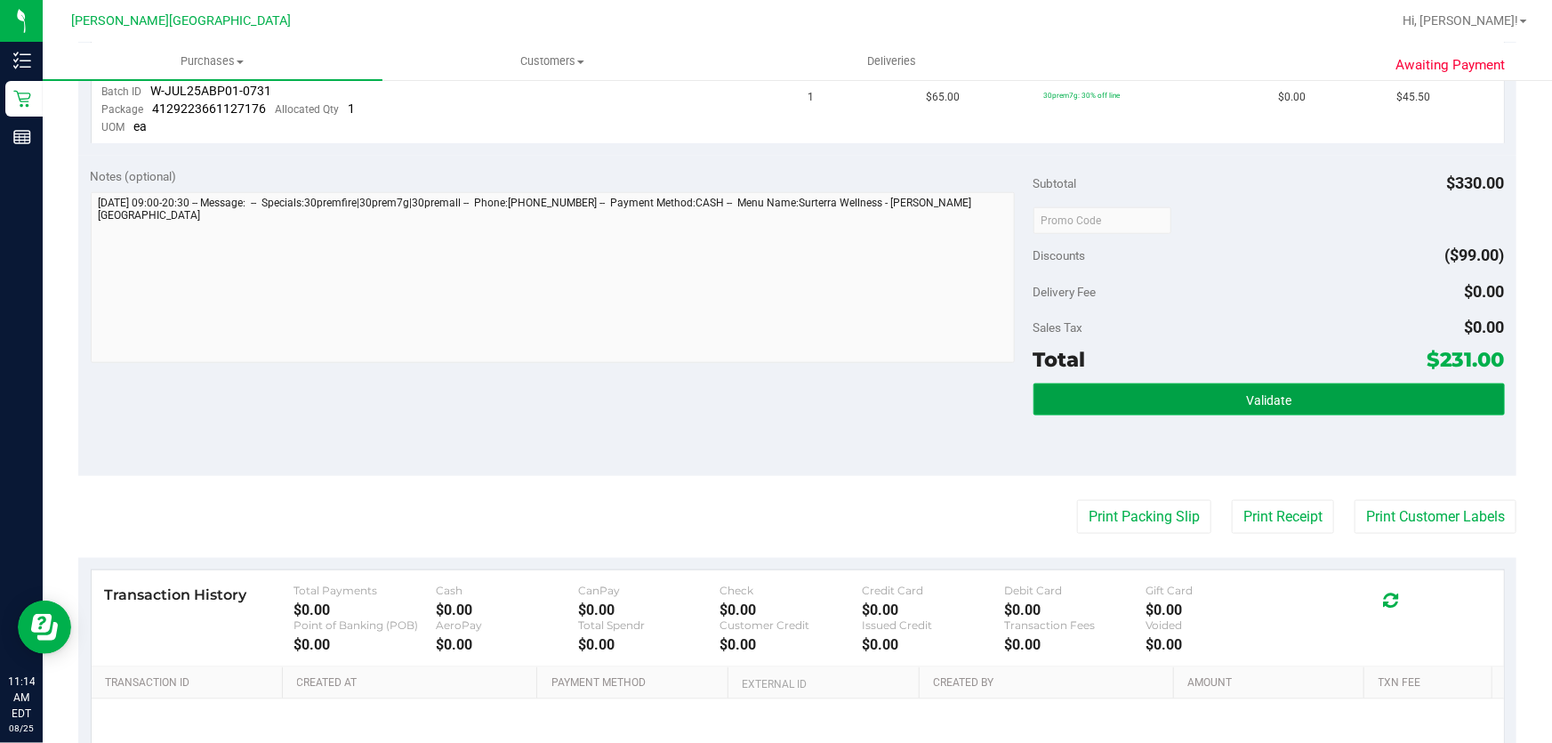
click at [1396, 390] on button "Validate" at bounding box center [1268, 399] width 471 height 32
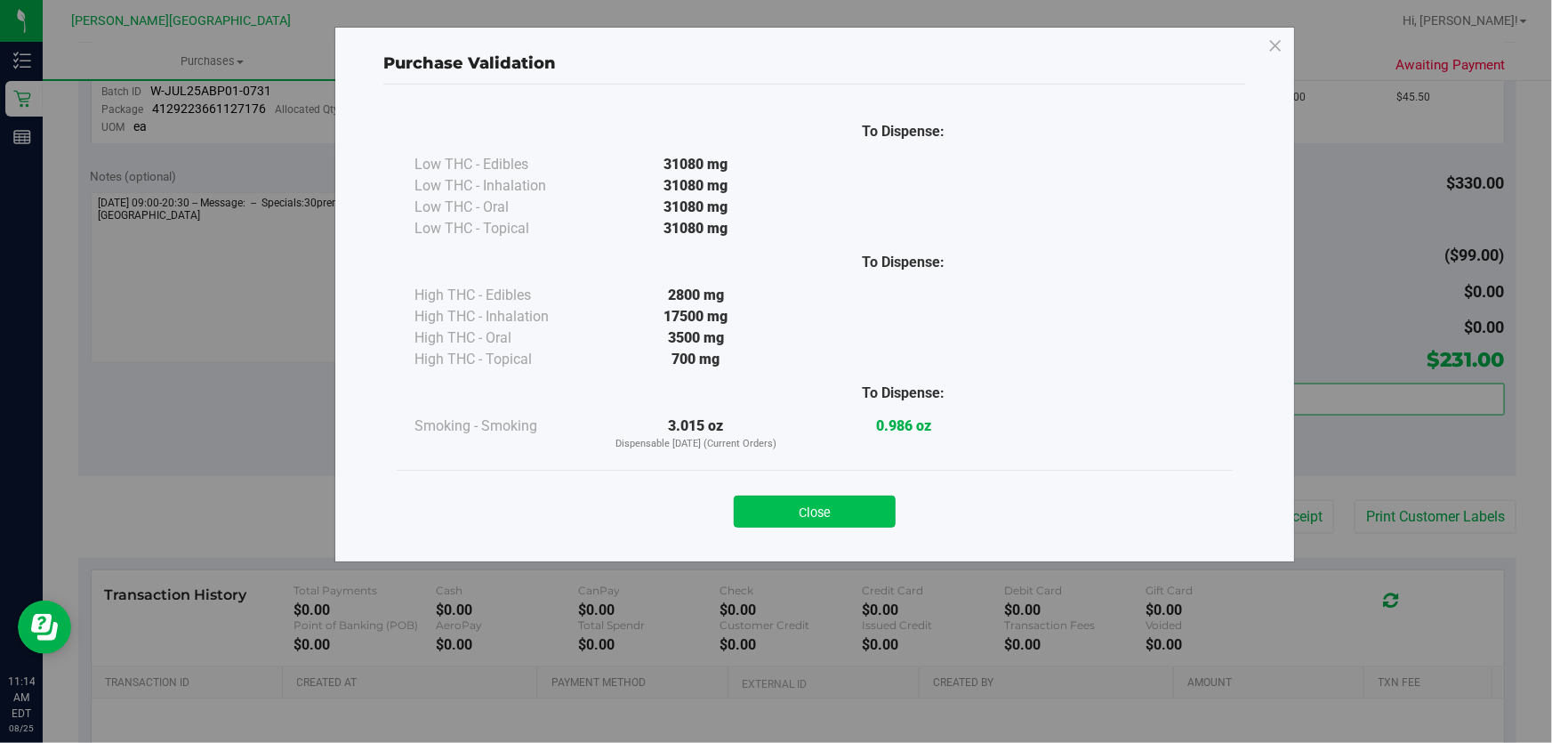
click at [765, 513] on button "Close" at bounding box center [815, 511] width 162 height 32
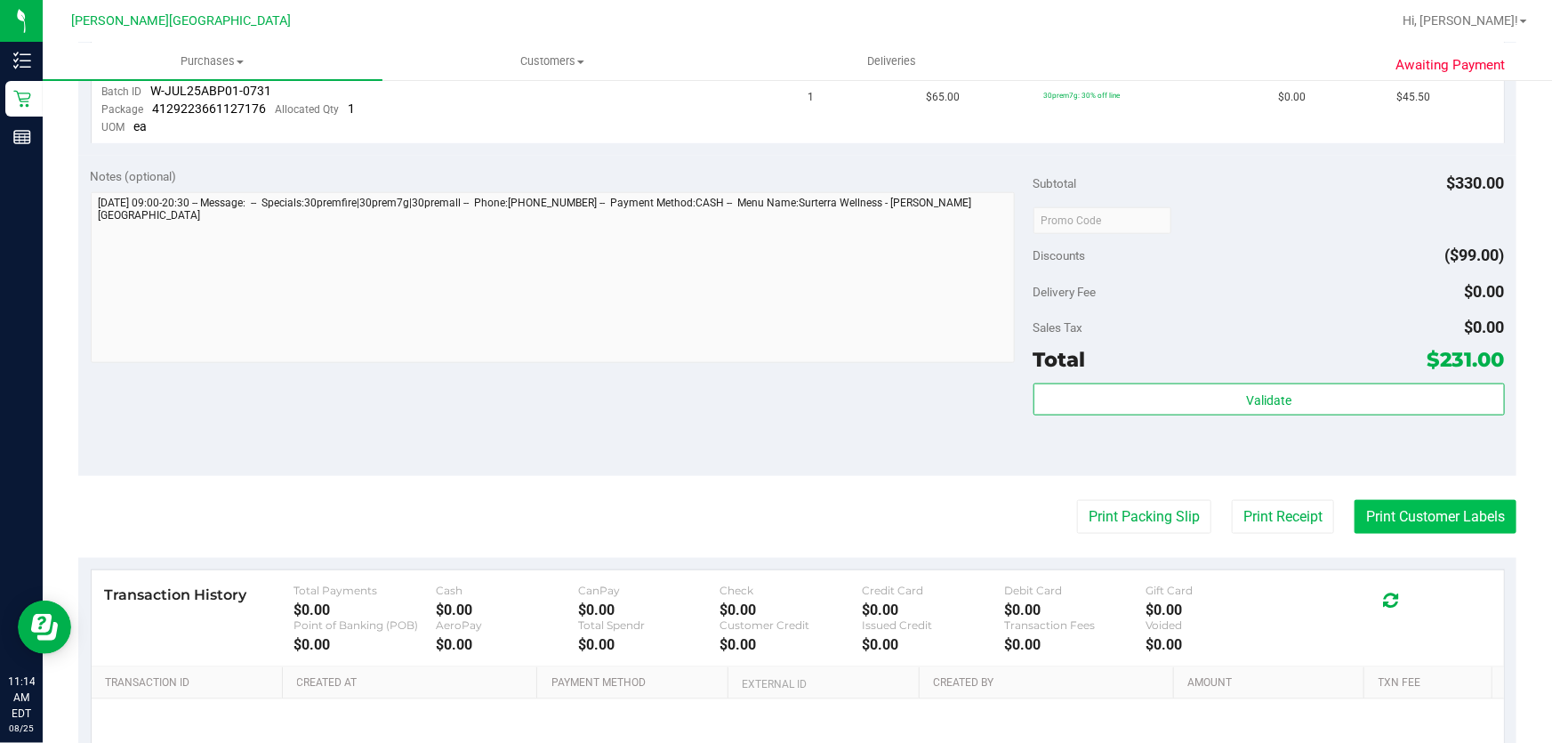
click at [1402, 501] on button "Print Customer Labels" at bounding box center [1435, 517] width 162 height 34
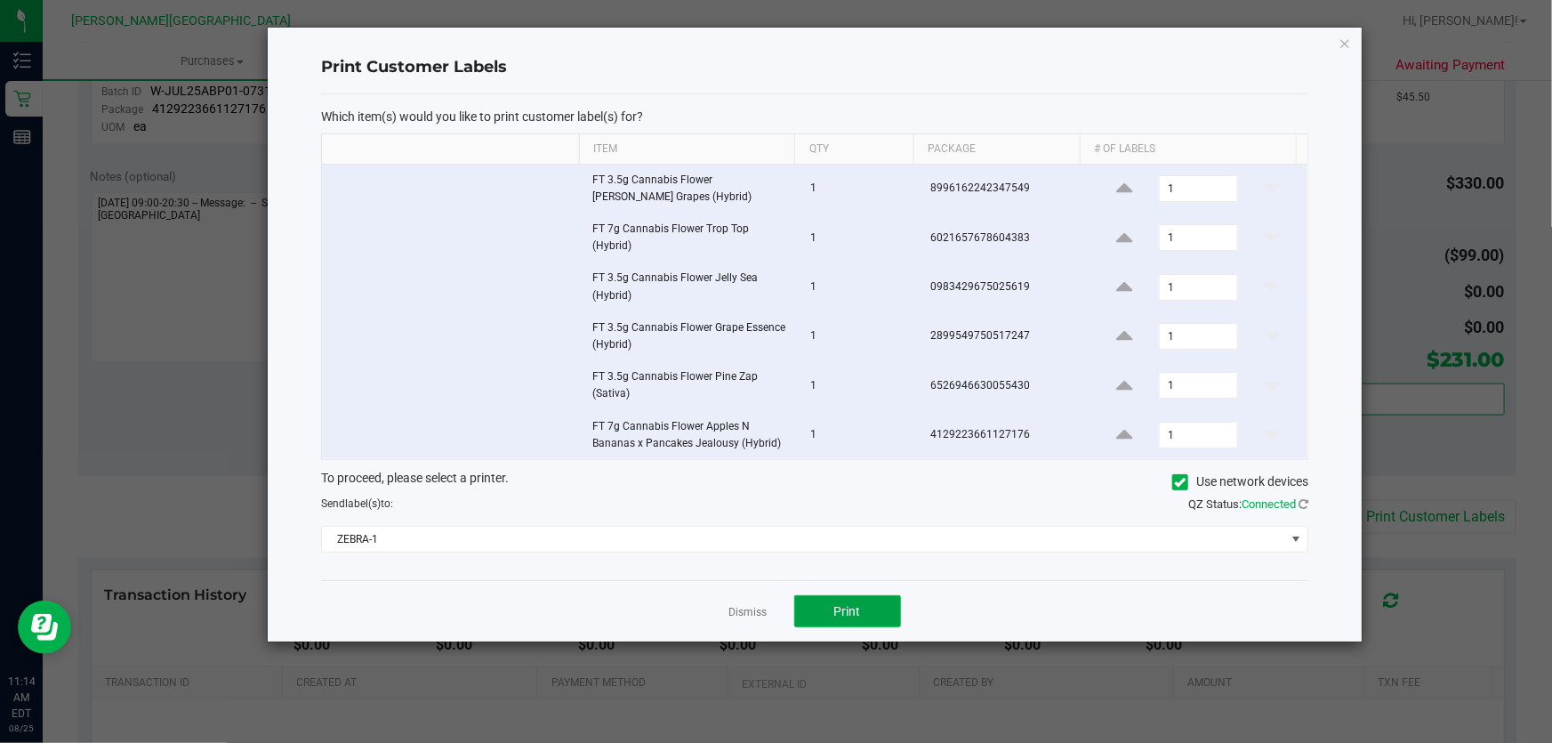
click at [836, 607] on span "Print" at bounding box center [847, 611] width 27 height 14
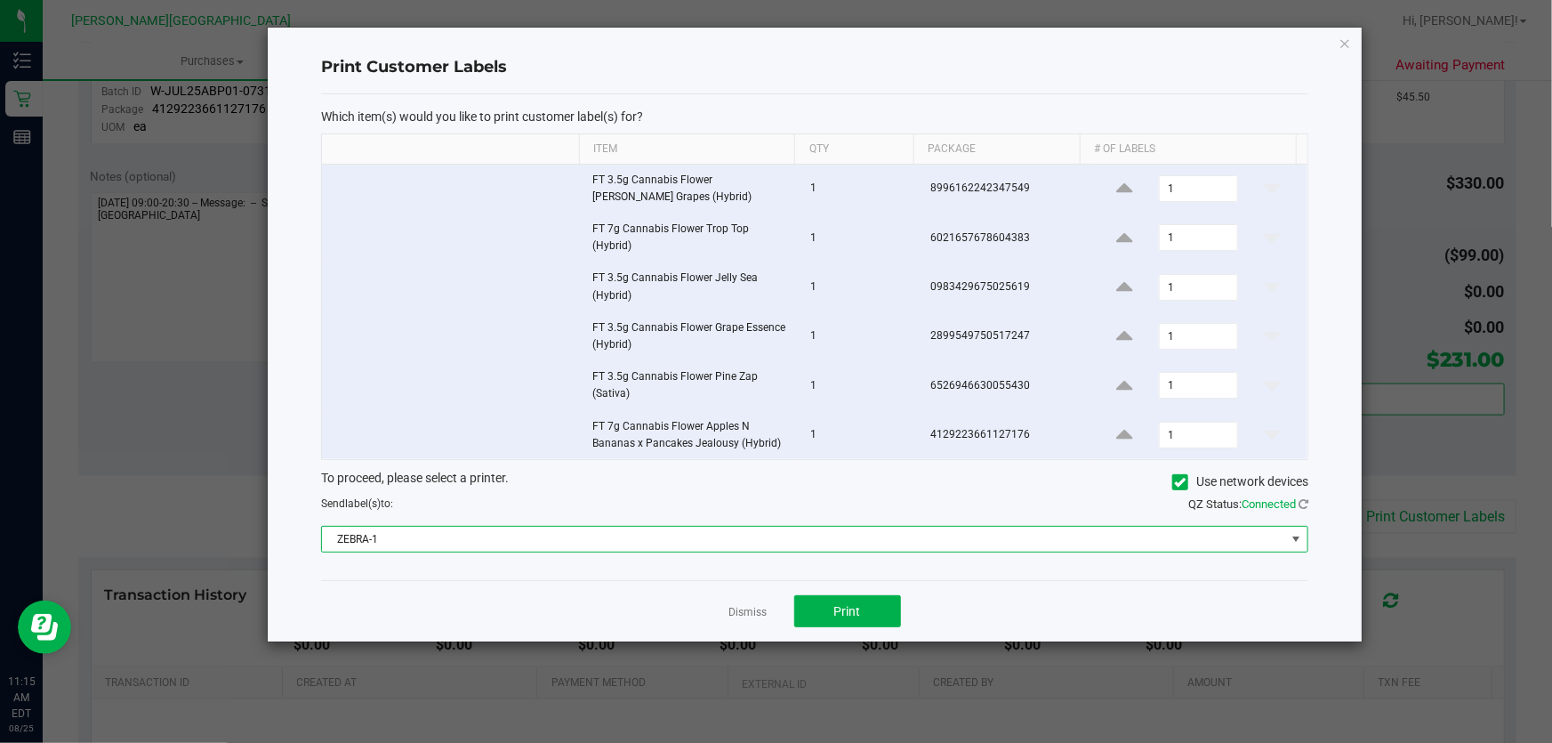
click at [835, 527] on span "ZEBRA-1" at bounding box center [803, 538] width 963 height 25
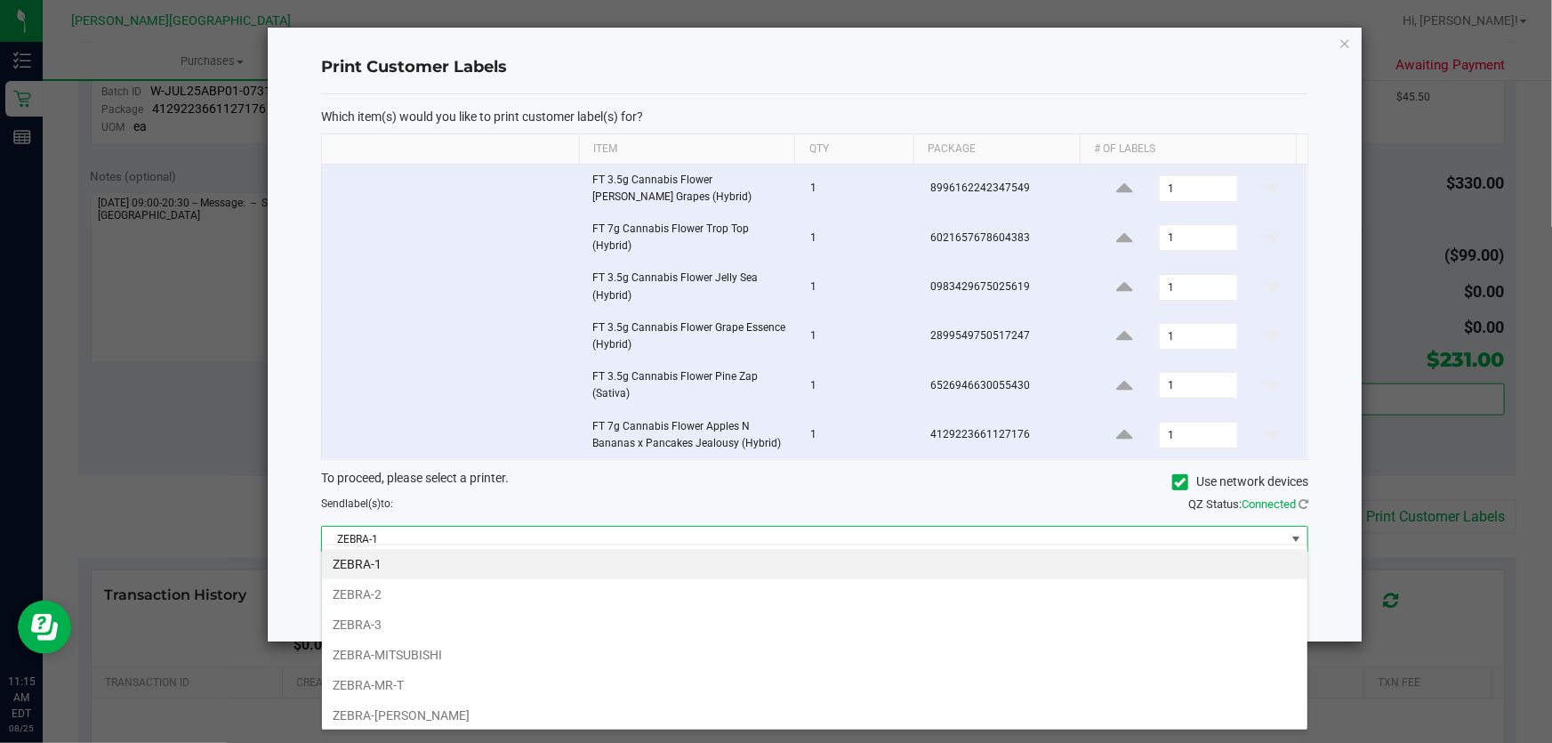
scroll to position [27, 987]
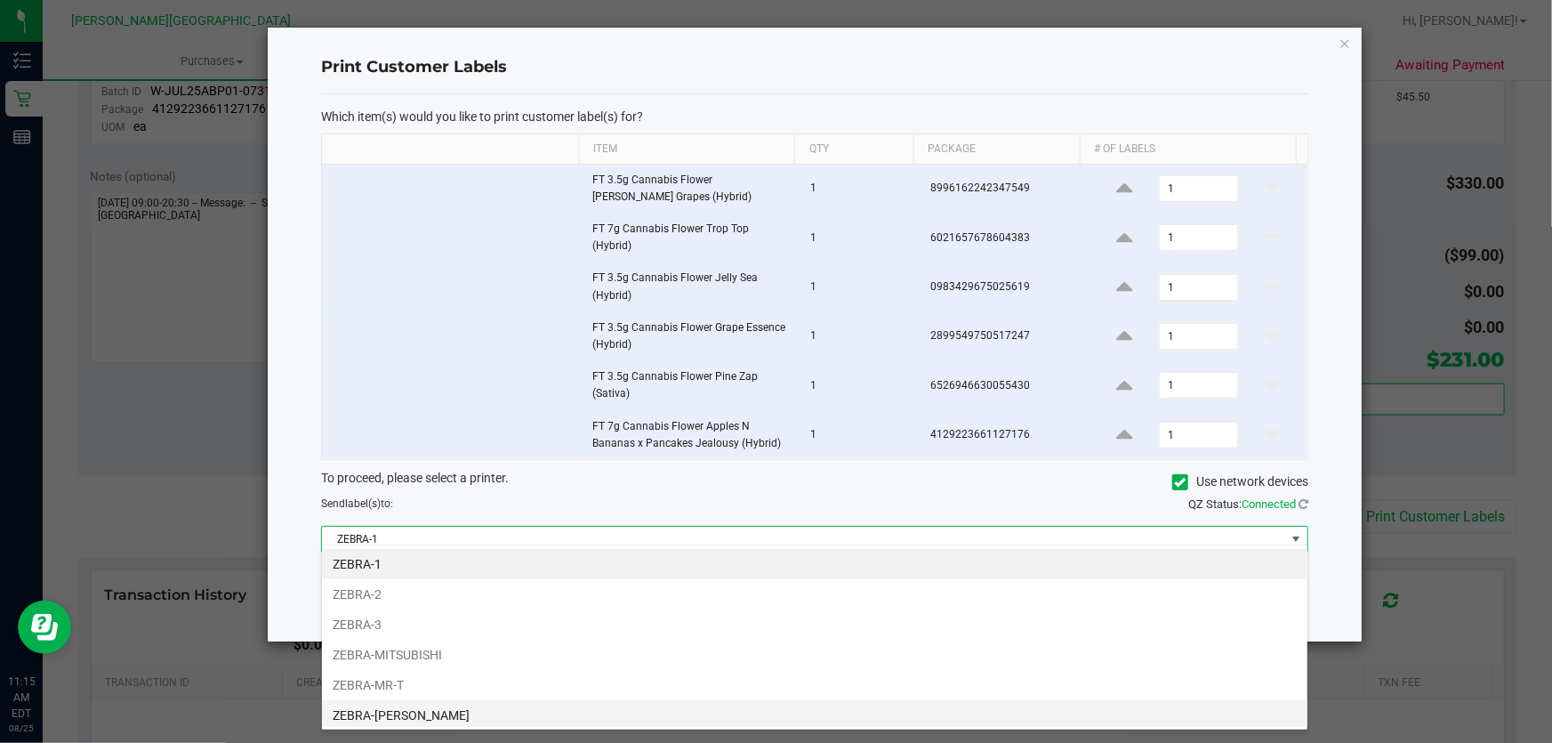
click at [759, 713] on li "ZEBRA-[PERSON_NAME]" at bounding box center [814, 715] width 985 height 30
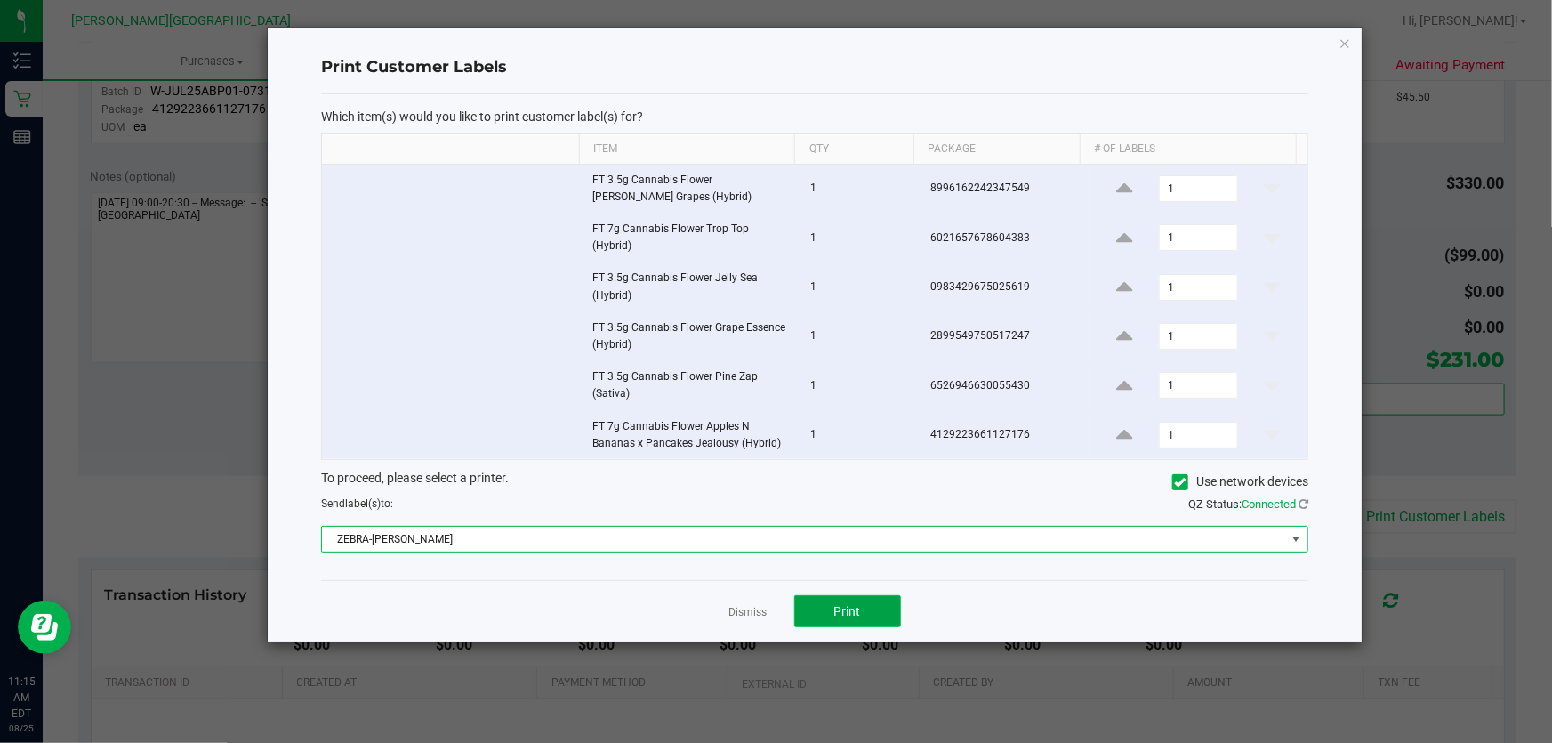
click at [848, 604] on span "Print" at bounding box center [847, 611] width 27 height 14
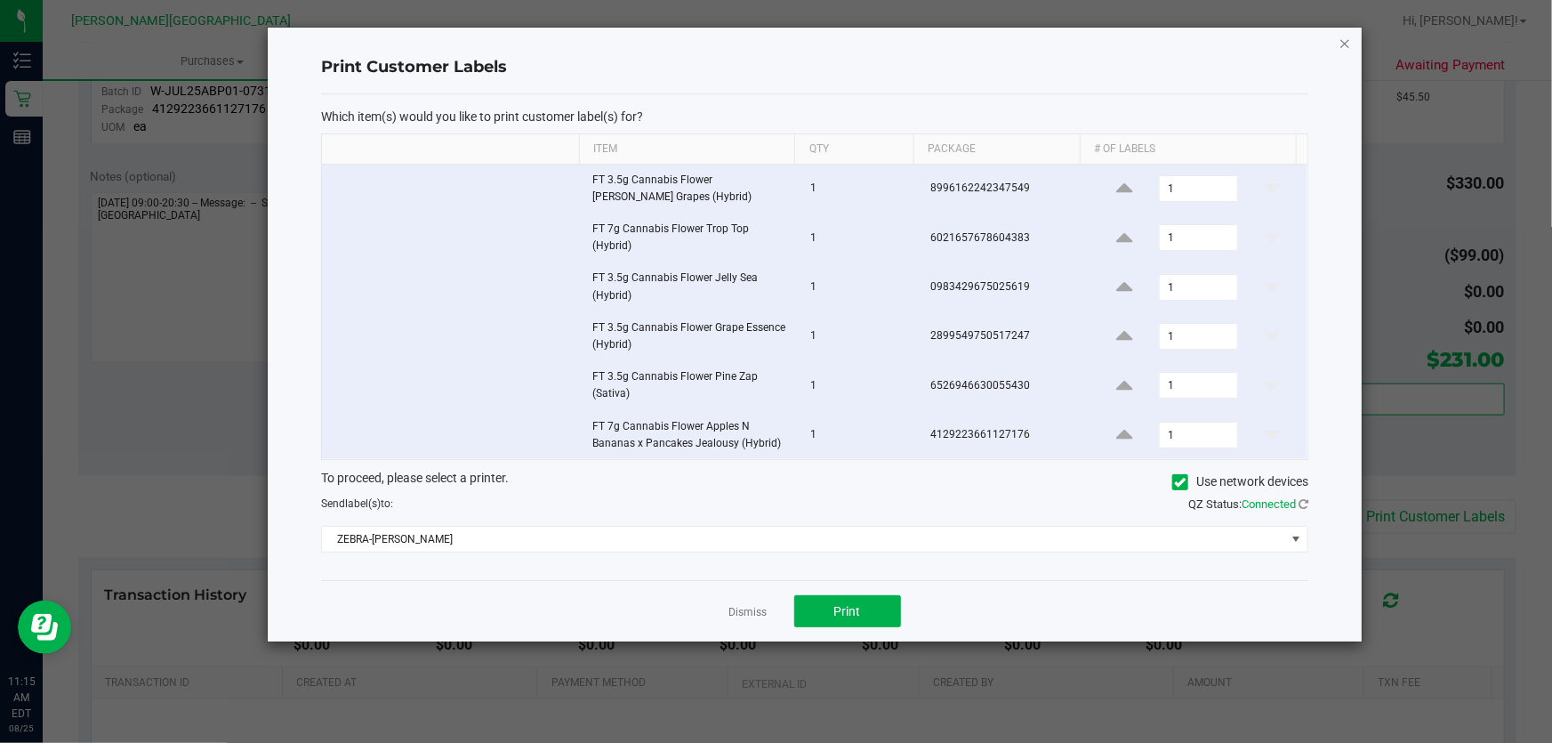
click at [1345, 38] on icon "button" at bounding box center [1344, 42] width 12 height 21
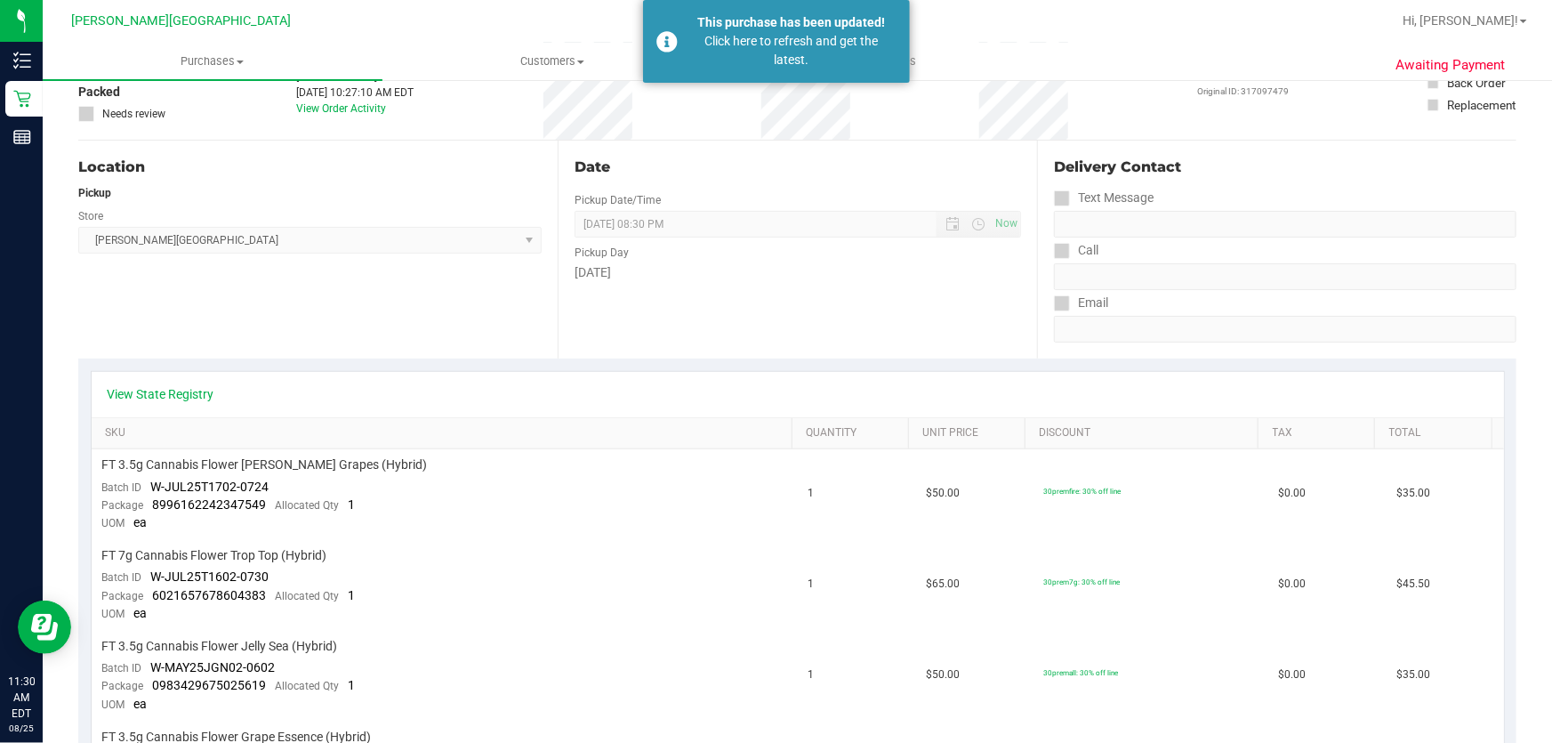
scroll to position [0, 0]
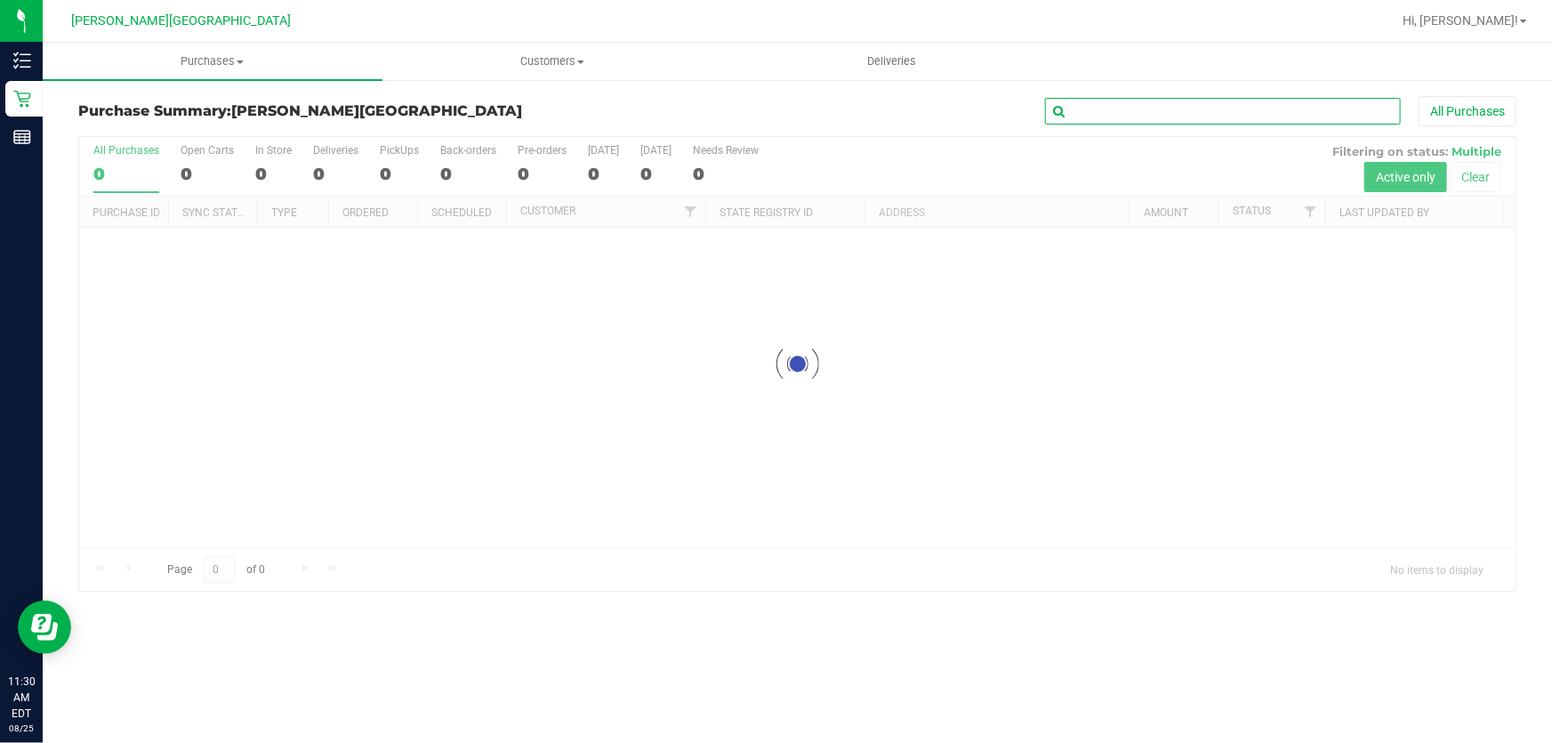
click at [1195, 111] on input "text" at bounding box center [1223, 111] width 356 height 27
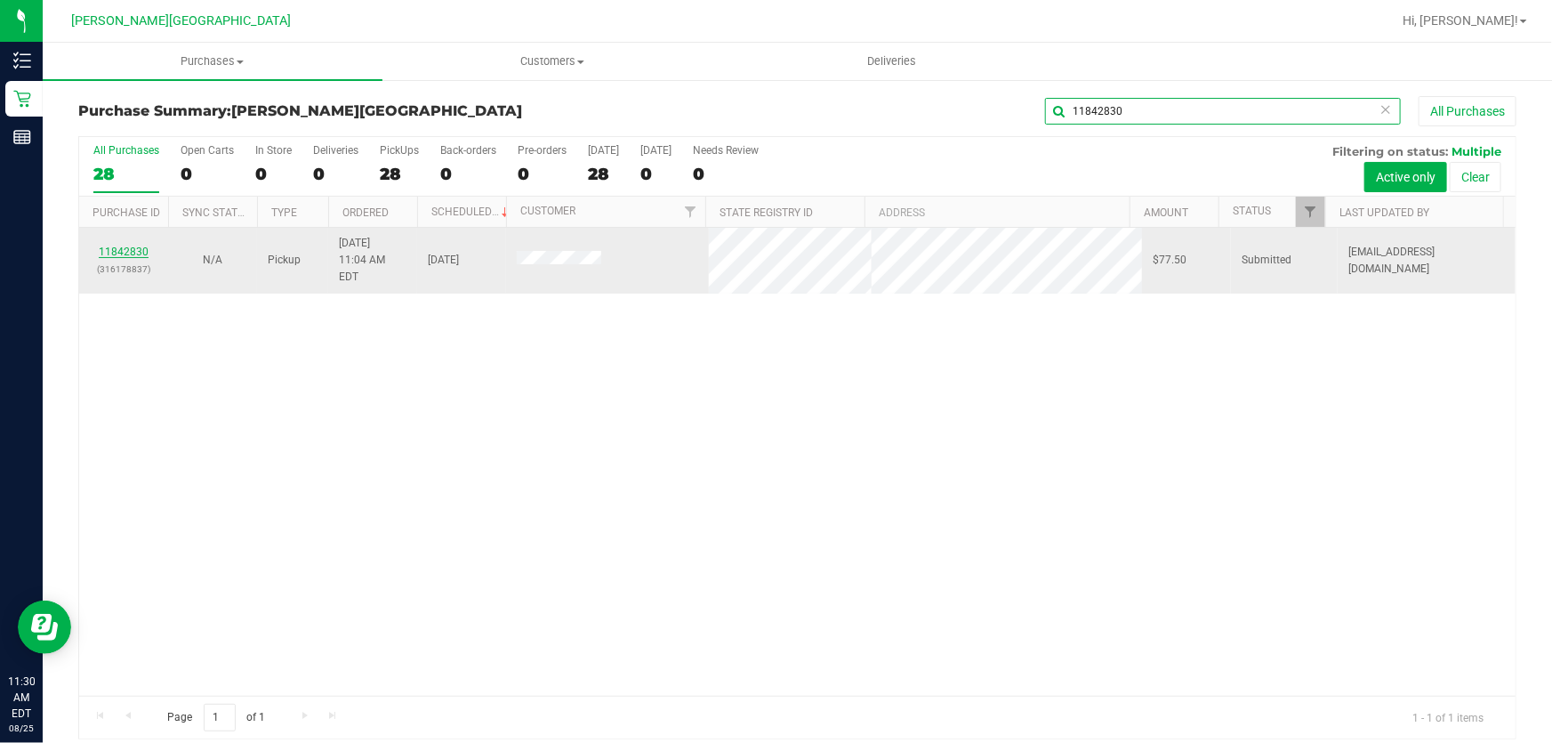
type input "11842830"
click at [137, 245] on link "11842830" at bounding box center [124, 251] width 50 height 12
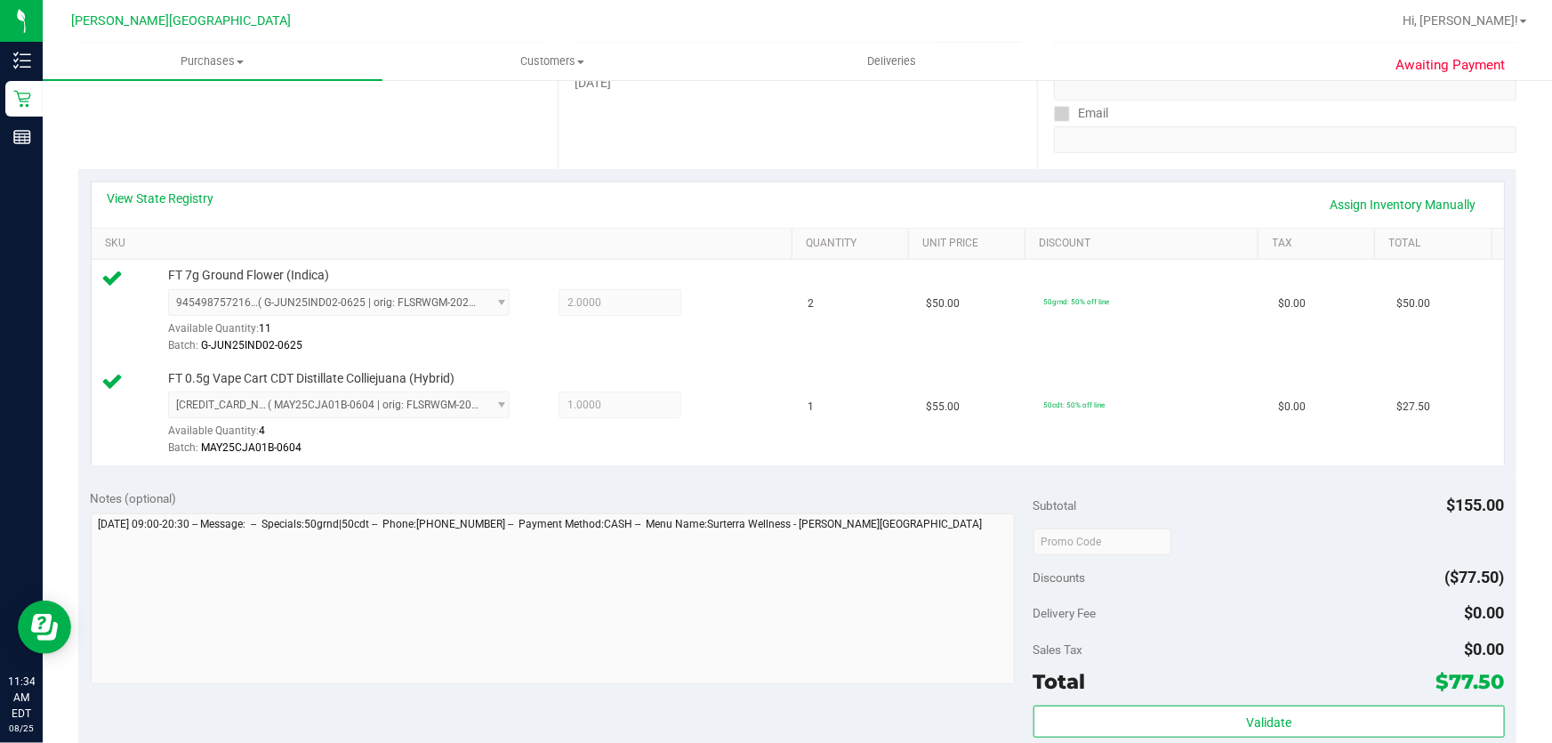
scroll to position [404, 0]
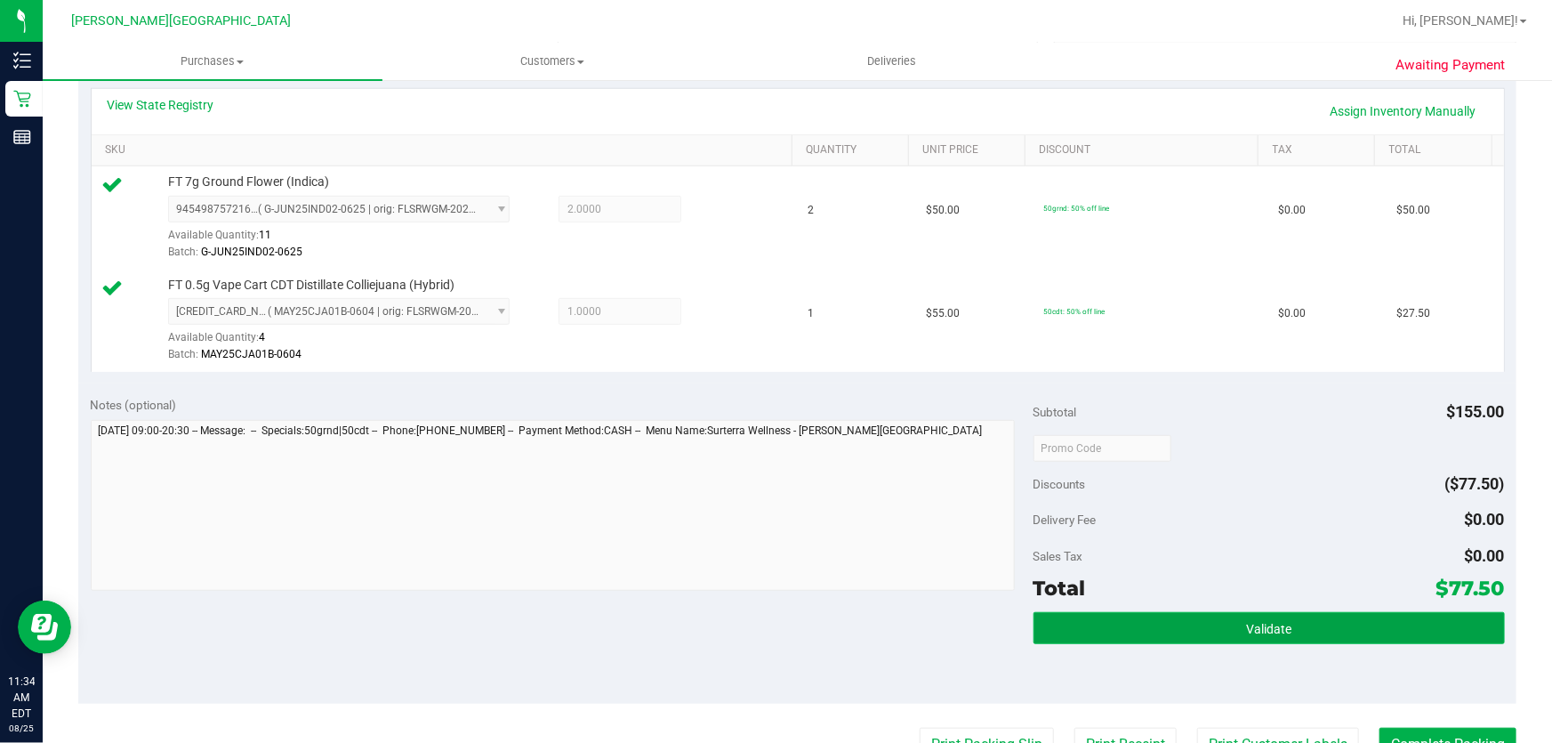
click at [1380, 633] on button "Validate" at bounding box center [1268, 628] width 471 height 32
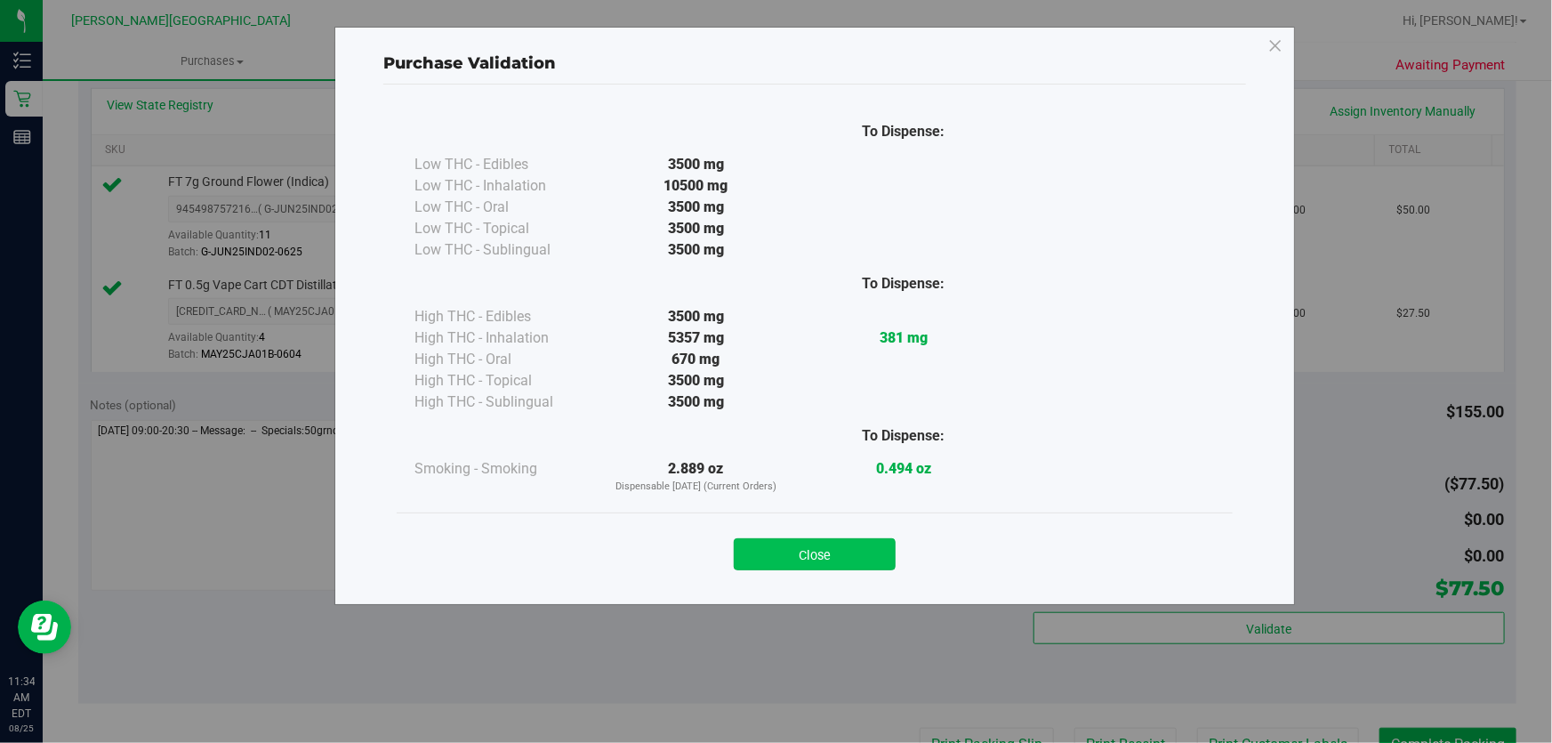
click at [827, 548] on button "Close" at bounding box center [815, 554] width 162 height 32
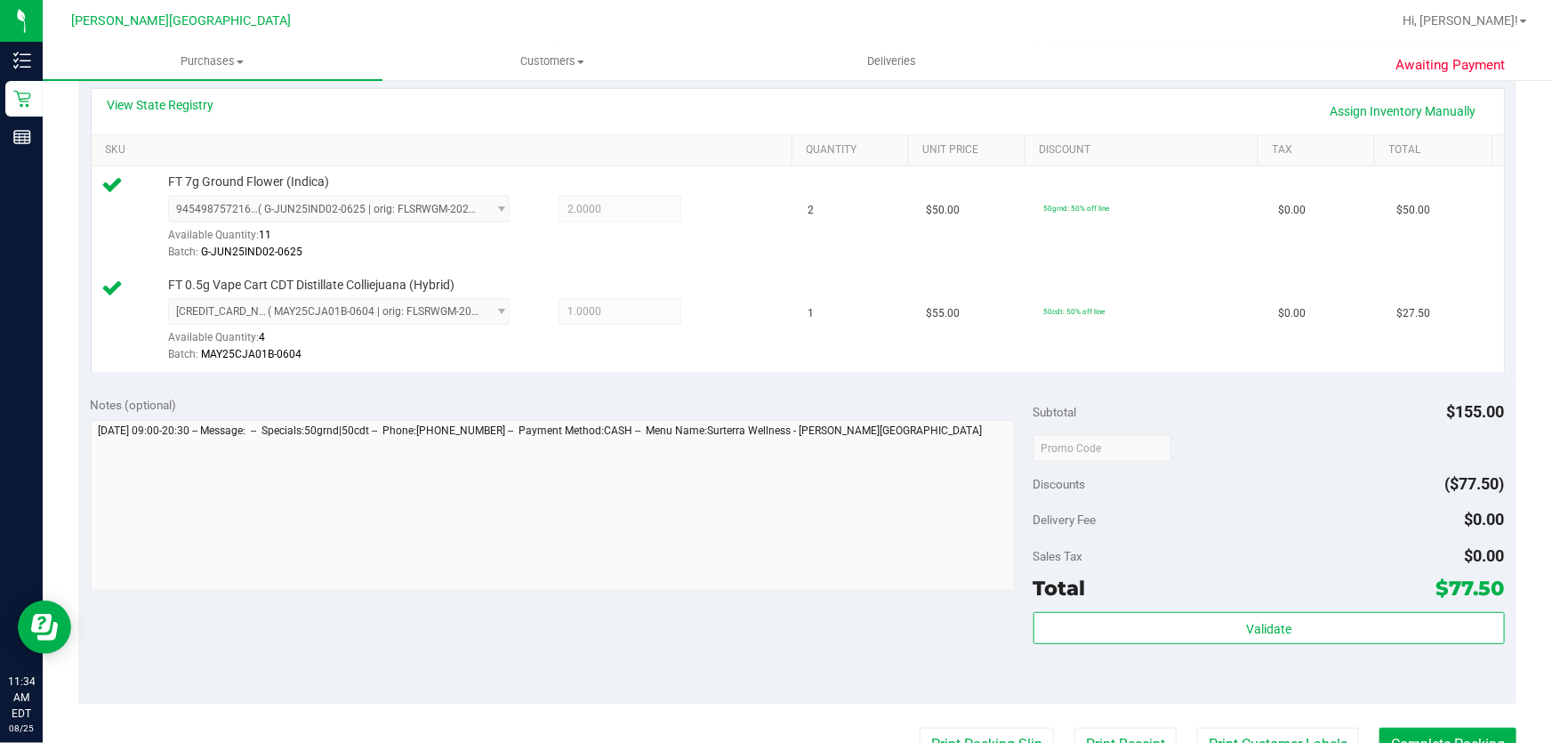
scroll to position [566, 0]
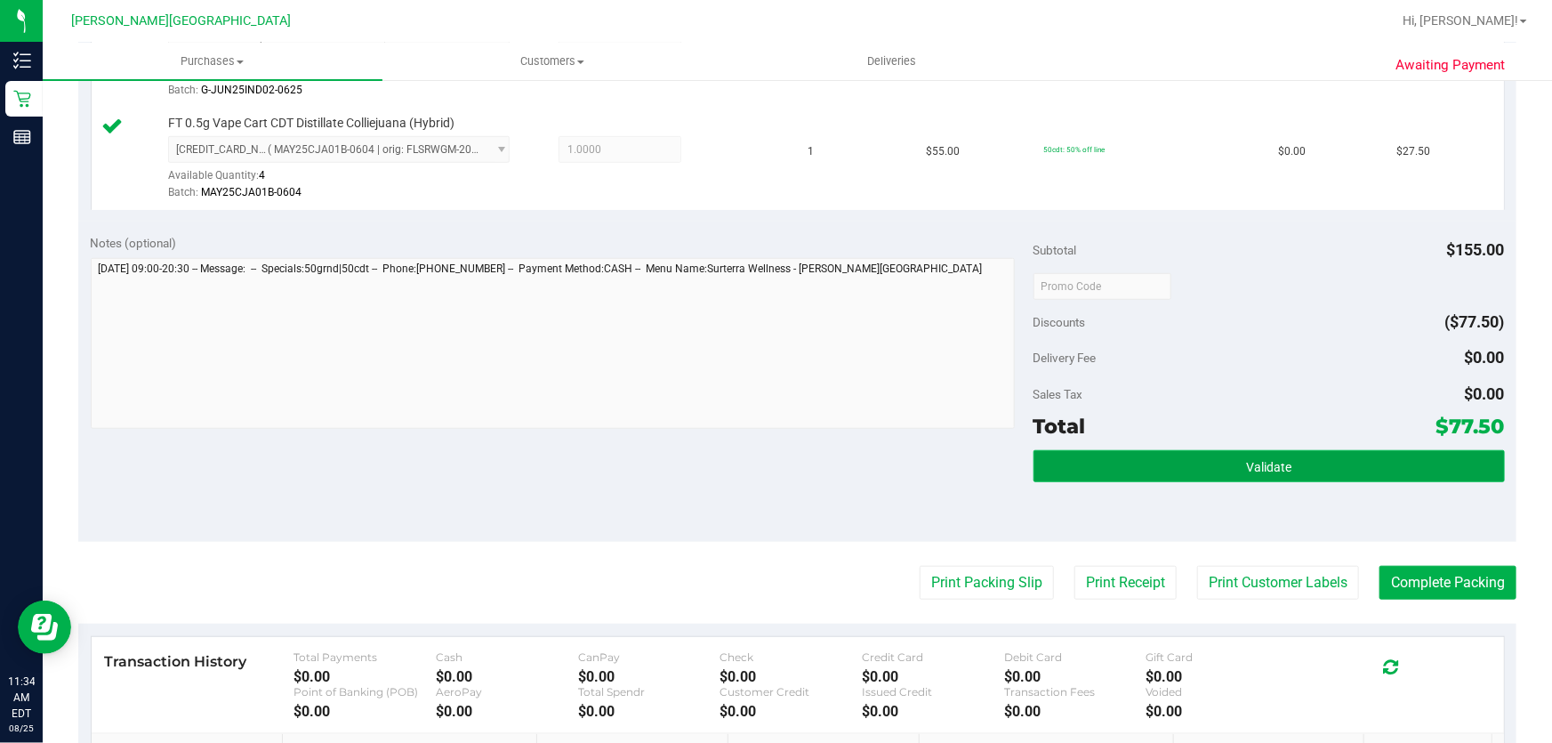
click at [1282, 456] on button "Validate" at bounding box center [1268, 466] width 471 height 32
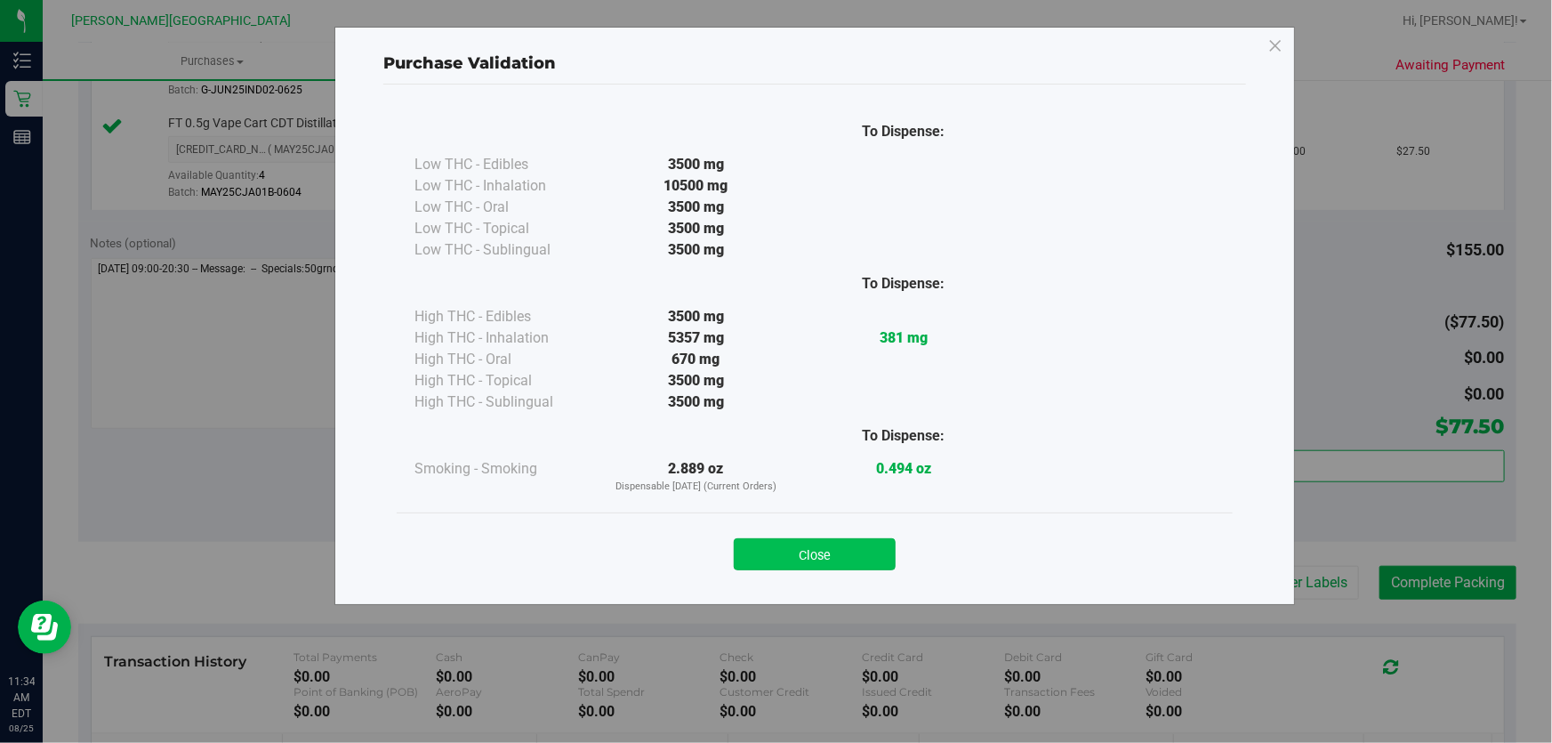
click at [809, 551] on button "Close" at bounding box center [815, 554] width 162 height 32
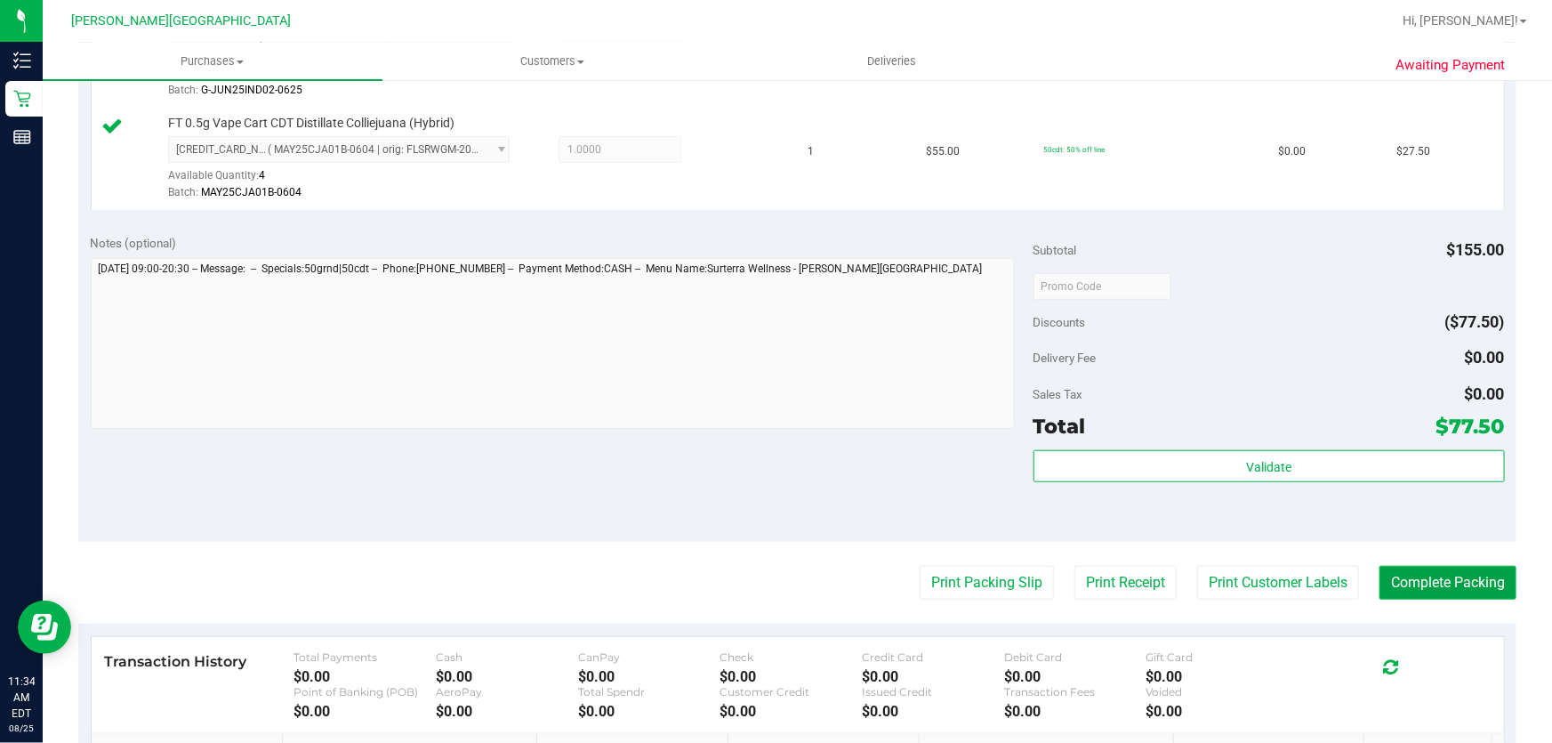
click at [1433, 579] on button "Complete Packing" at bounding box center [1447, 583] width 137 height 34
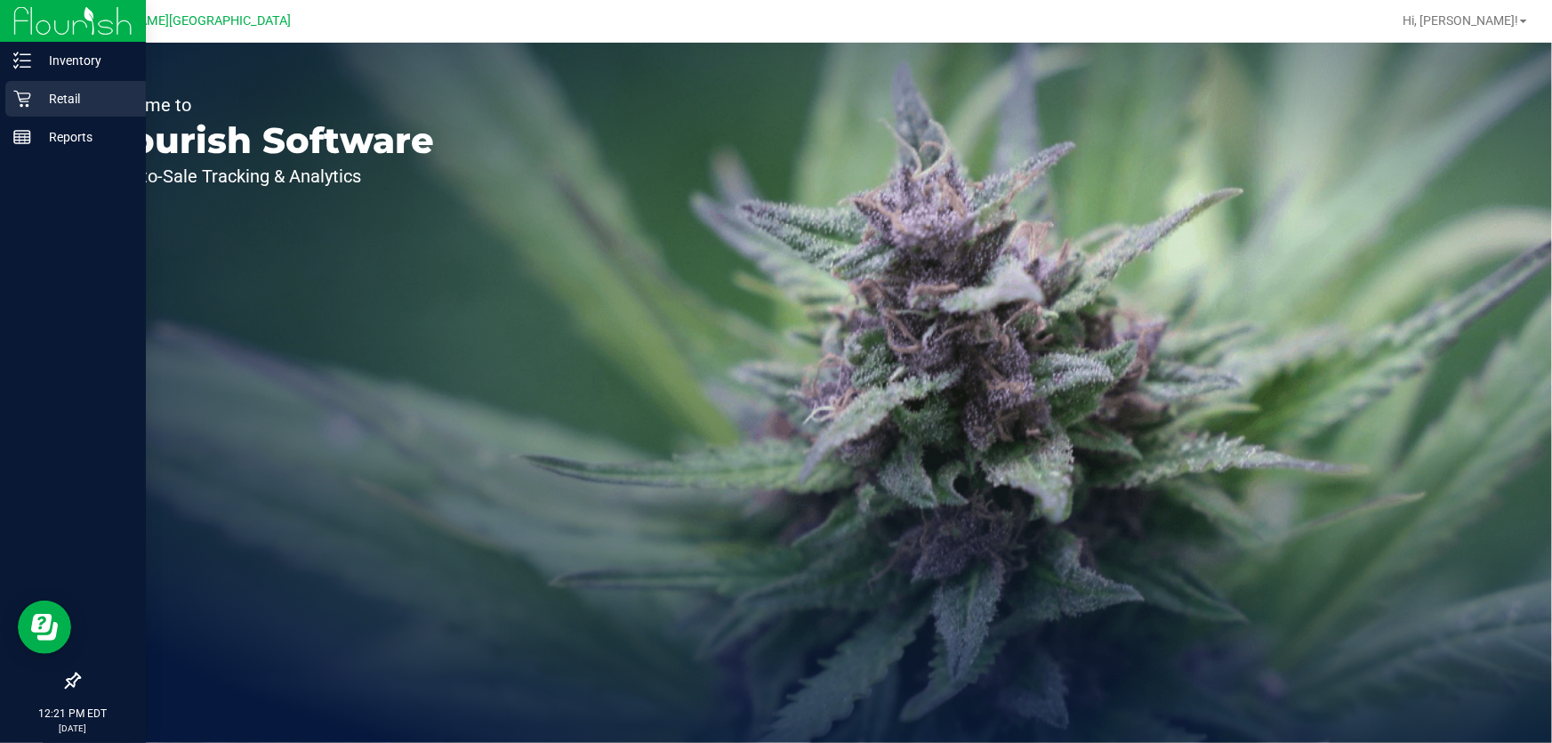
click at [24, 102] on icon at bounding box center [22, 99] width 18 height 18
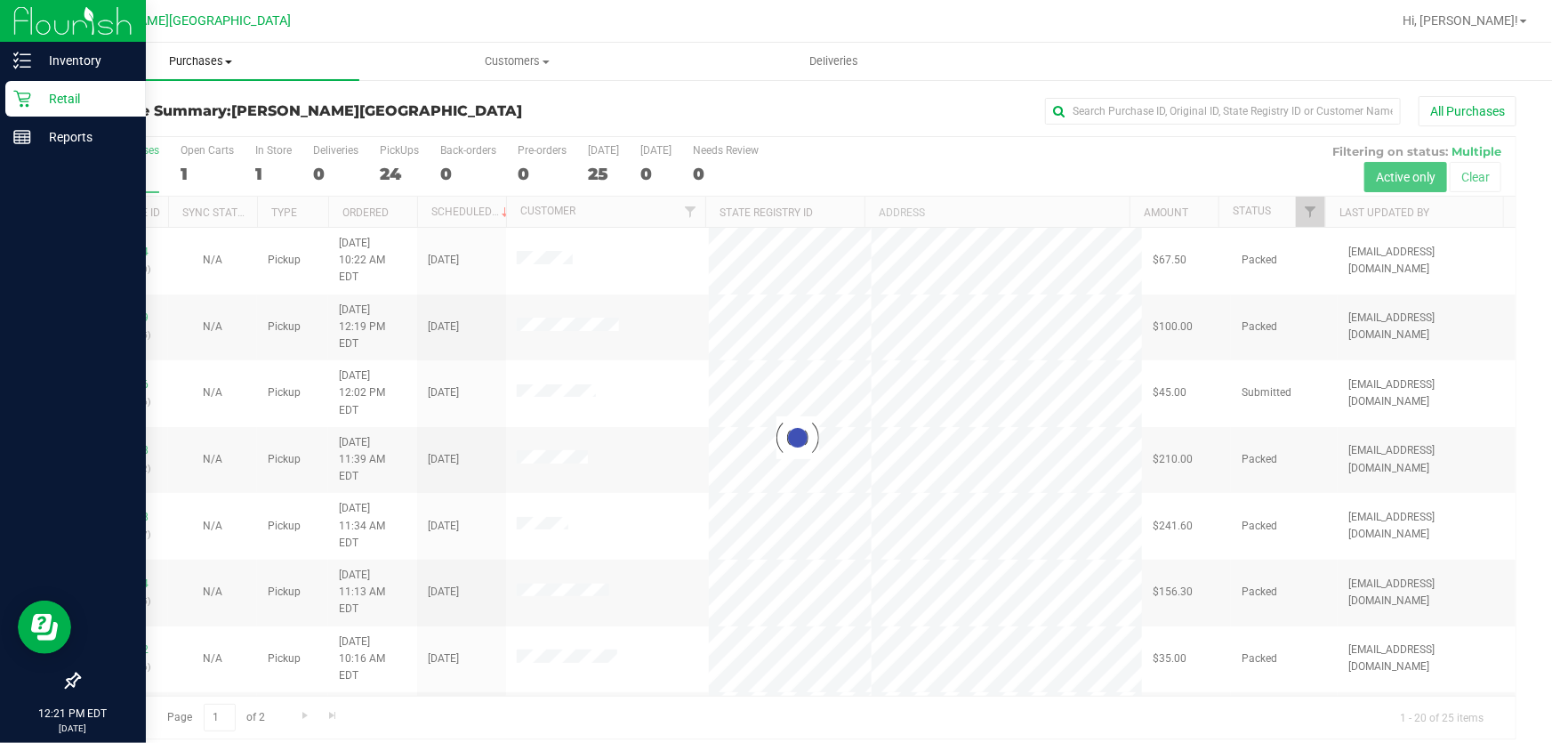
click at [204, 64] on span "Purchases" at bounding box center [201, 61] width 317 height 16
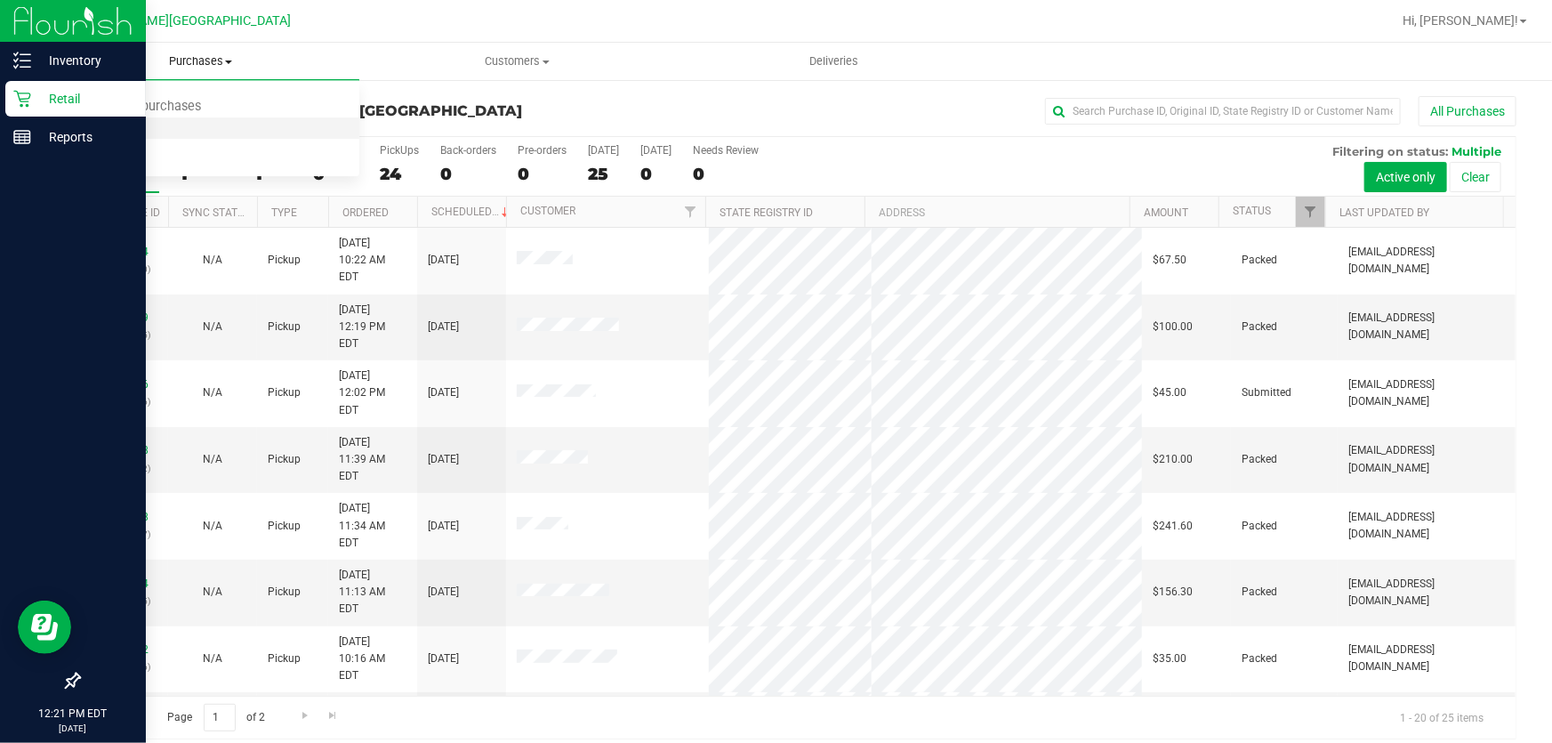
click at [91, 125] on span "Fulfillment" at bounding box center [98, 128] width 110 height 15
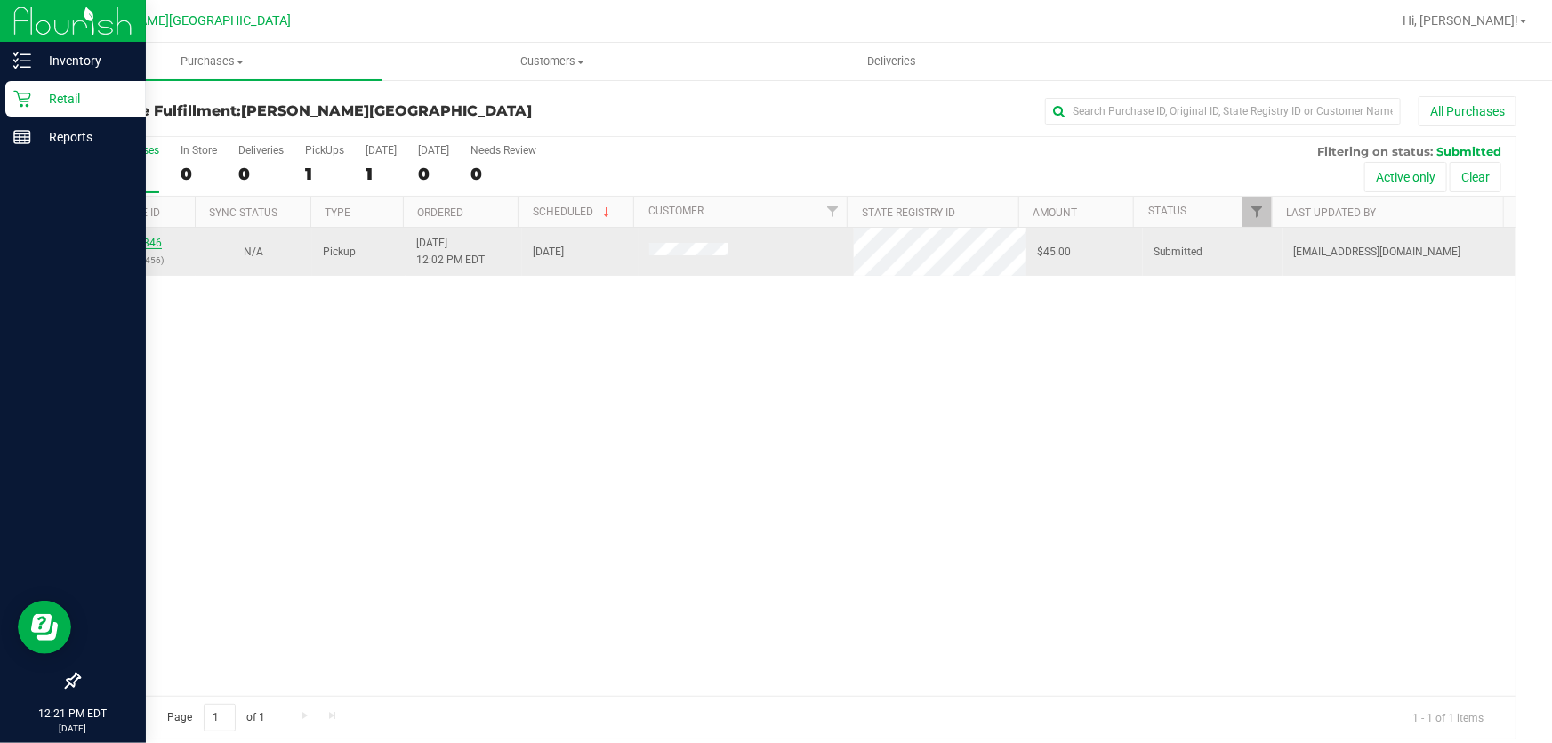
click at [125, 240] on link "11843346" at bounding box center [137, 243] width 50 height 12
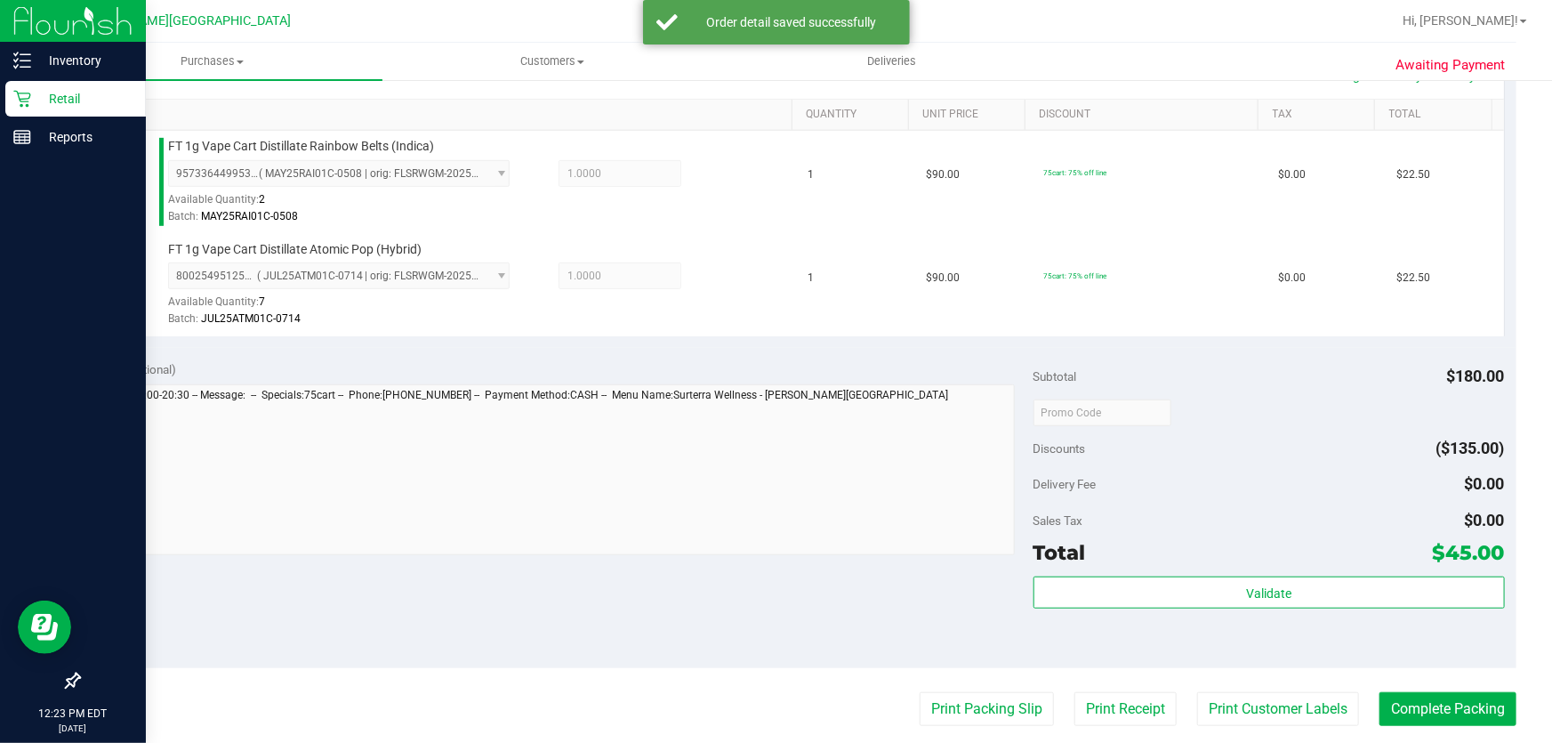
scroll to position [485, 0]
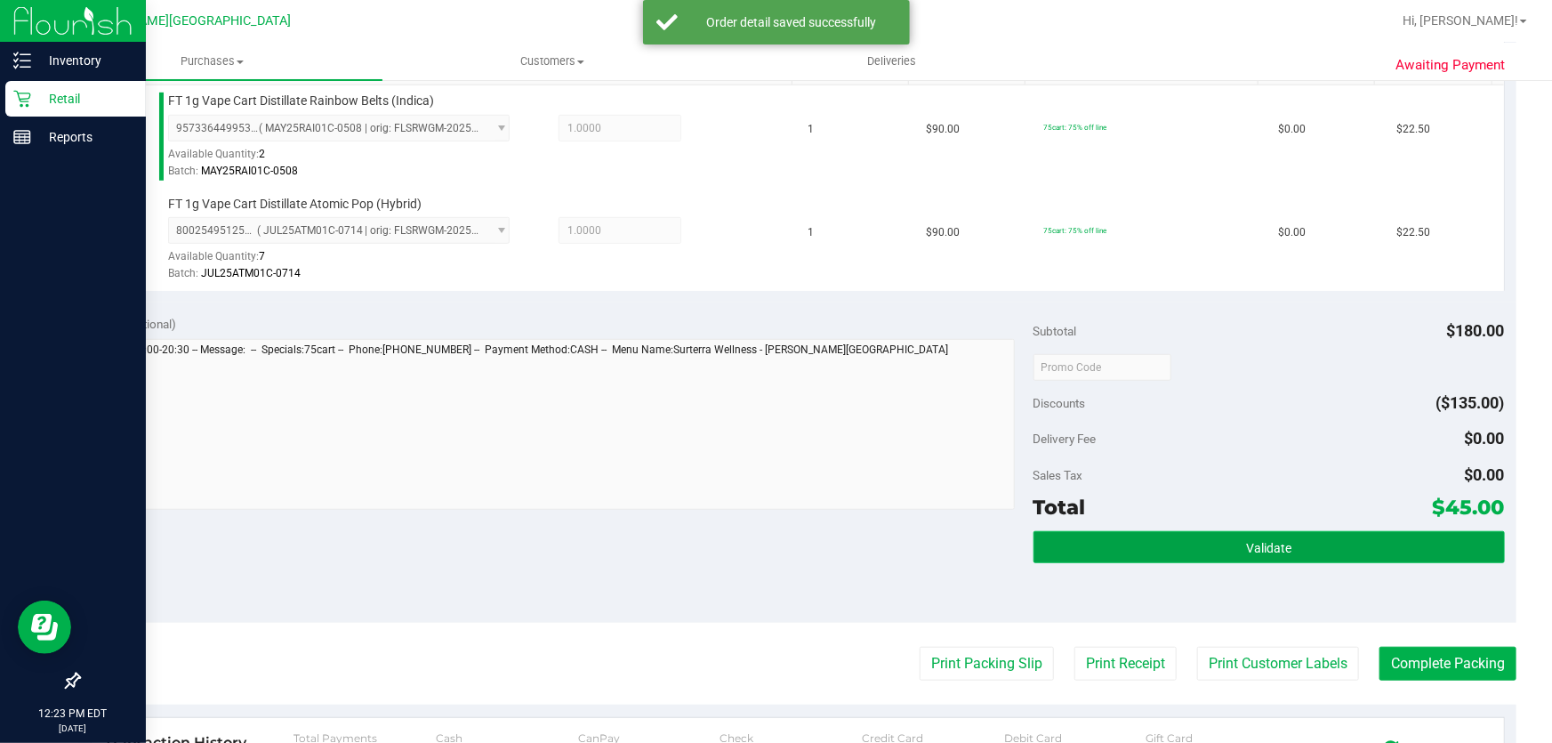
click at [1394, 531] on button "Validate" at bounding box center [1268, 547] width 471 height 32
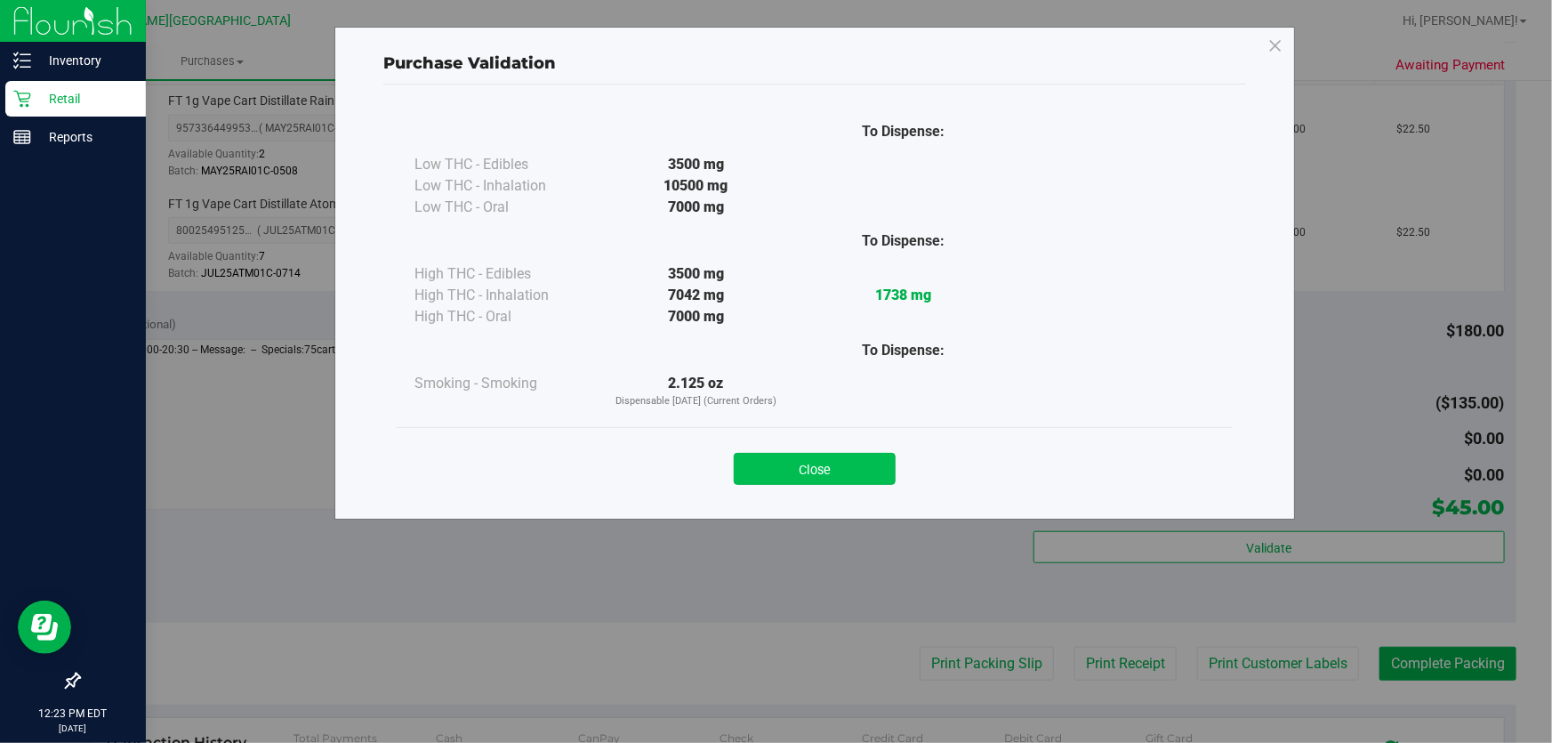
click at [853, 465] on button "Close" at bounding box center [815, 469] width 162 height 32
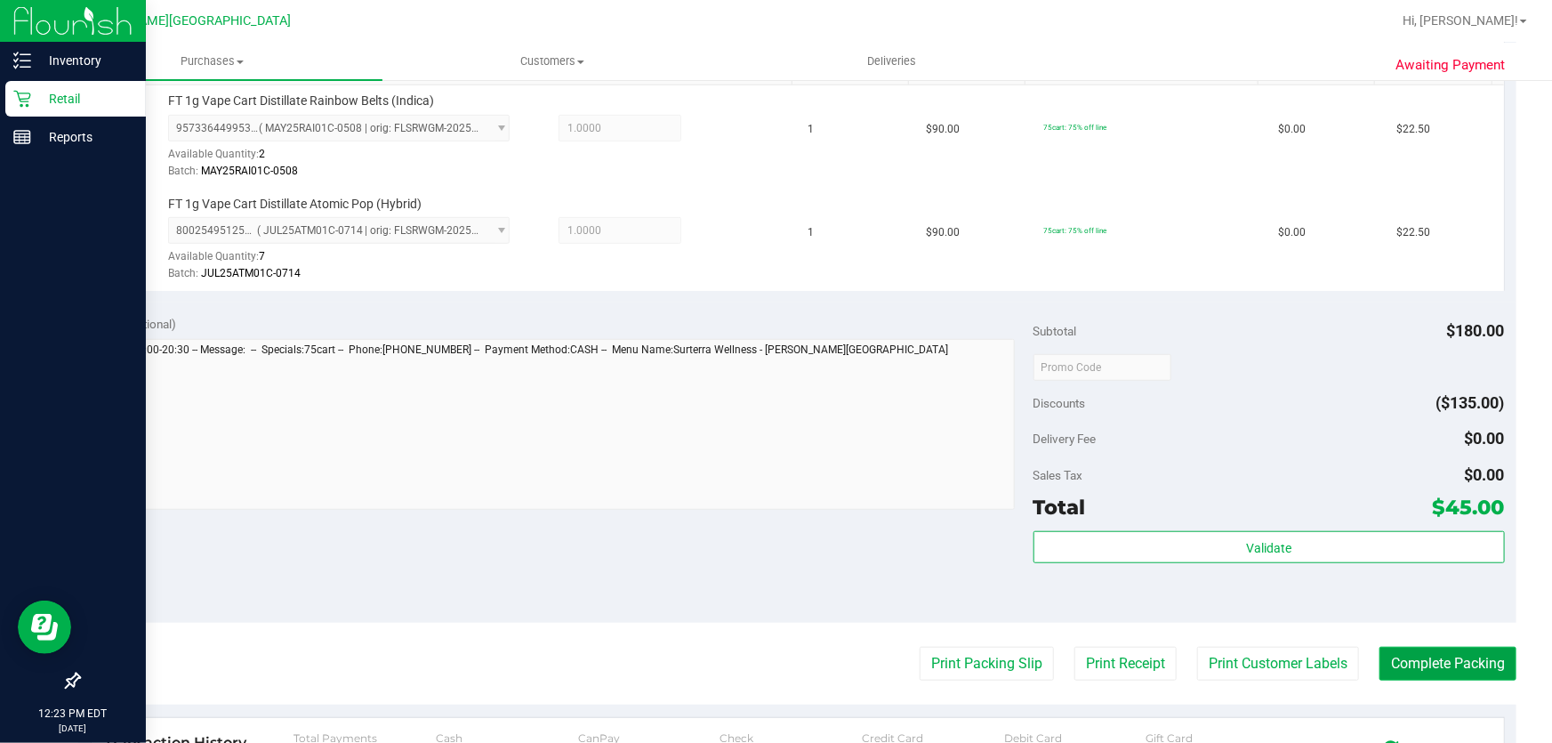
click at [1458, 651] on button "Complete Packing" at bounding box center [1447, 664] width 137 height 34
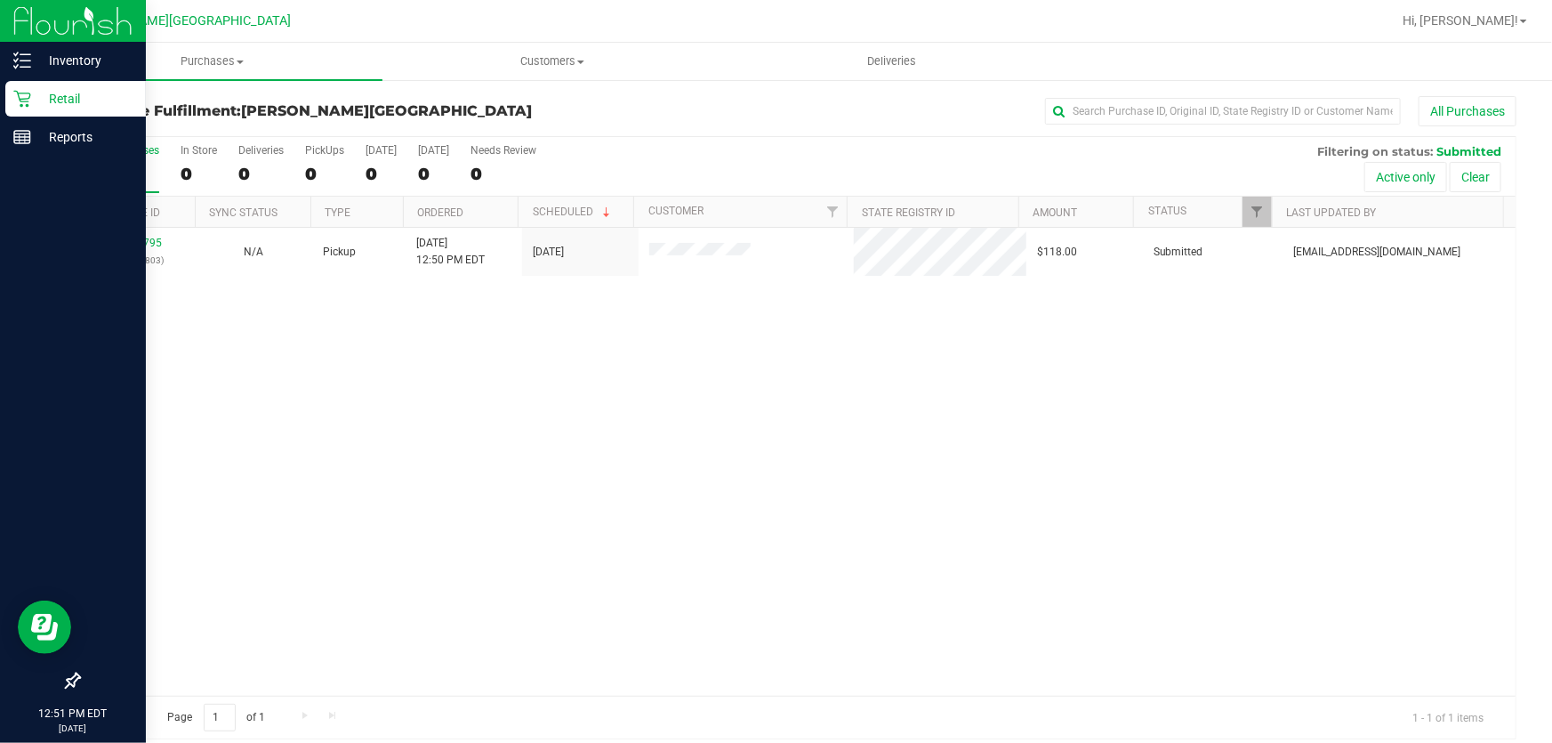
click at [63, 96] on p "Retail" at bounding box center [84, 98] width 107 height 21
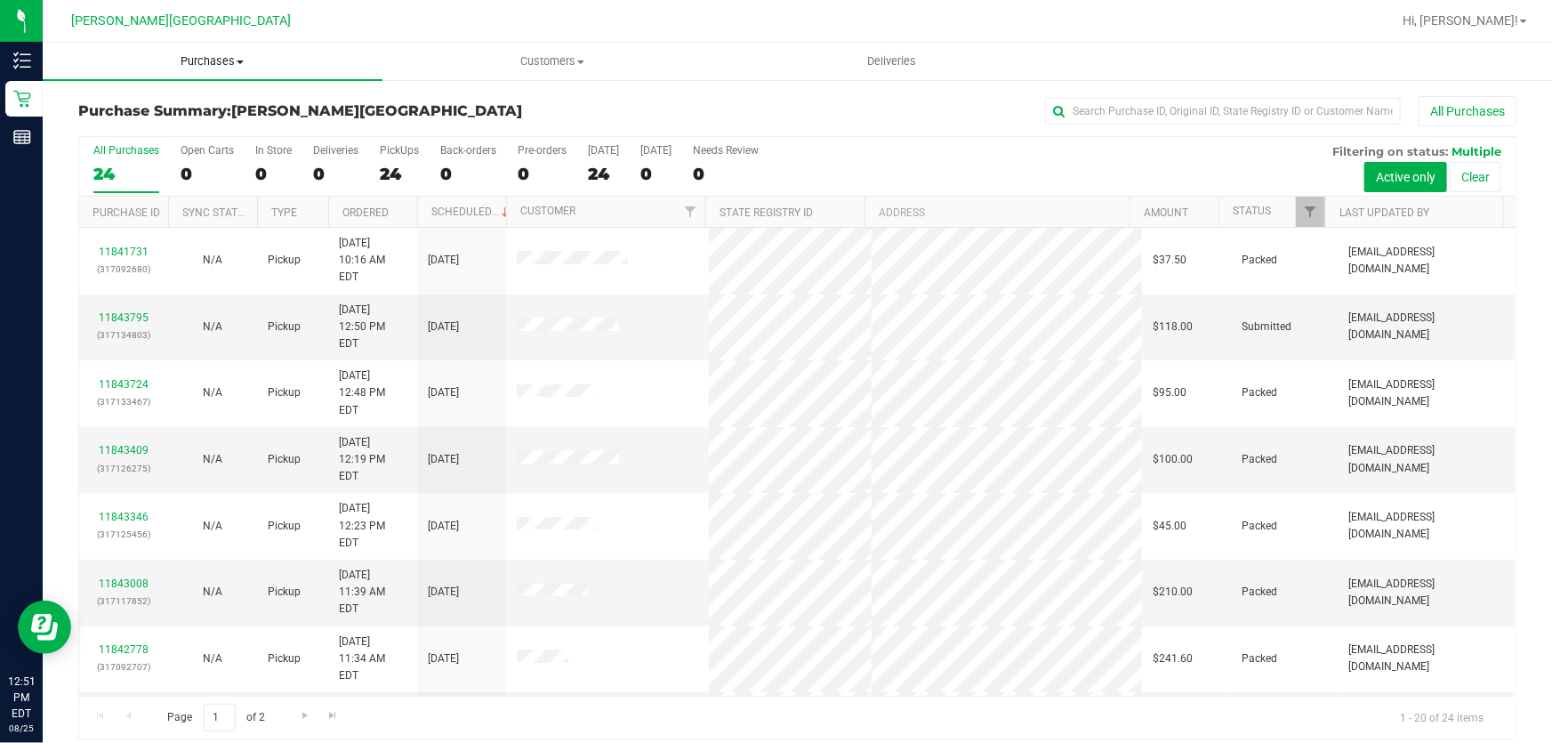
click at [223, 68] on span "Purchases" at bounding box center [213, 61] width 340 height 16
click at [112, 123] on span "Fulfillment" at bounding box center [98, 128] width 110 height 15
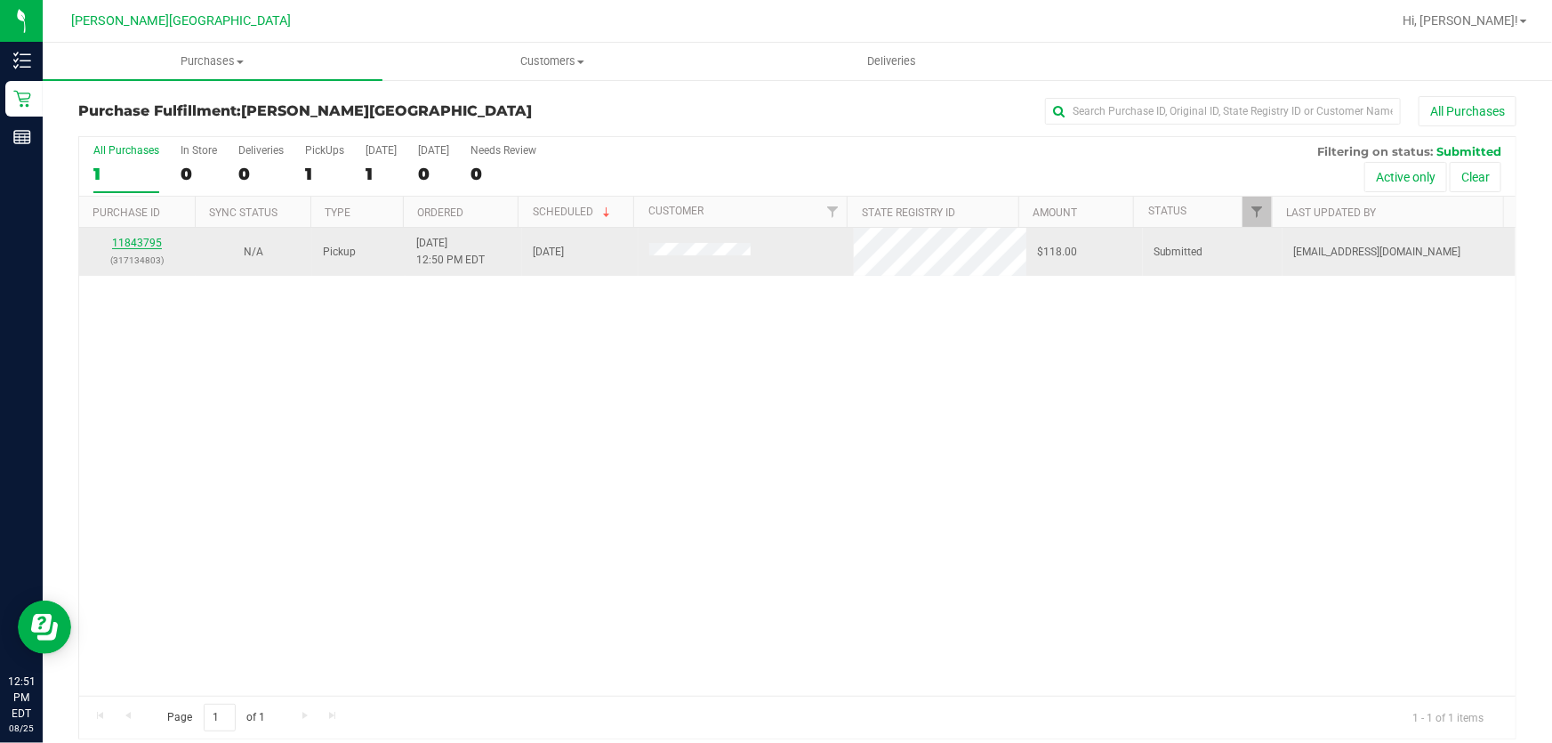
click at [132, 243] on link "11843795" at bounding box center [137, 243] width 50 height 12
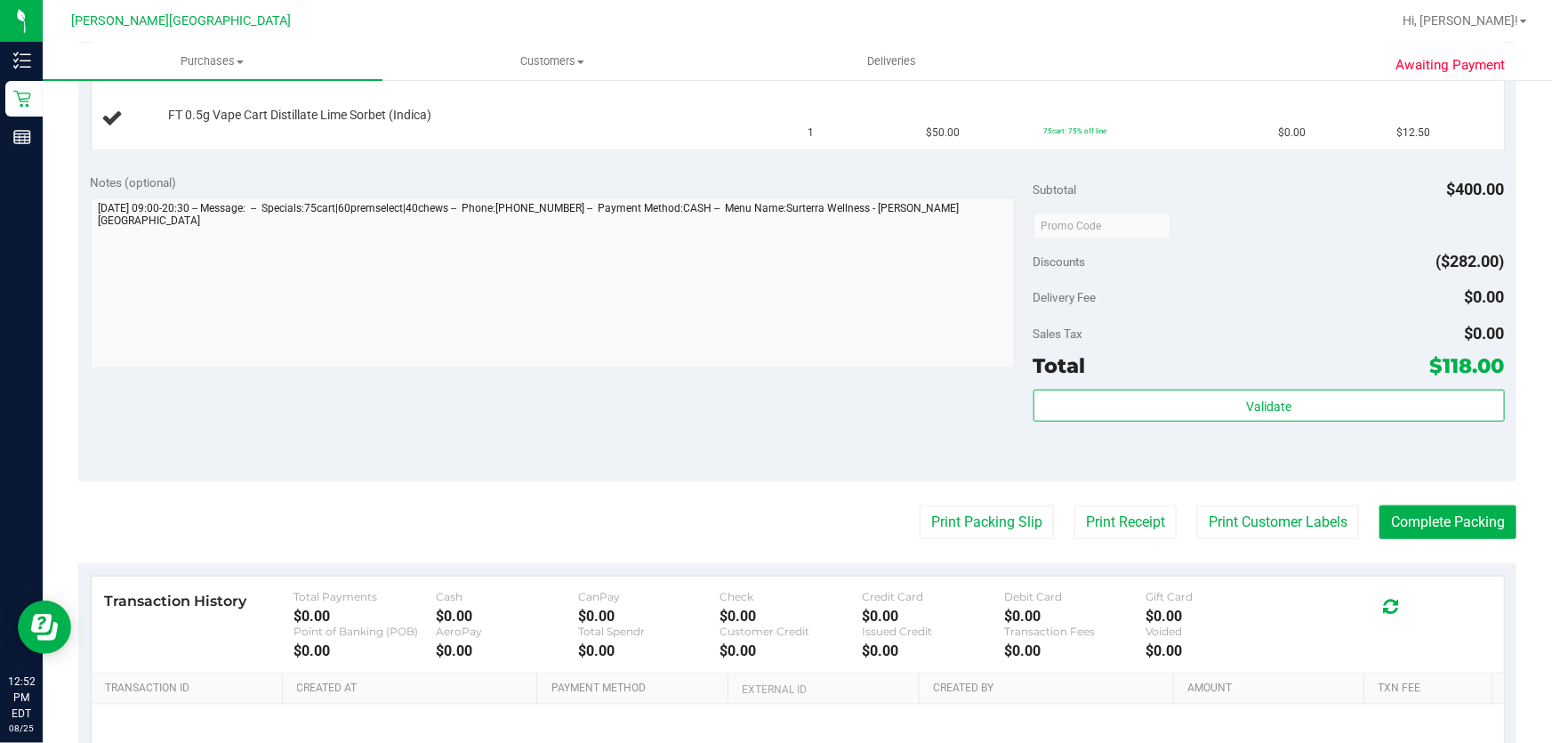
scroll to position [808, 0]
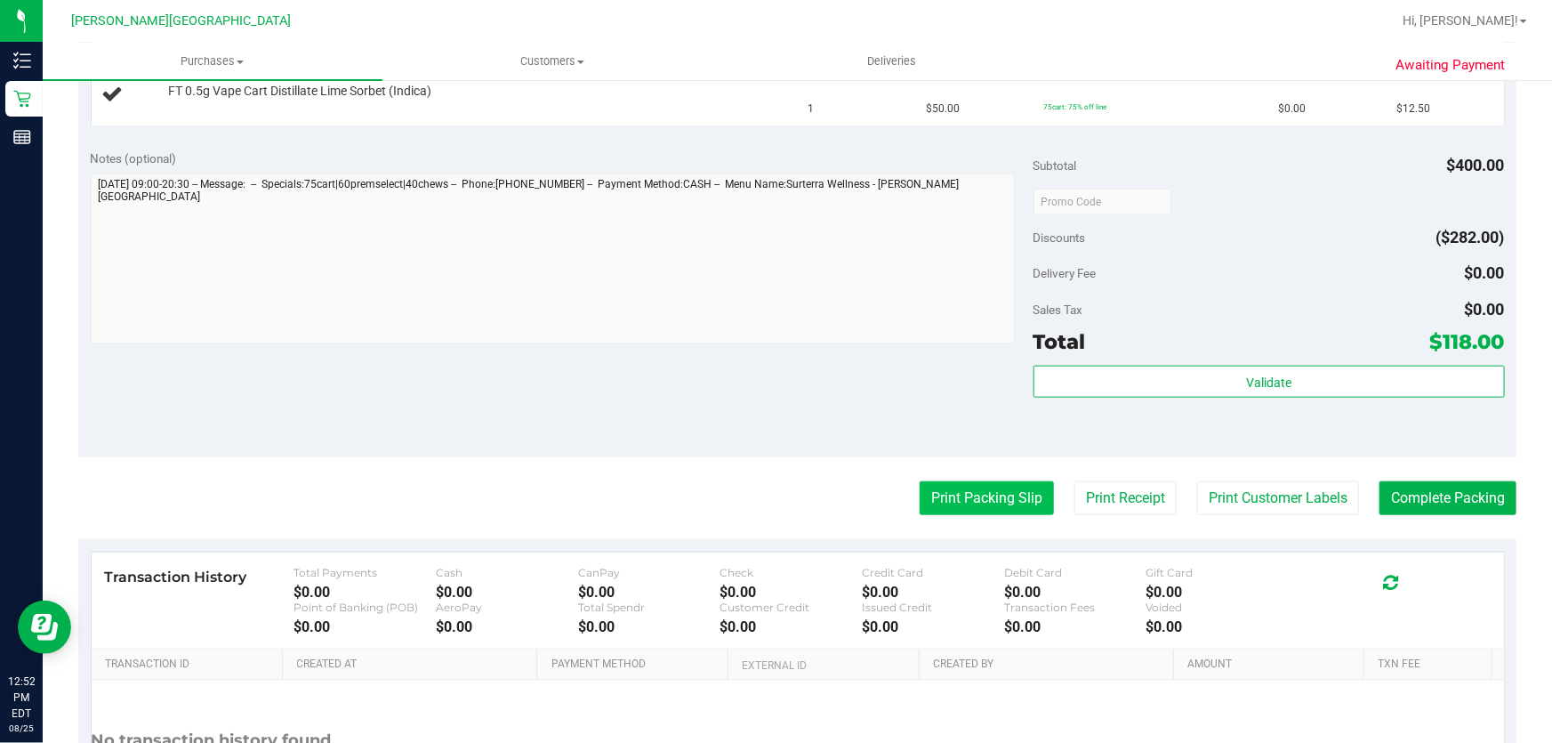
click at [980, 494] on button "Print Packing Slip" at bounding box center [987, 498] width 134 height 34
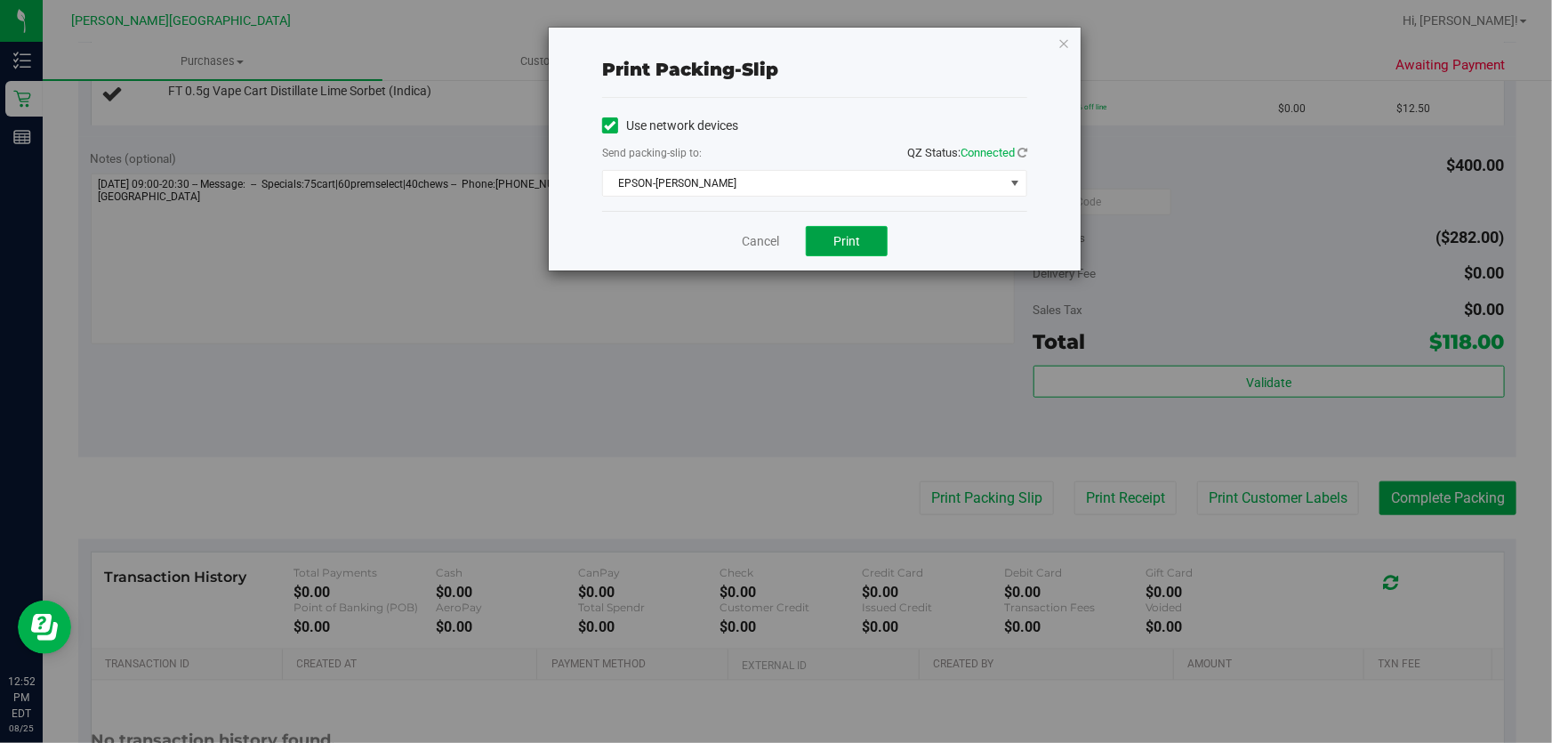
click at [831, 245] on button "Print" at bounding box center [847, 241] width 82 height 30
click at [1059, 44] on icon "button" at bounding box center [1063, 42] width 12 height 21
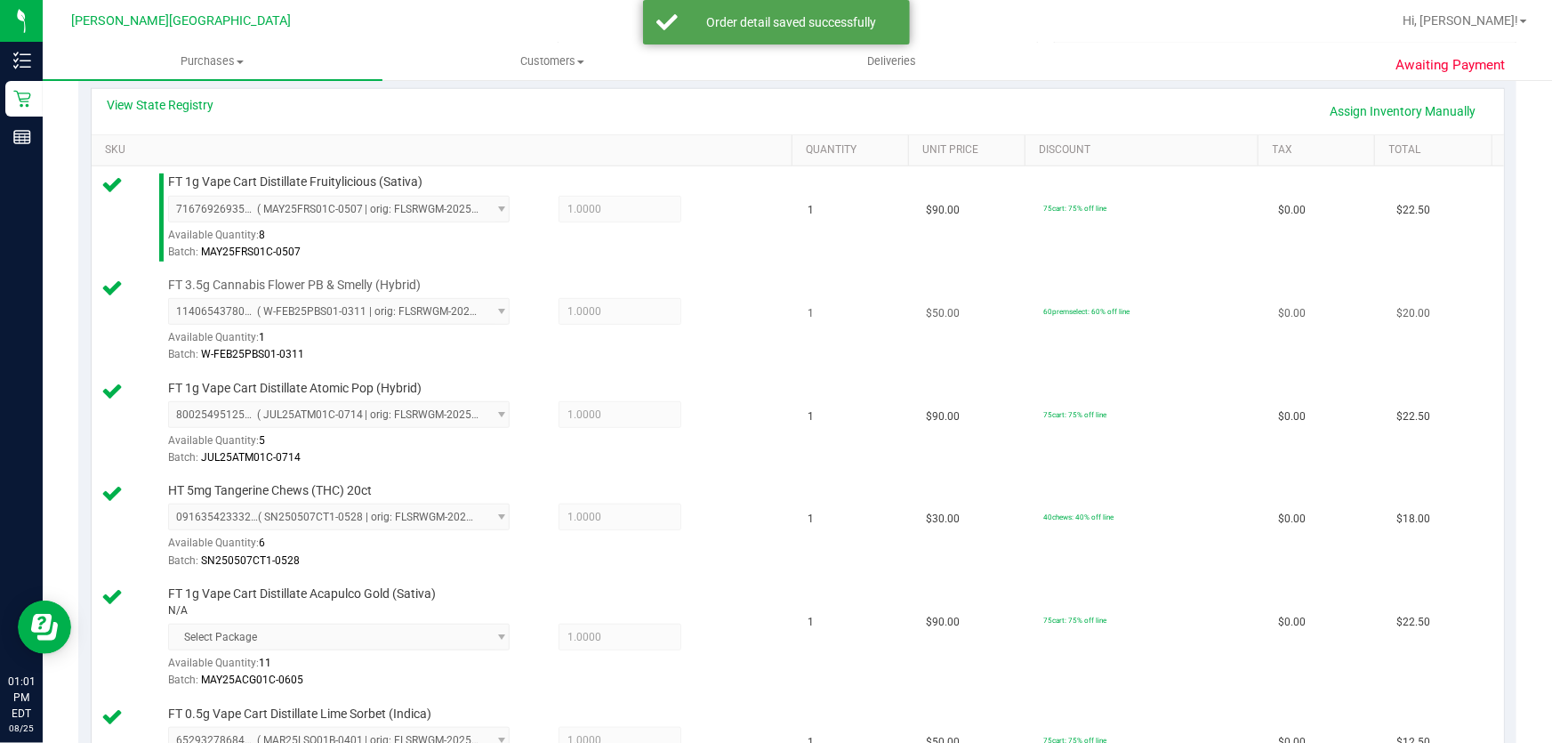
scroll to position [889, 0]
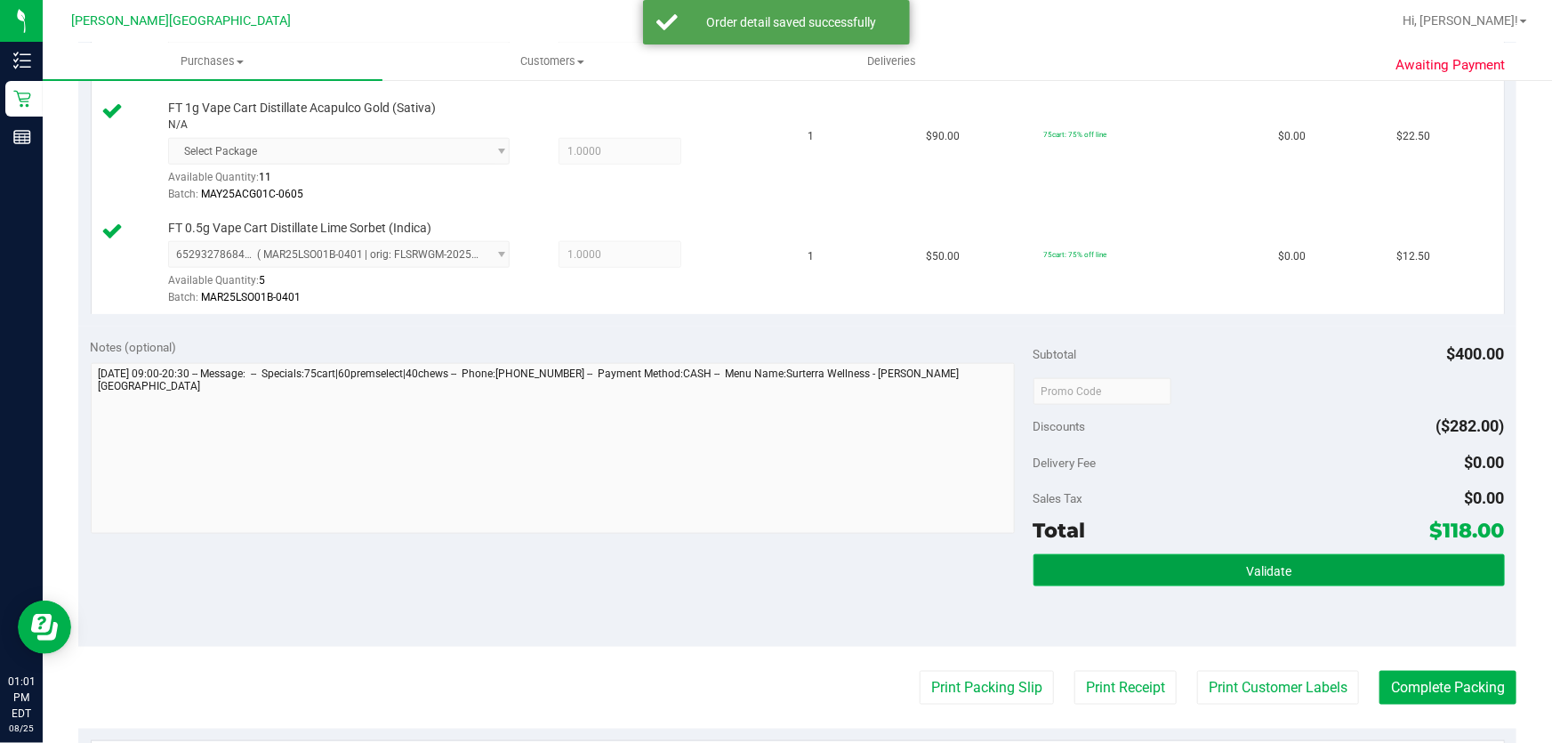
click at [1293, 554] on button "Validate" at bounding box center [1268, 570] width 471 height 32
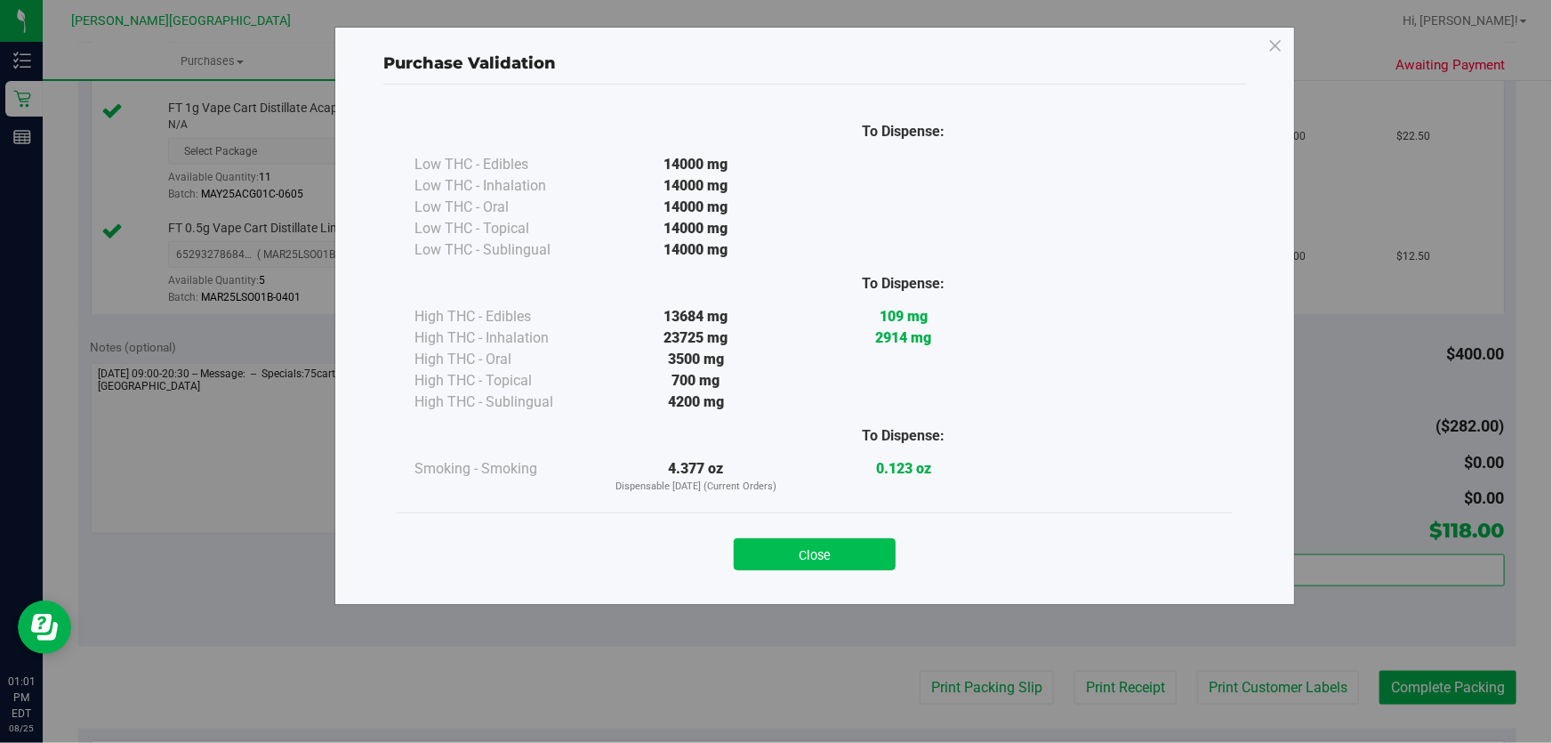
click at [835, 543] on button "Close" at bounding box center [815, 554] width 162 height 32
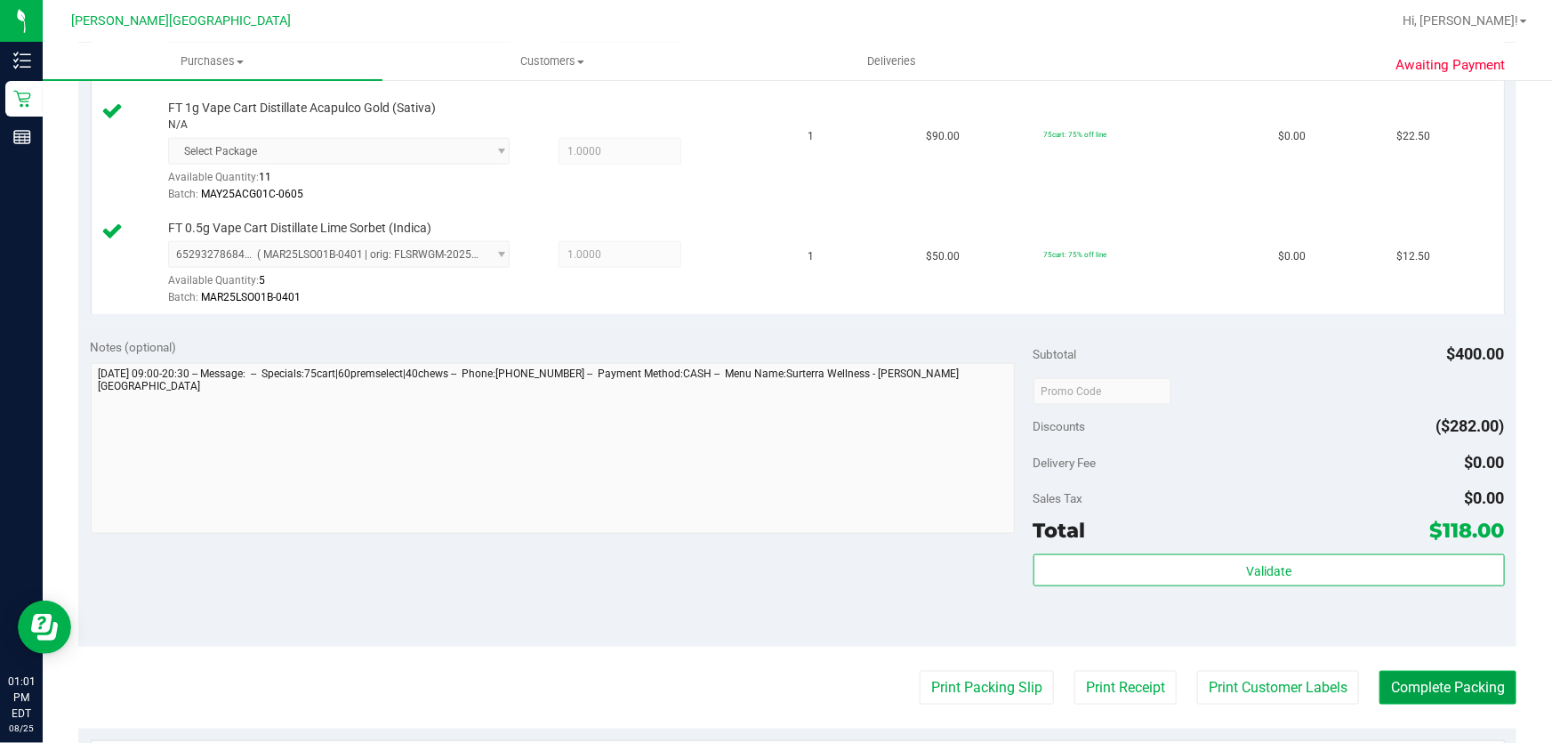
click at [1438, 684] on button "Complete Packing" at bounding box center [1447, 688] width 137 height 34
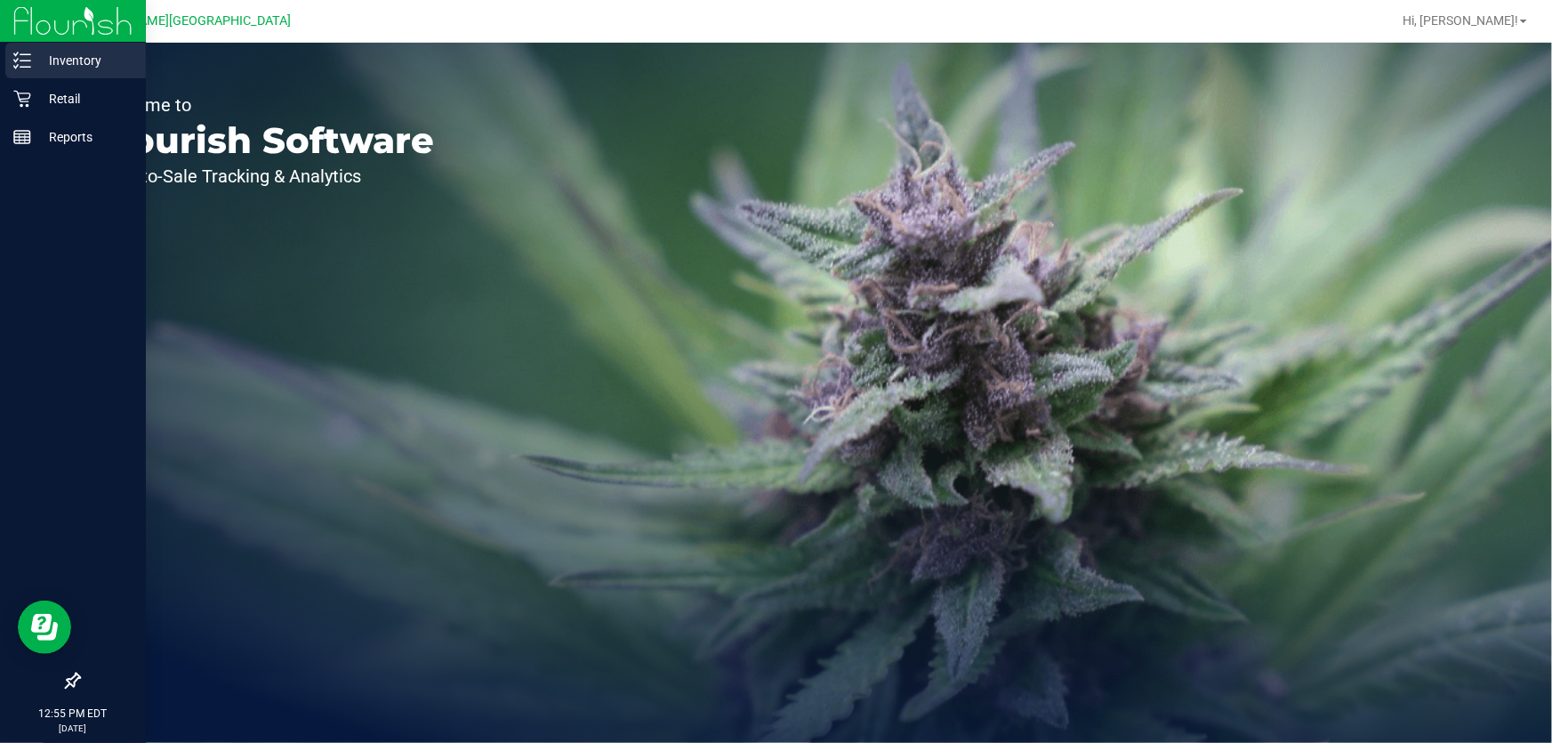
click at [66, 60] on p "Inventory" at bounding box center [84, 60] width 107 height 21
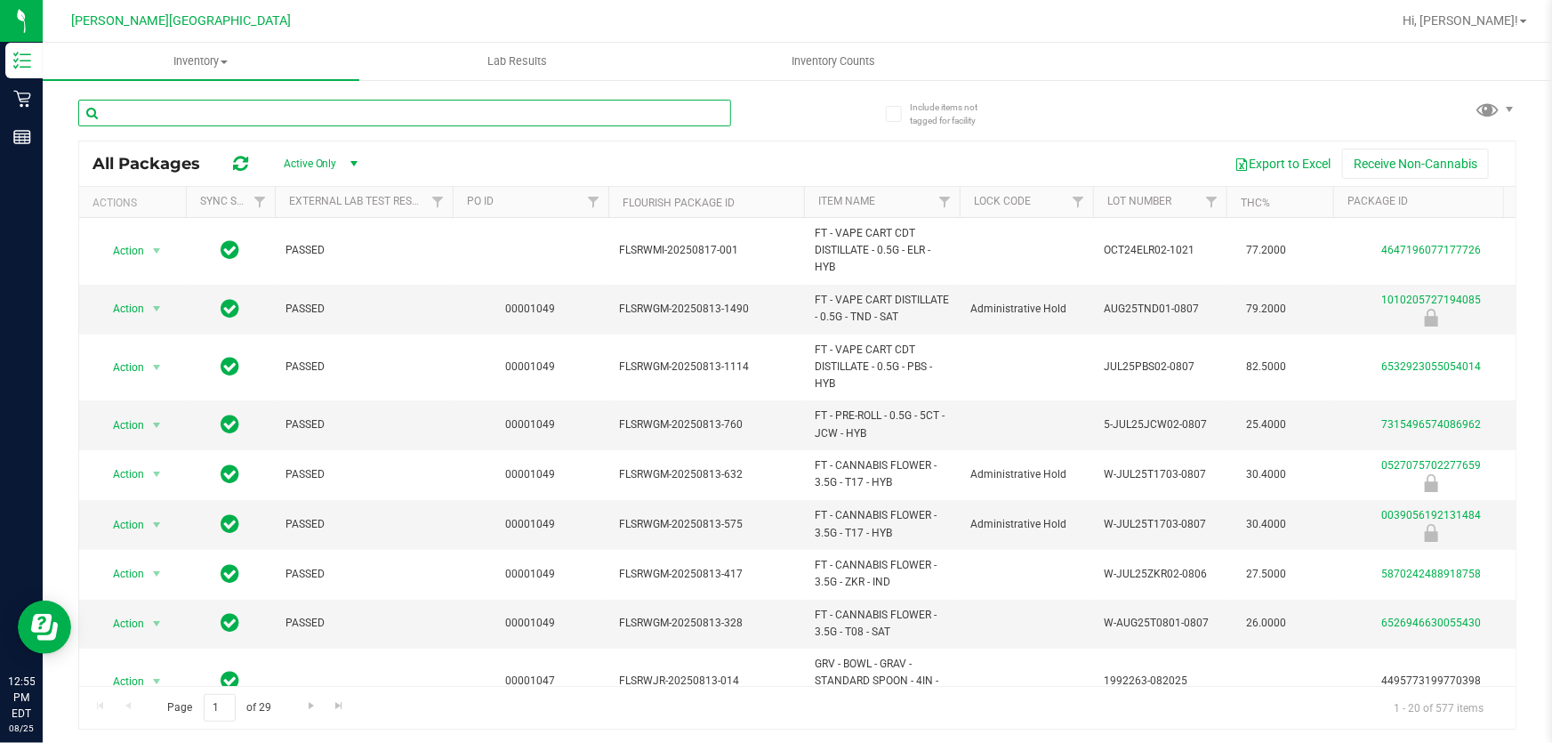
click at [388, 114] on input "text" at bounding box center [404, 113] width 653 height 27
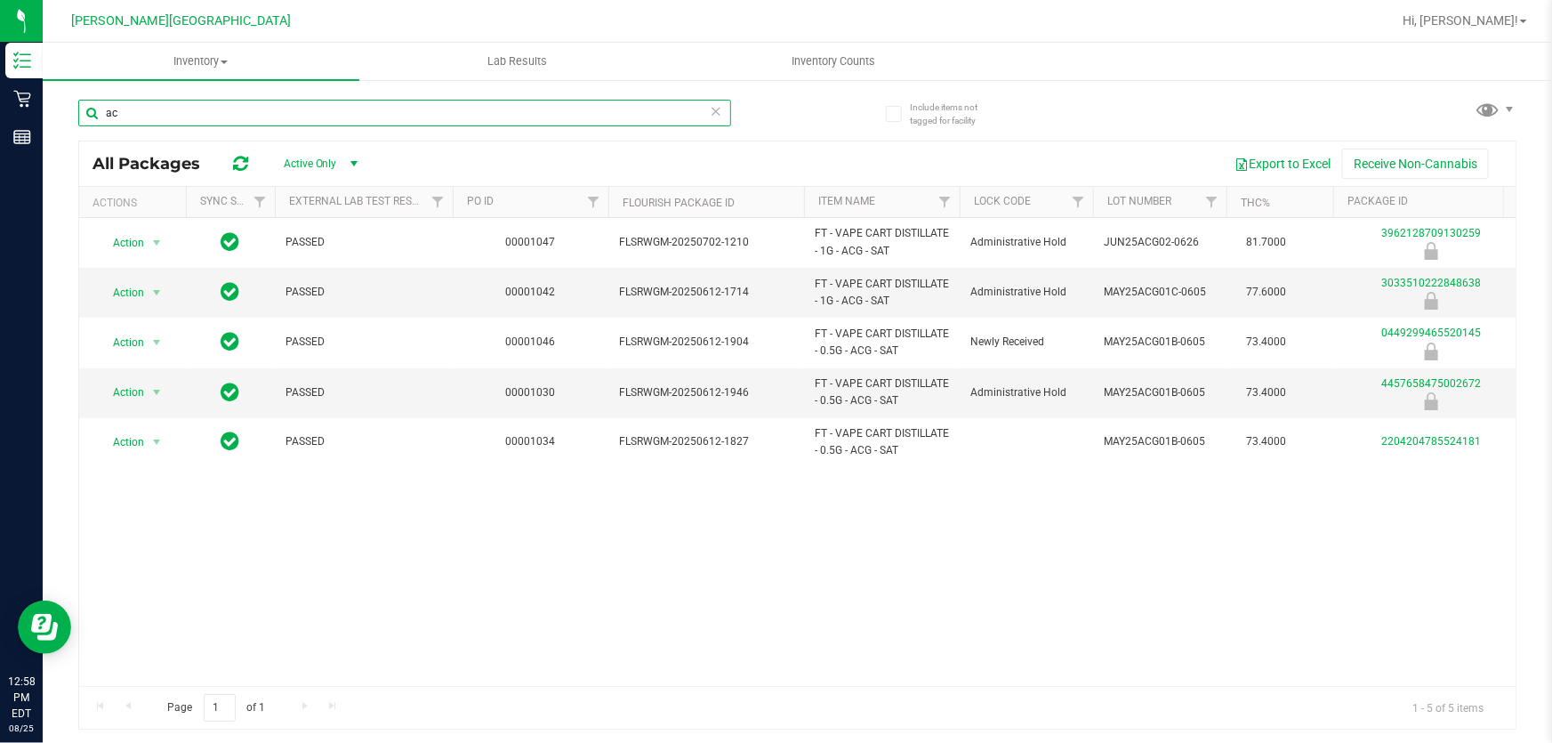
type input "a"
click at [223, 108] on input "text" at bounding box center [404, 113] width 653 height 27
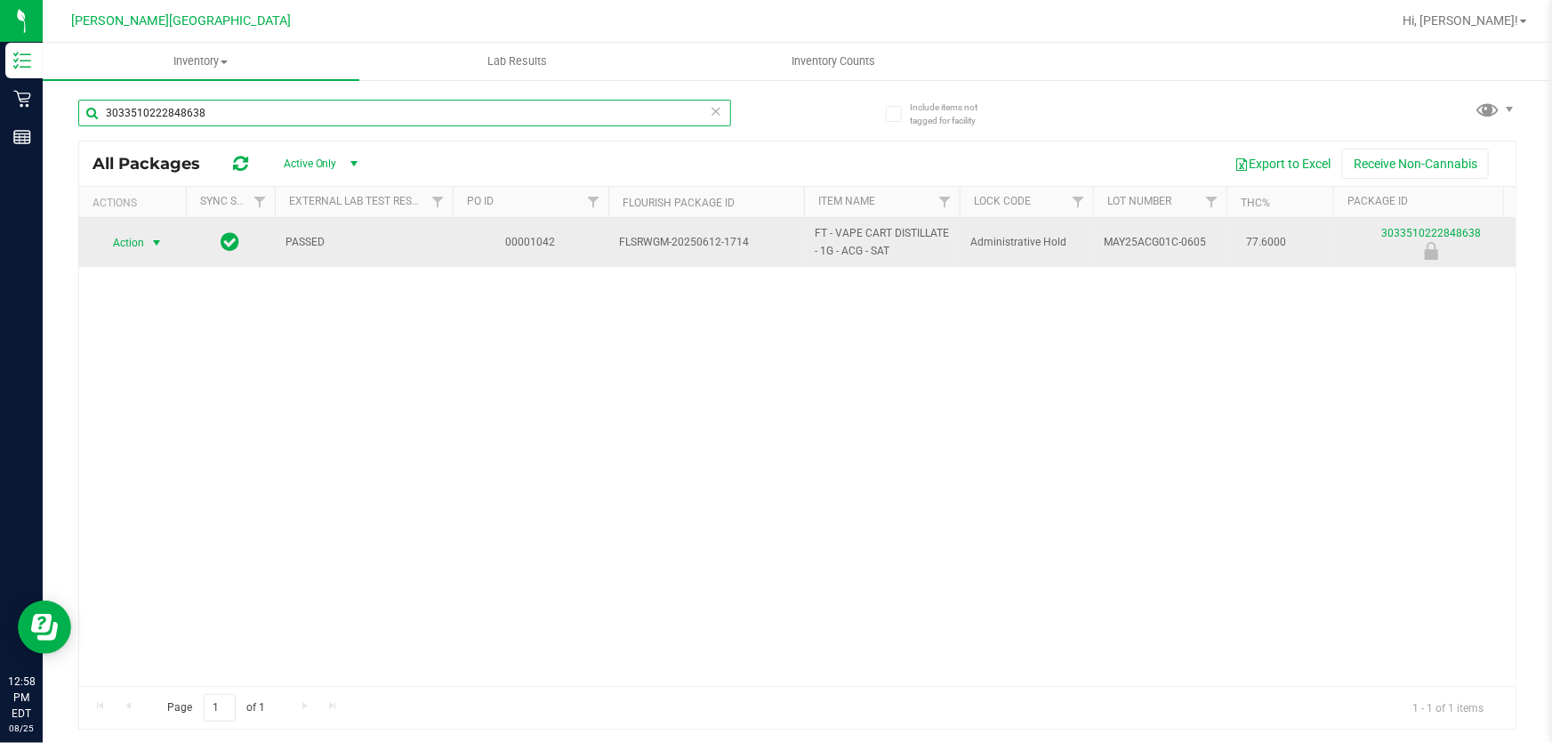
type input "3033510222848638"
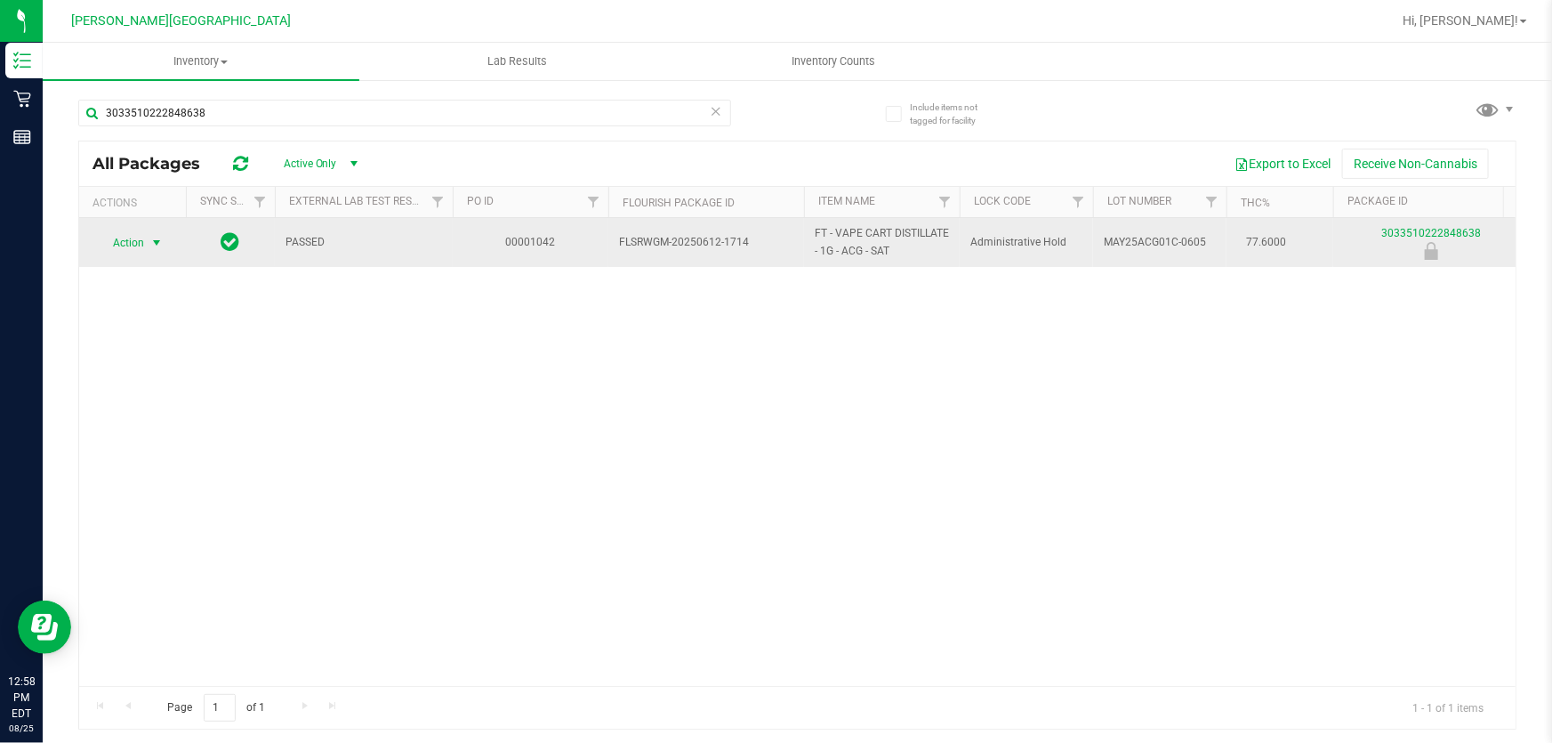
click at [146, 245] on span "select" at bounding box center [157, 242] width 22 height 25
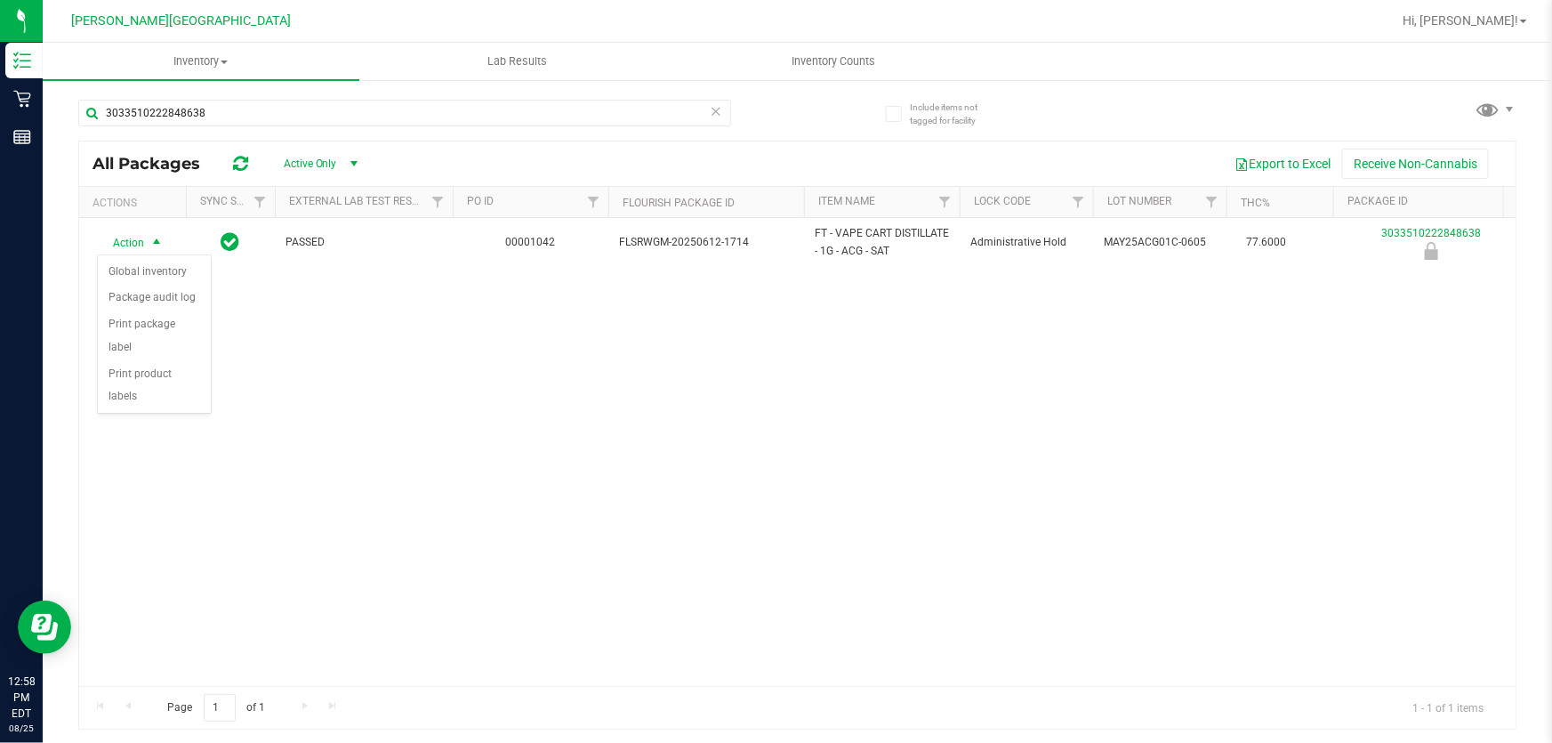
click at [237, 448] on div "Action Action Global inventory Package audit log Print package label Print prod…" at bounding box center [797, 452] width 1436 height 468
